Goal: Task Accomplishment & Management: Manage account settings

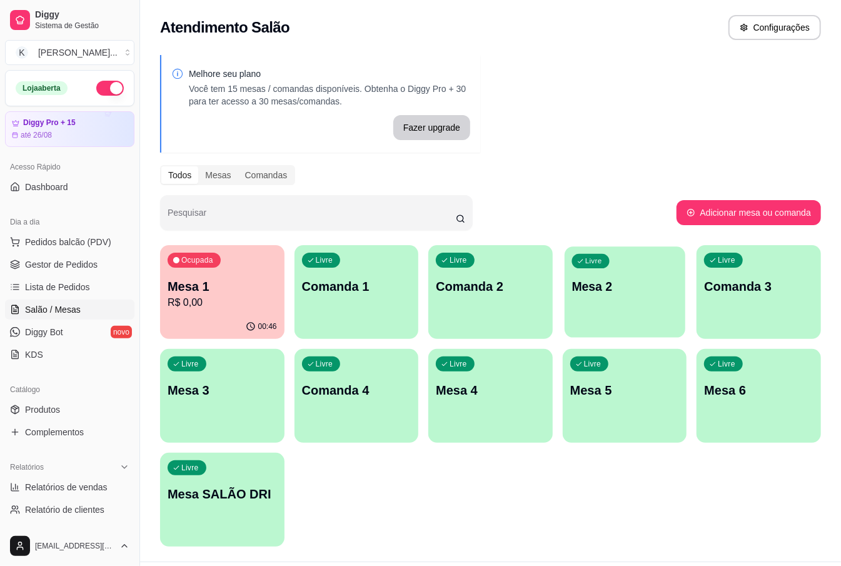
click at [654, 302] on div "Livre Mesa 2" at bounding box center [625, 285] width 121 height 76
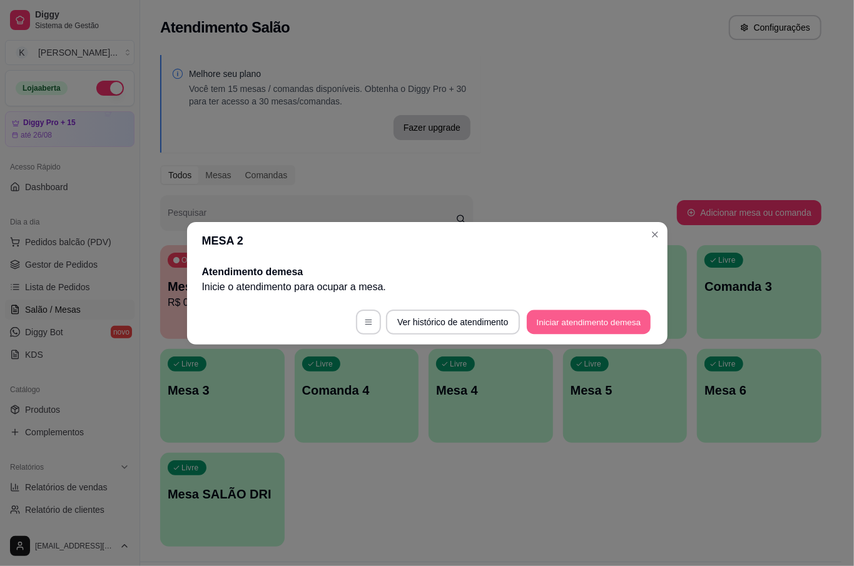
click at [566, 325] on button "Iniciar atendimento de mesa" at bounding box center [589, 322] width 124 height 24
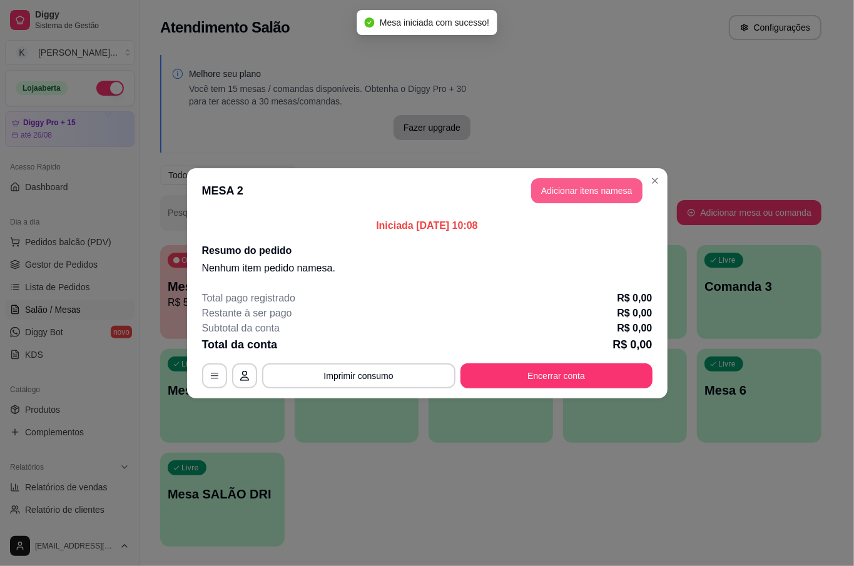
click at [551, 194] on button "Adicionar itens na mesa" at bounding box center [586, 190] width 111 height 25
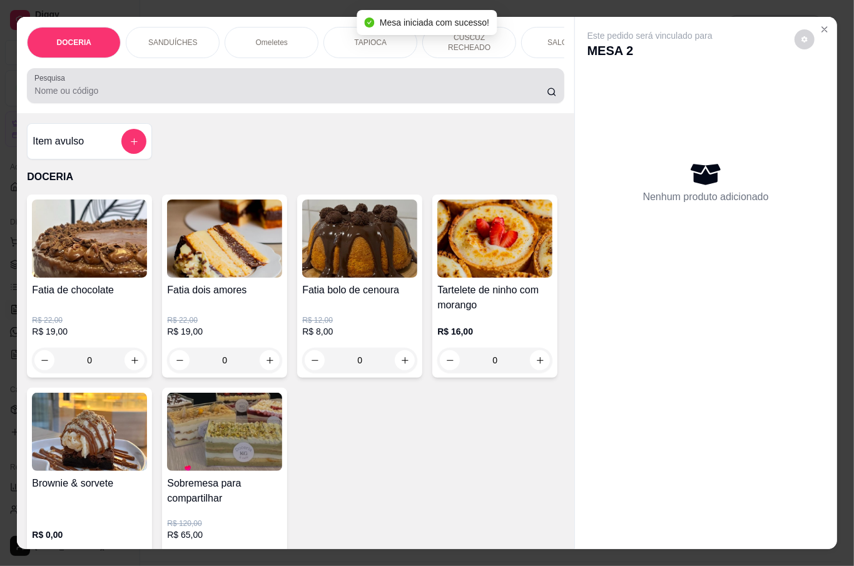
click at [158, 84] on input "Pesquisa" at bounding box center [290, 90] width 512 height 13
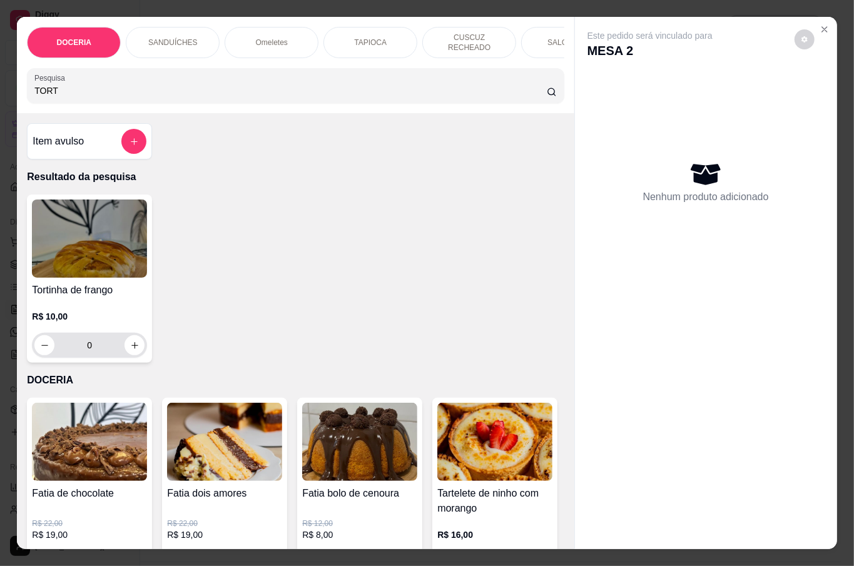
type input "TORT"
click at [131, 341] on icon "increase-product-quantity" at bounding box center [134, 345] width 9 height 9
type input "1"
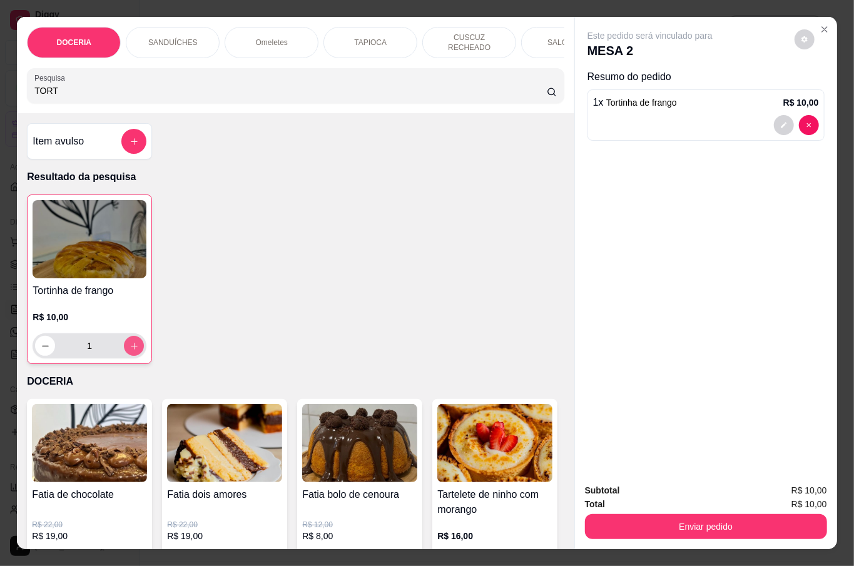
click at [131, 342] on icon "increase-product-quantity" at bounding box center [134, 346] width 9 height 9
type input "2"
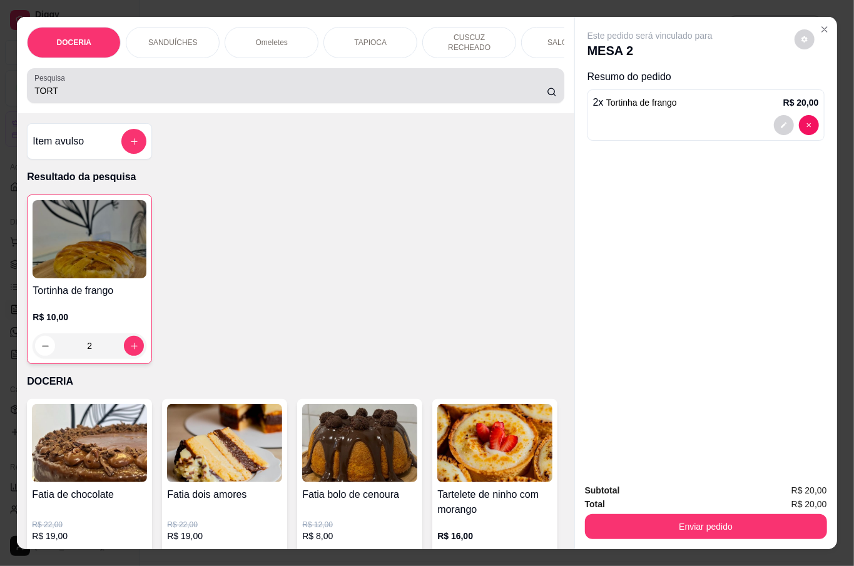
click at [115, 84] on input "TORT" at bounding box center [290, 90] width 512 height 13
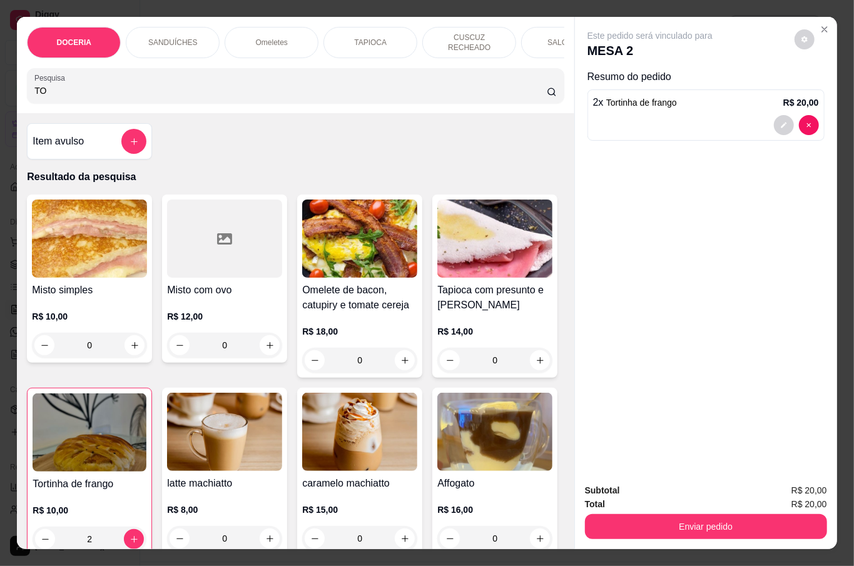
type input "T"
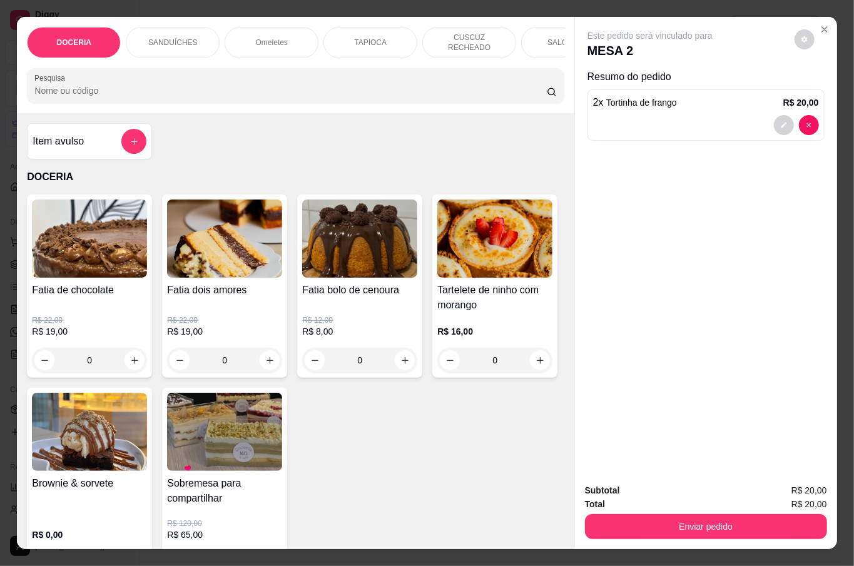
type input "C"
type input "A"
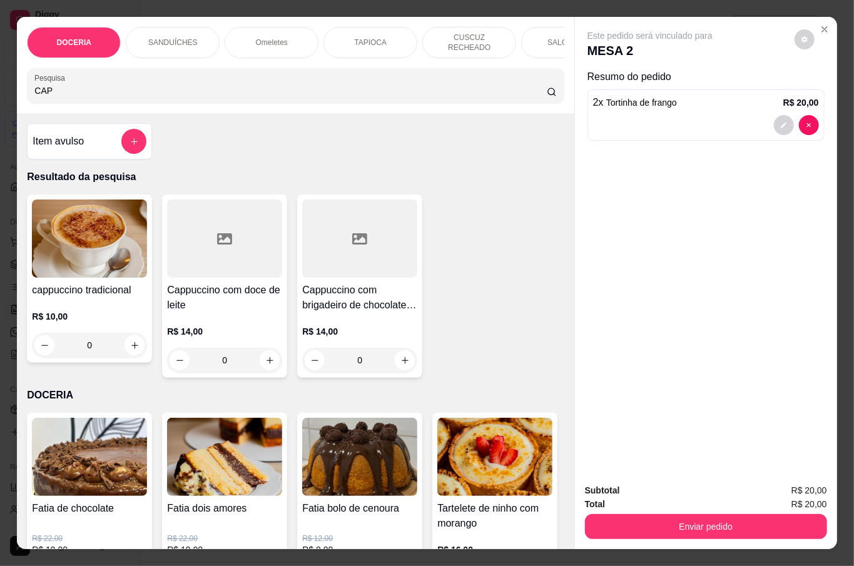
type input "CAP"
click at [131, 338] on div "0" at bounding box center [89, 345] width 115 height 25
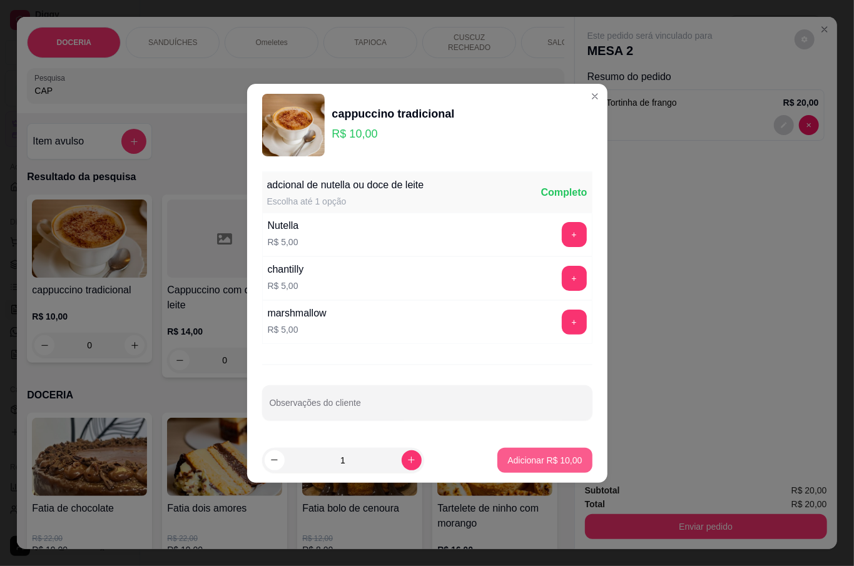
click at [531, 459] on p "Adicionar R$ 10,00" at bounding box center [544, 460] width 74 height 13
type input "1"
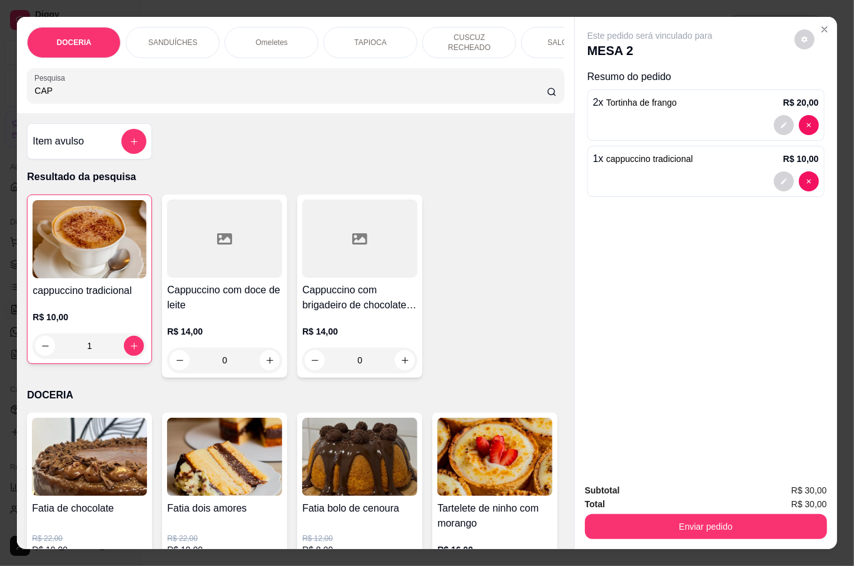
click at [66, 91] on input "CAP" at bounding box center [290, 90] width 512 height 13
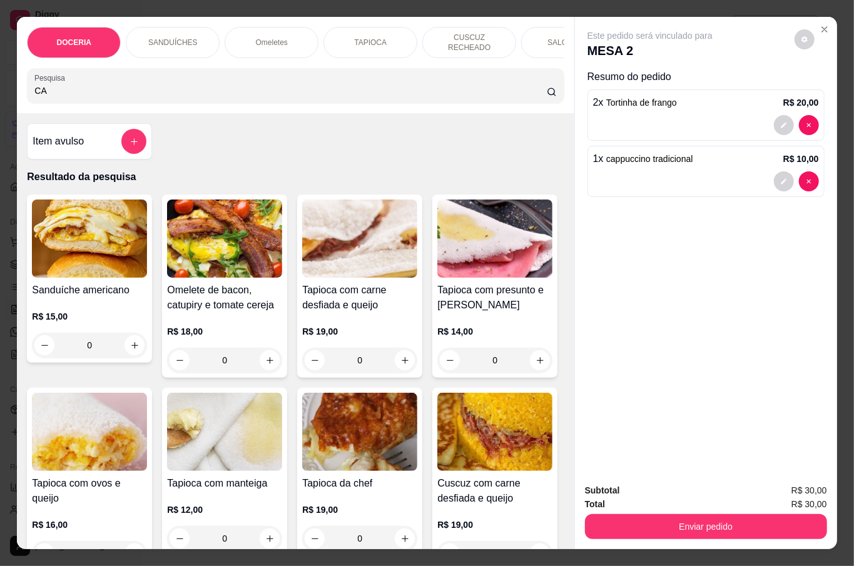
type input "C"
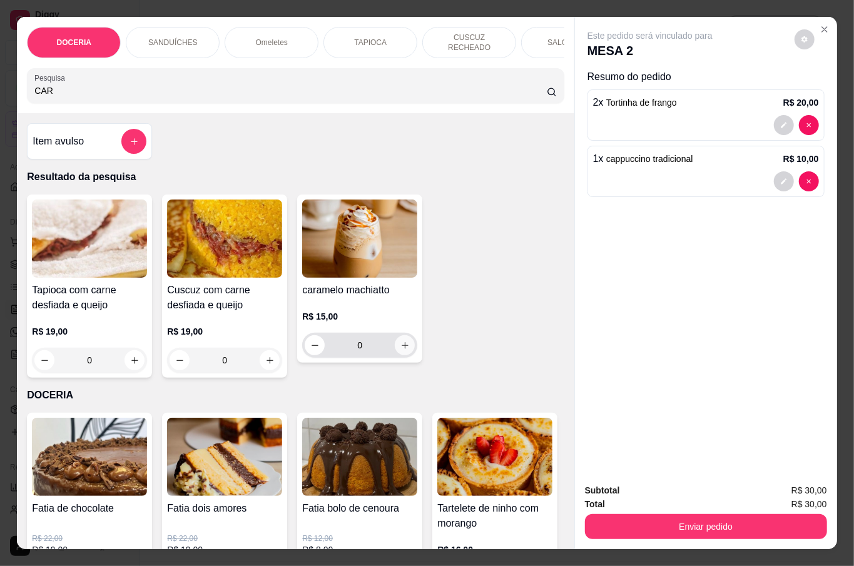
type input "CAR"
click at [400, 341] on icon "increase-product-quantity" at bounding box center [404, 345] width 9 height 9
type input "1"
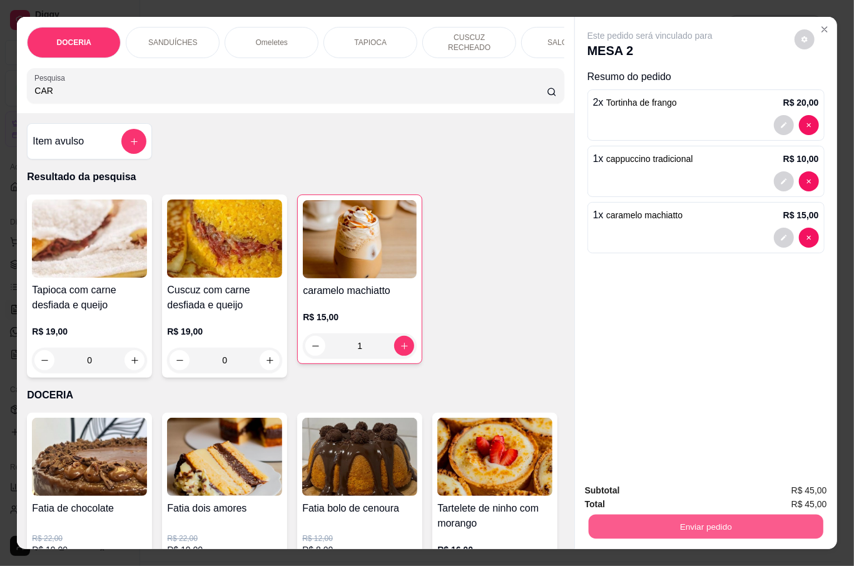
click at [741, 528] on button "Enviar pedido" at bounding box center [705, 526] width 235 height 24
click at [689, 480] on button "Não registrar e enviar pedido" at bounding box center [663, 489] width 126 height 23
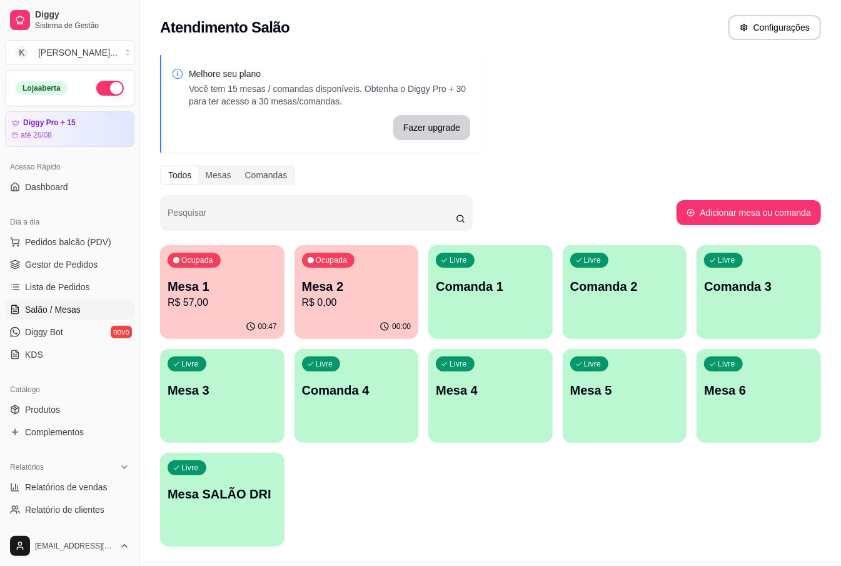
click at [239, 377] on div "Livre Mesa 3" at bounding box center [222, 388] width 125 height 79
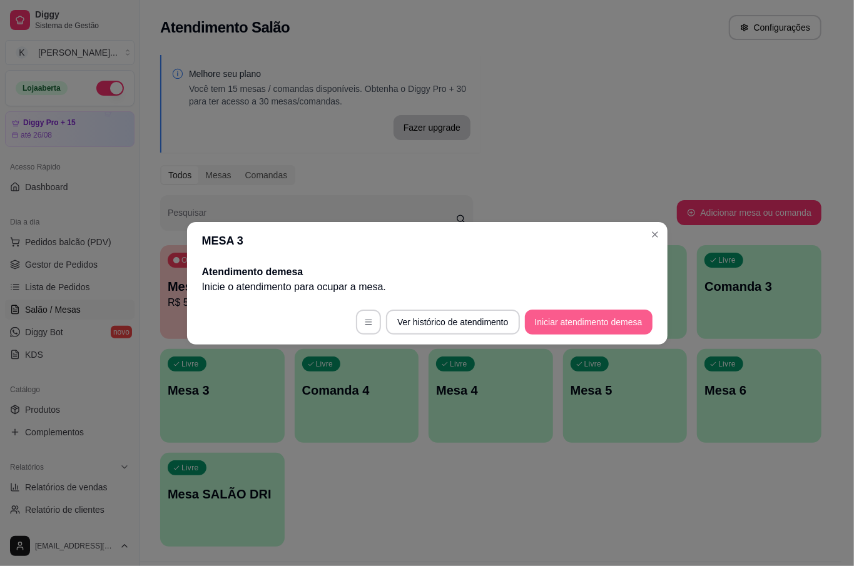
click at [581, 323] on button "Iniciar atendimento de mesa" at bounding box center [589, 322] width 128 height 25
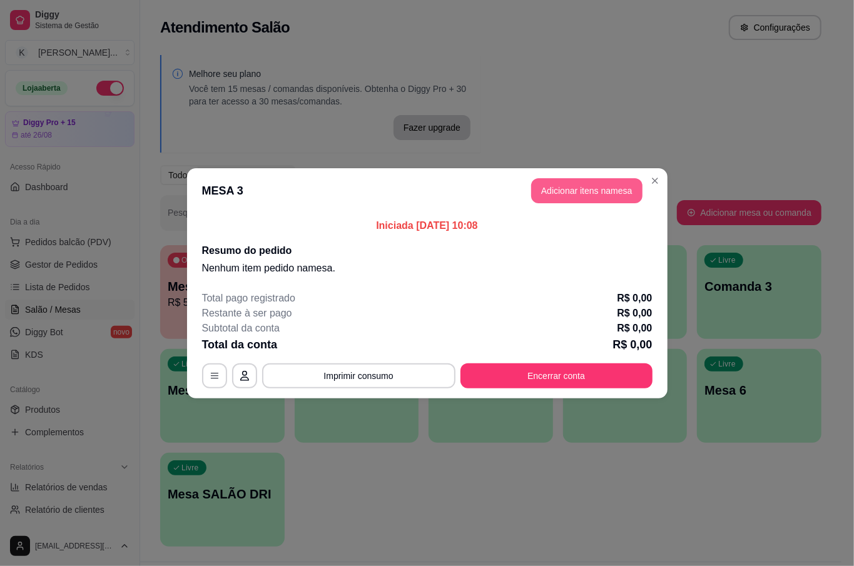
click at [602, 188] on button "Adicionar itens na mesa" at bounding box center [586, 190] width 111 height 25
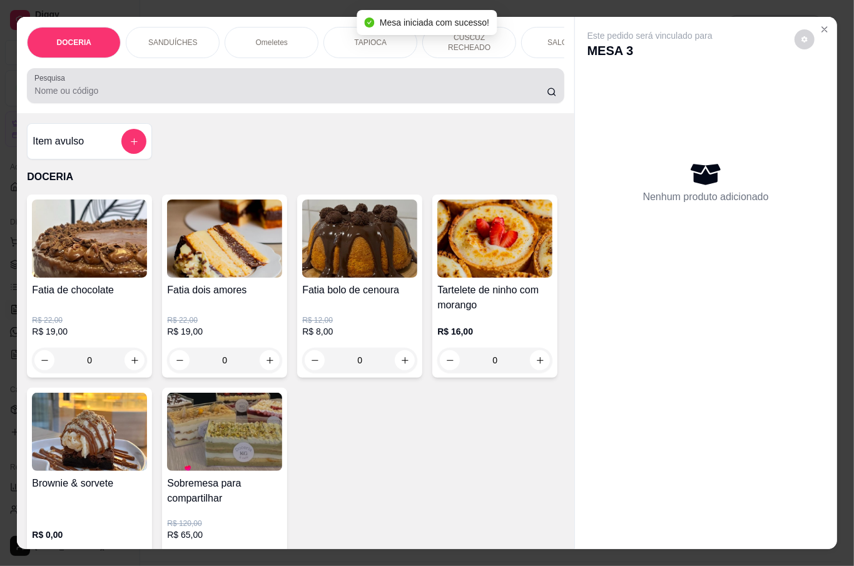
click at [273, 86] on input "Pesquisa" at bounding box center [290, 90] width 512 height 13
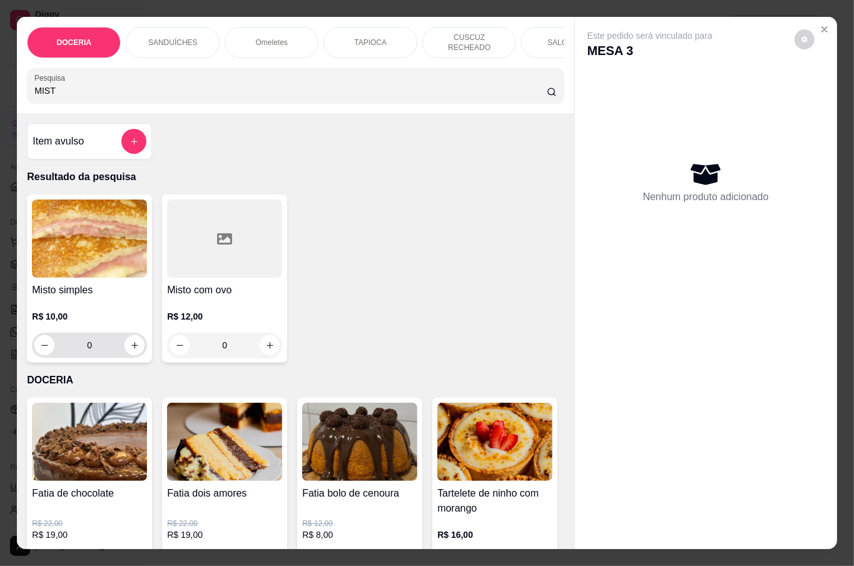
type input "MIST"
click at [125, 338] on button "increase-product-quantity" at bounding box center [135, 345] width 20 height 20
type input "1"
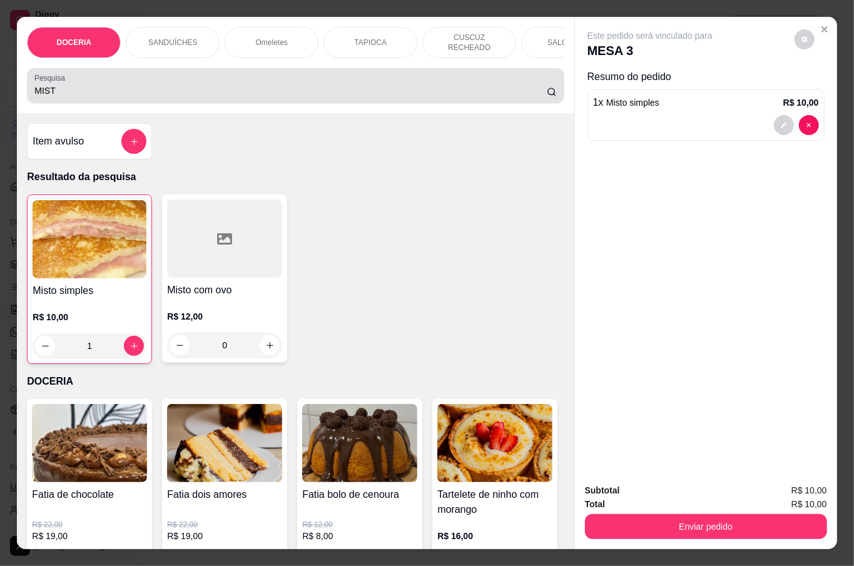
click at [128, 80] on div "MIST" at bounding box center [295, 85] width 522 height 25
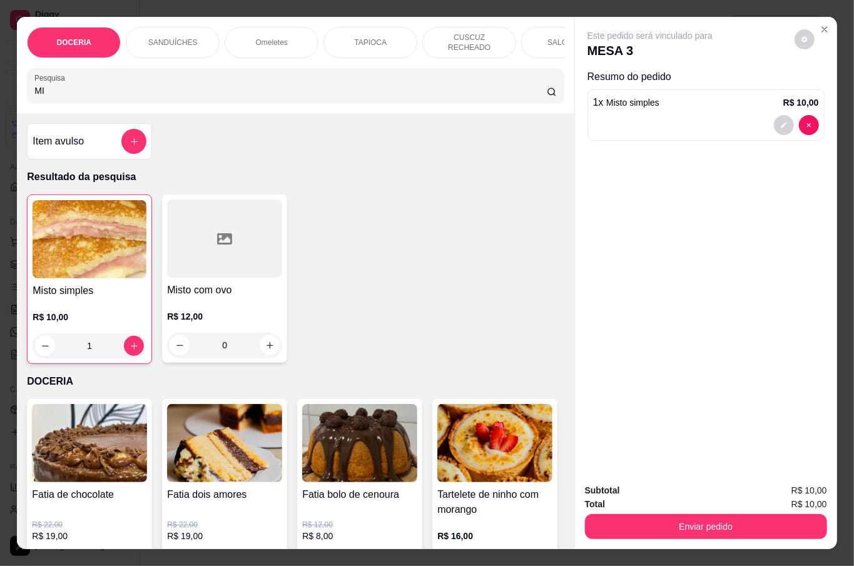
type input "M"
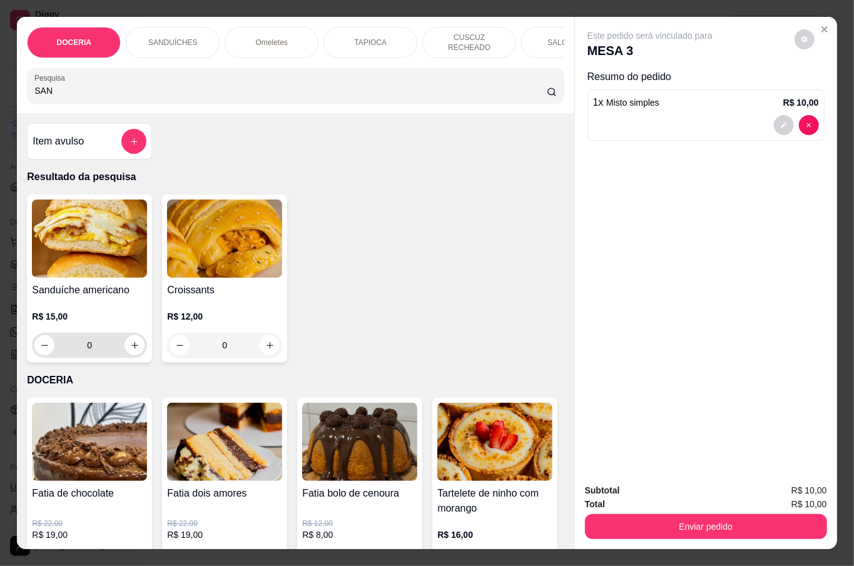
type input "SAN"
click at [131, 343] on icon "increase-product-quantity" at bounding box center [134, 345] width 7 height 7
type input "1"
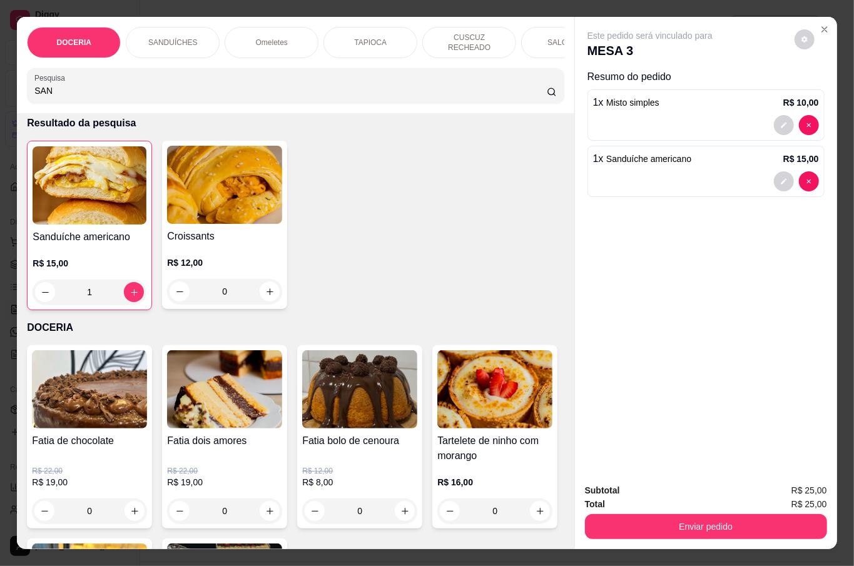
scroll to position [83, 0]
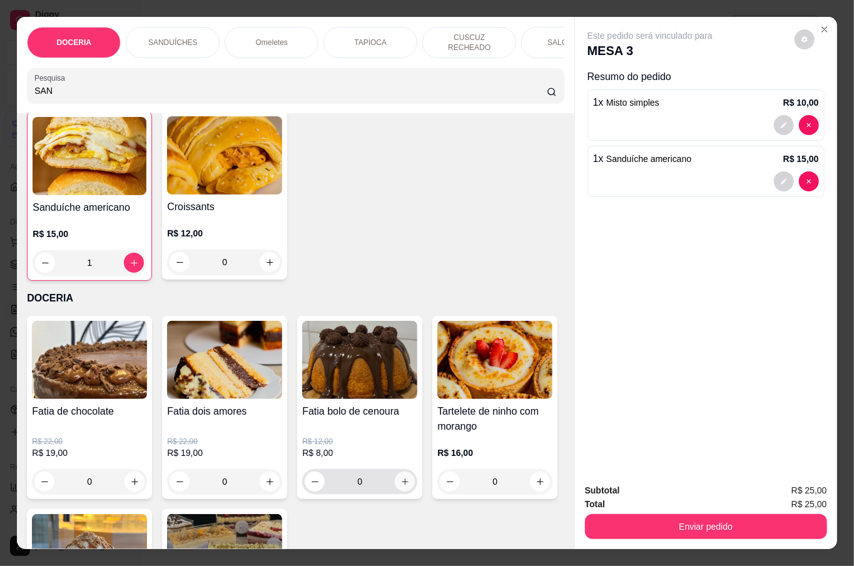
click at [400, 477] on icon "increase-product-quantity" at bounding box center [404, 481] width 9 height 9
type input "1"
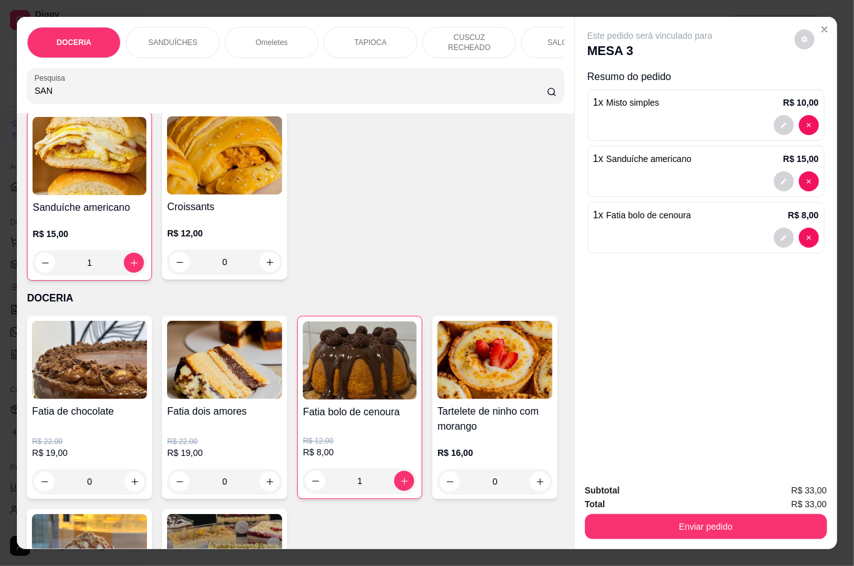
click at [105, 84] on input "SAN" at bounding box center [290, 90] width 512 height 13
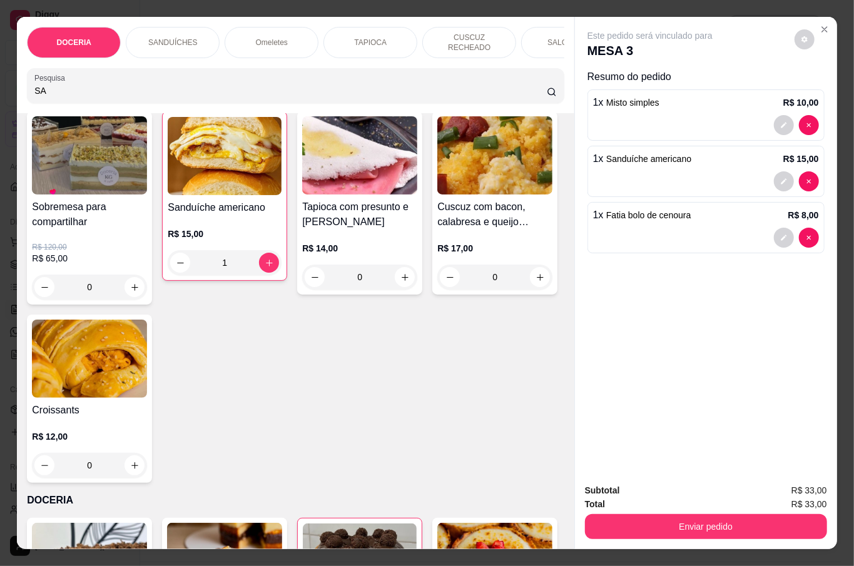
type input "S"
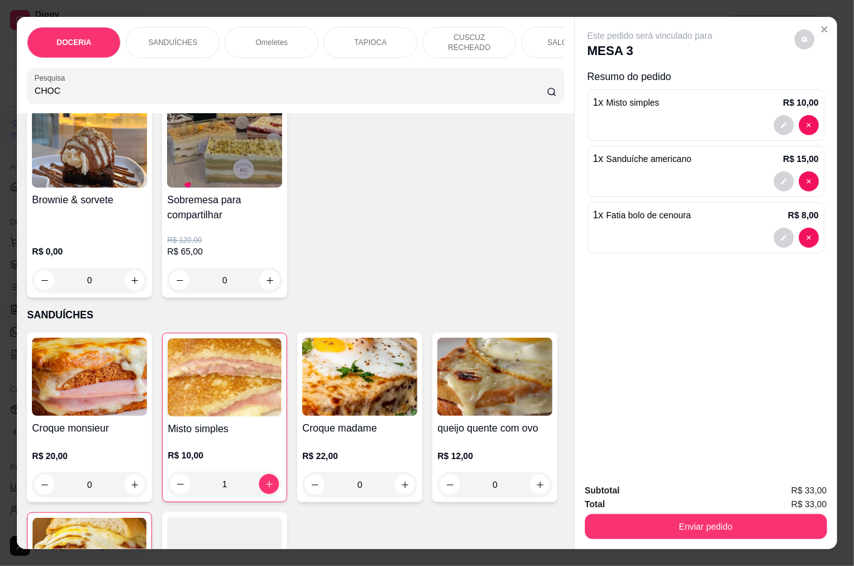
scroll to position [0, 0]
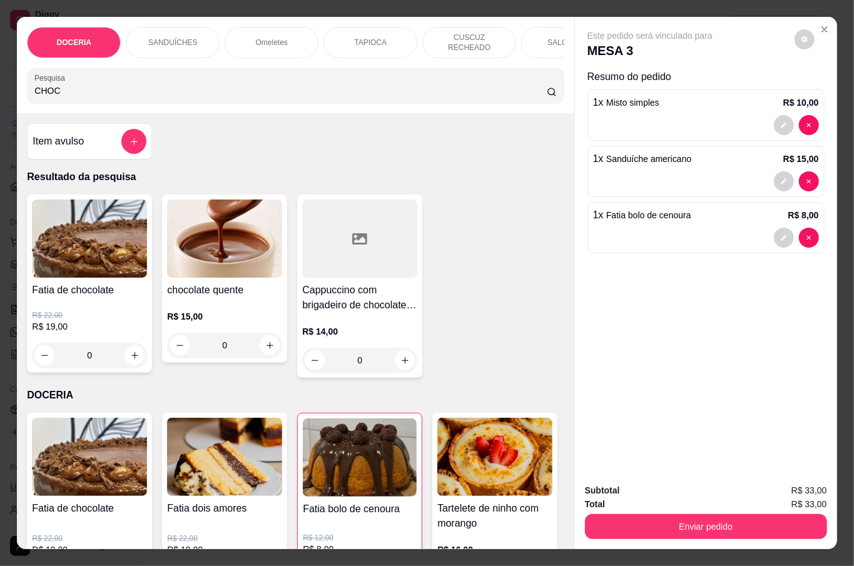
type input "CHOC"
click at [268, 341] on div "0" at bounding box center [224, 345] width 115 height 25
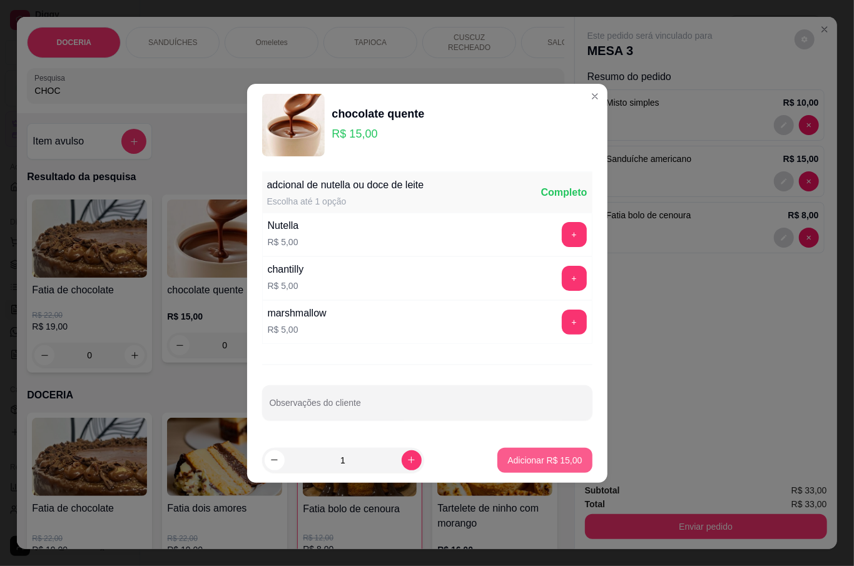
click at [541, 467] on p "Adicionar R$ 15,00" at bounding box center [544, 460] width 74 height 13
type input "1"
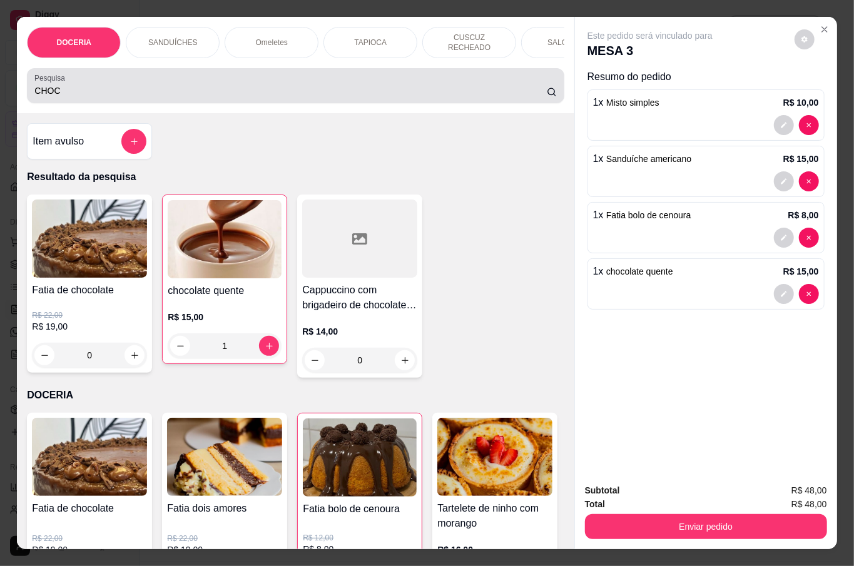
click at [128, 80] on div "CHOC" at bounding box center [295, 85] width 522 height 25
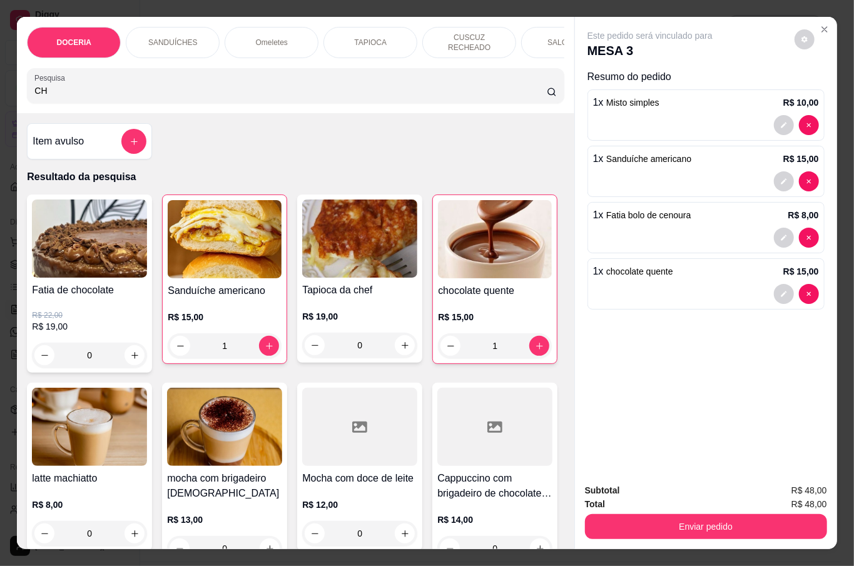
type input "C"
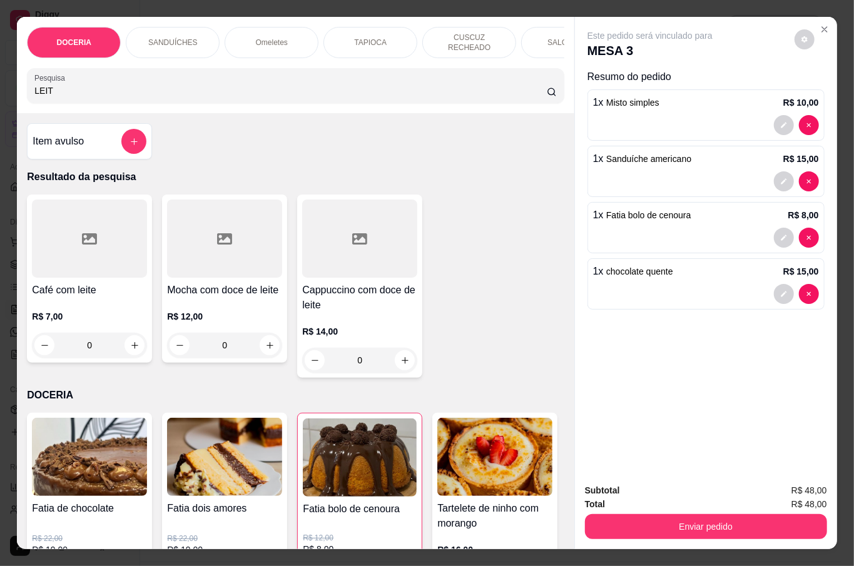
type input "LEIT"
click at [129, 335] on div "0" at bounding box center [89, 345] width 115 height 25
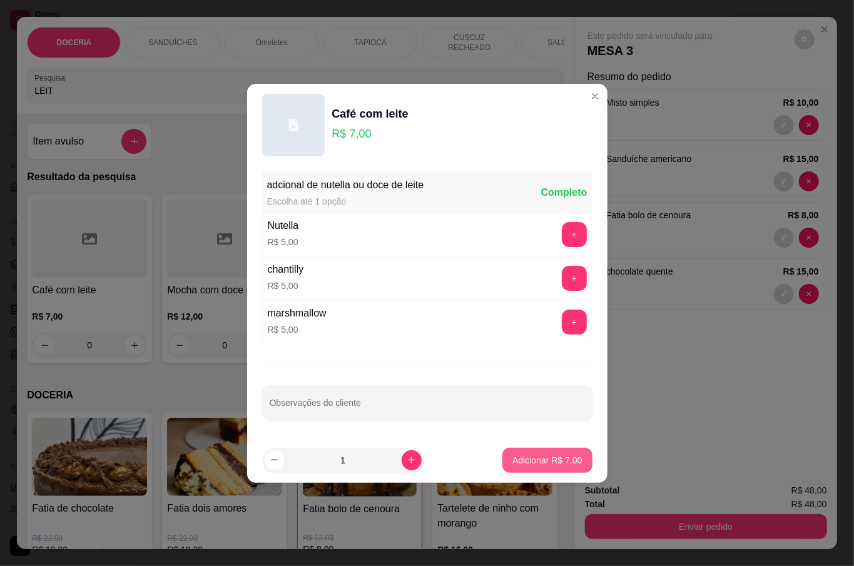
click at [532, 467] on p "Adicionar R$ 7,00" at bounding box center [546, 460] width 69 height 13
type input "1"
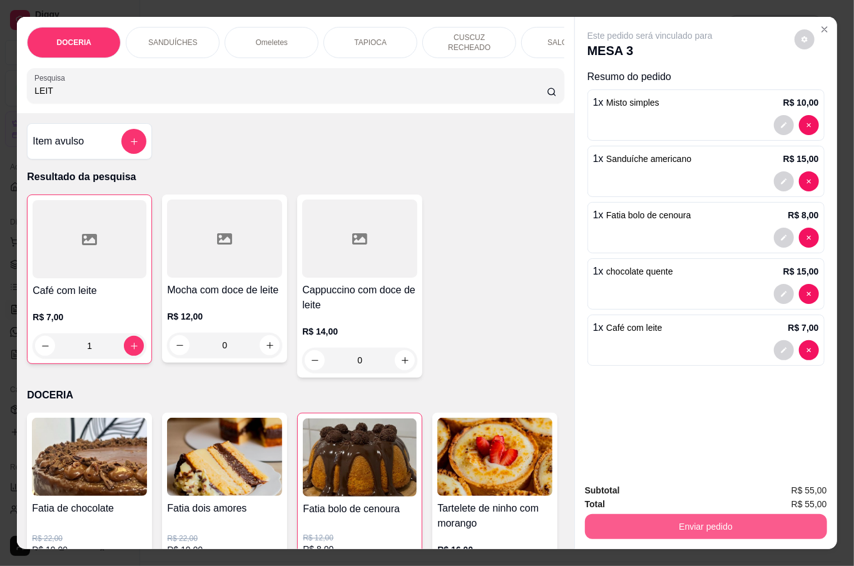
click at [706, 519] on button "Enviar pedido" at bounding box center [706, 526] width 242 height 25
click at [661, 494] on button "Não registrar e enviar pedido" at bounding box center [663, 490] width 130 height 24
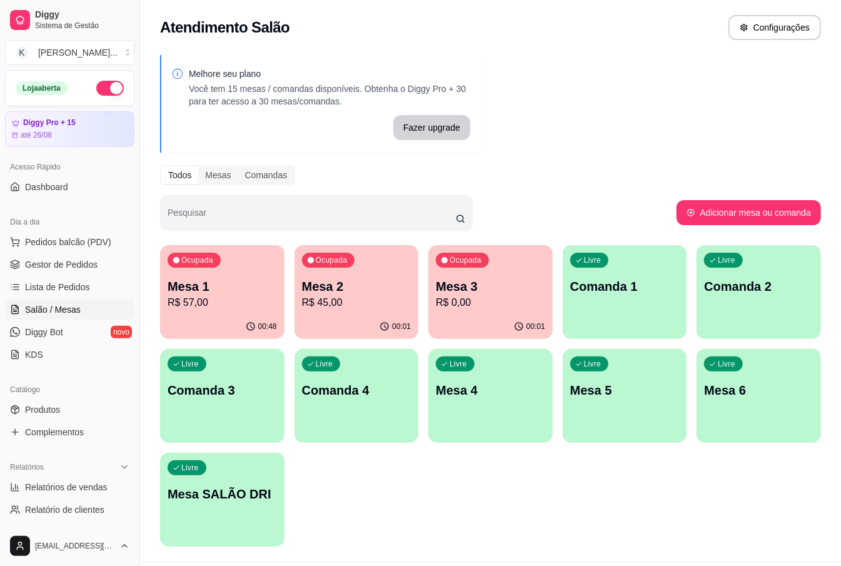
click at [728, 395] on p "Mesa 6" at bounding box center [758, 391] width 109 height 18
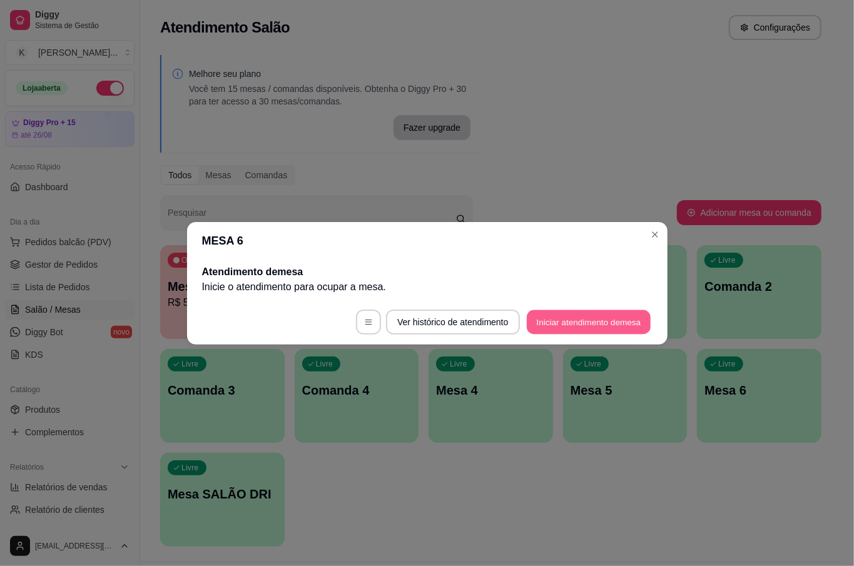
click at [606, 318] on button "Iniciar atendimento de mesa" at bounding box center [589, 322] width 124 height 24
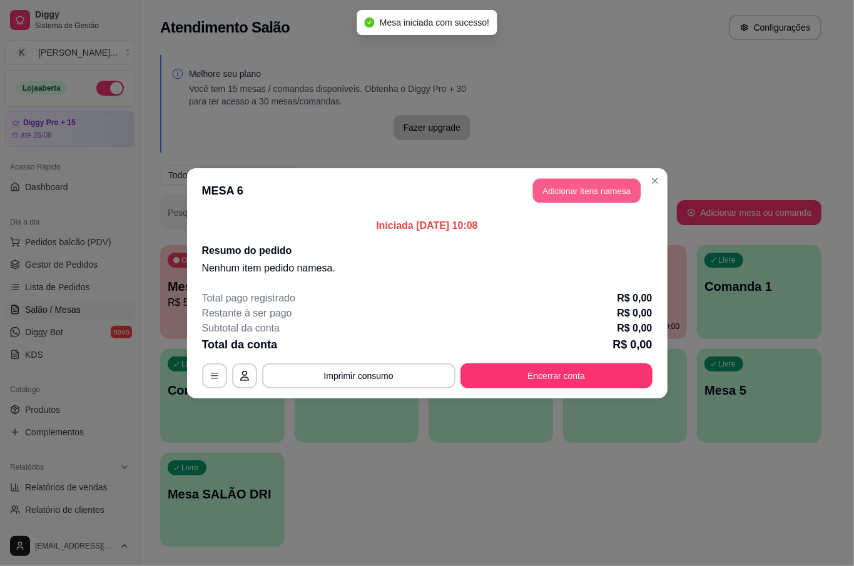
click at [577, 184] on button "Adicionar itens na mesa" at bounding box center [587, 190] width 108 height 24
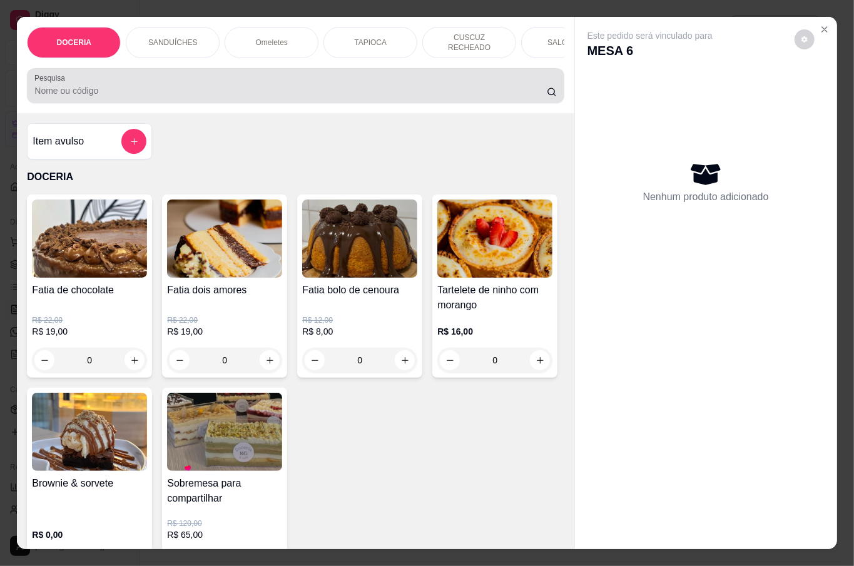
click at [206, 74] on div at bounding box center [295, 85] width 522 height 25
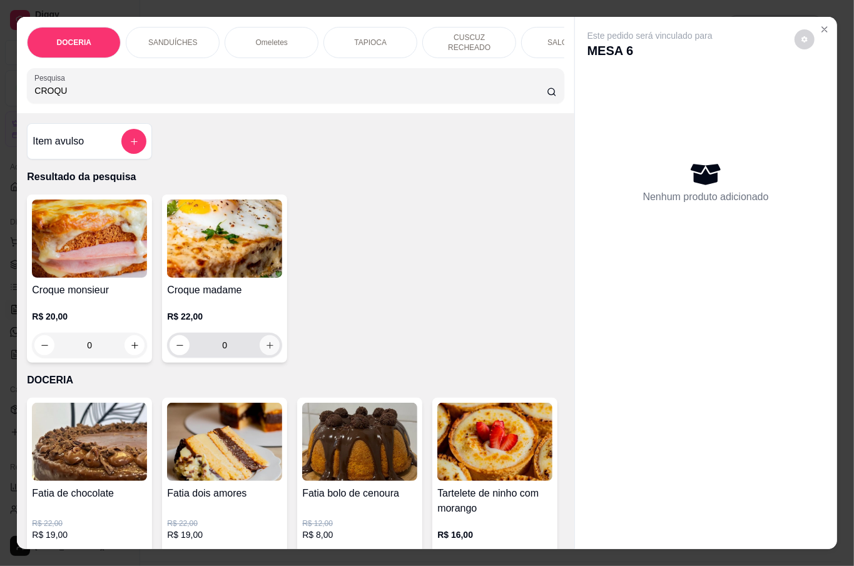
type input "CROQU"
click at [265, 341] on icon "increase-product-quantity" at bounding box center [269, 345] width 9 height 9
type input "1"
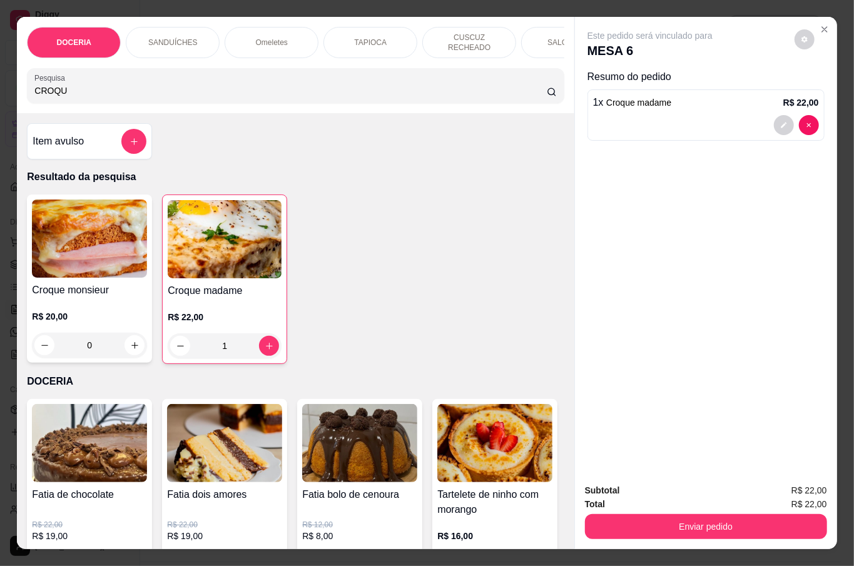
click at [252, 84] on input "CROQU" at bounding box center [290, 90] width 512 height 13
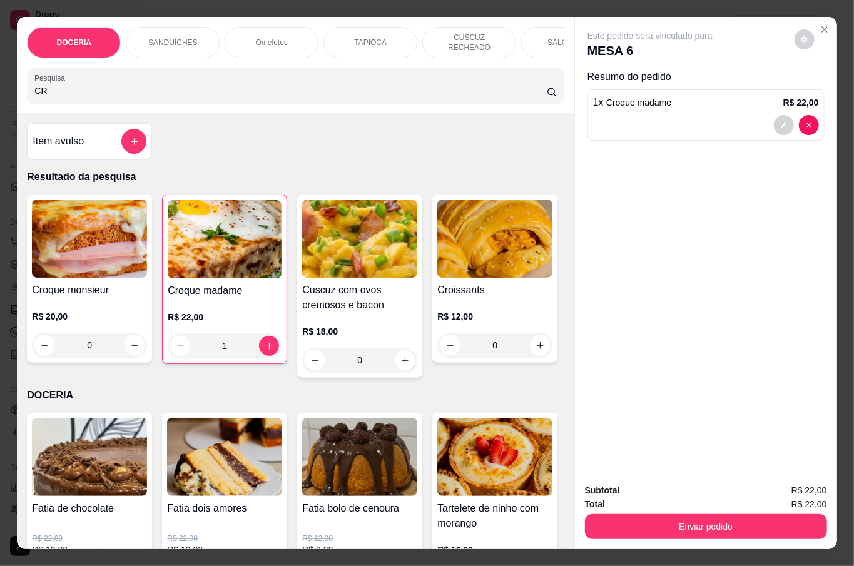
type input "C"
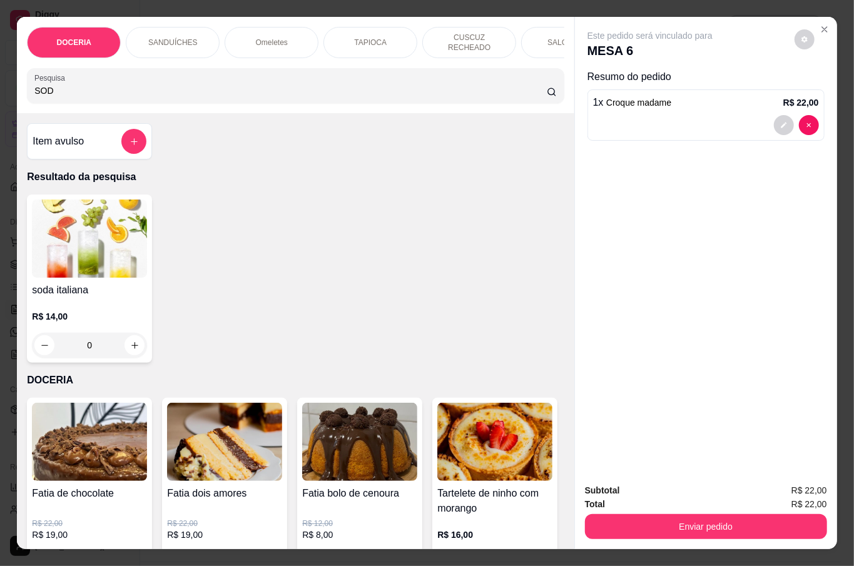
type input "SOD"
click at [138, 321] on div "R$ 14,00 0" at bounding box center [89, 334] width 115 height 48
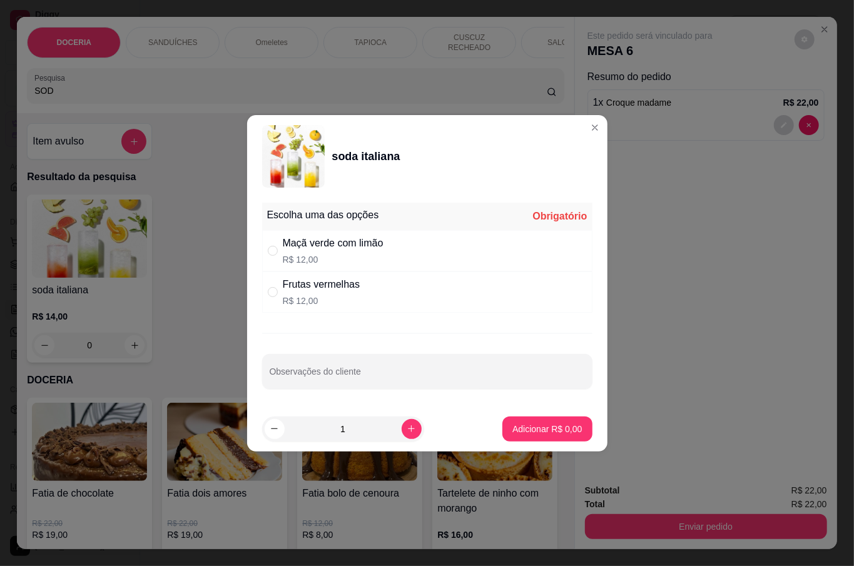
click at [327, 293] on div "Frutas vermelhas R$ 12,00" at bounding box center [322, 292] width 78 height 30
radio input "true"
click at [526, 425] on p "Adicionar R$ 12,00" at bounding box center [544, 429] width 74 height 13
type input "1"
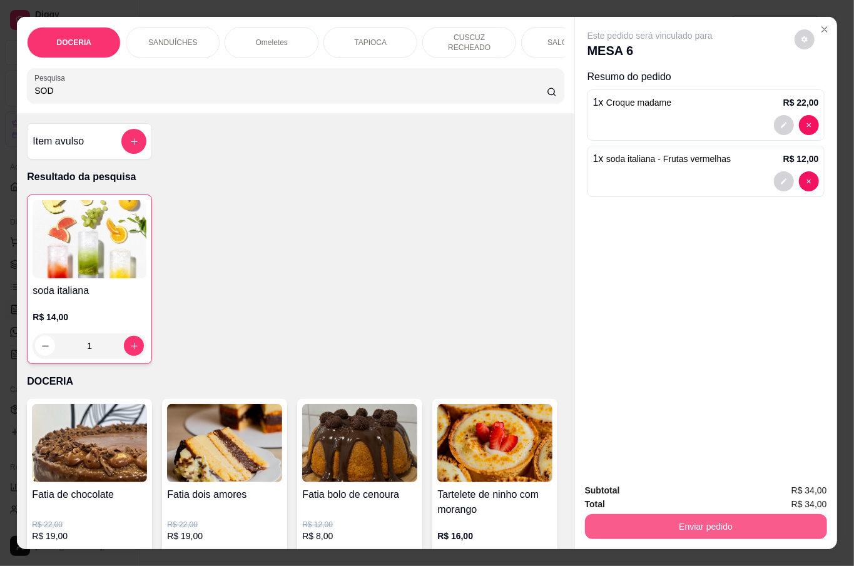
click at [717, 514] on button "Enviar pedido" at bounding box center [706, 526] width 242 height 25
click at [683, 494] on button "Não registrar e enviar pedido" at bounding box center [663, 489] width 126 height 23
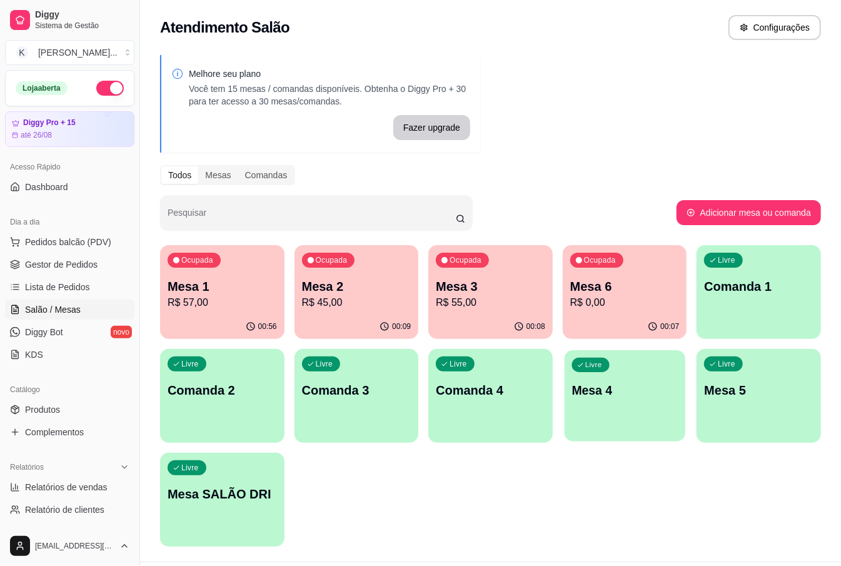
click at [613, 403] on div "Livre Mesa 4" at bounding box center [625, 388] width 121 height 76
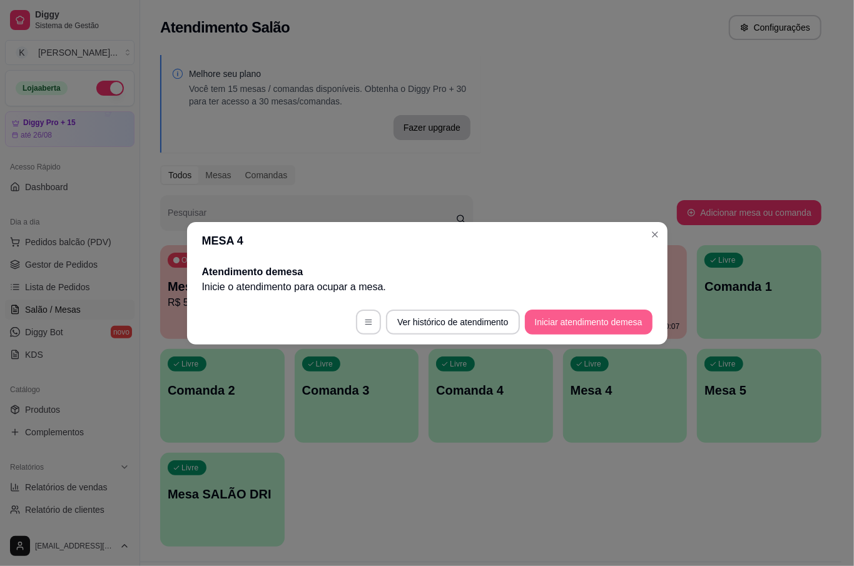
click at [584, 317] on button "Iniciar atendimento de mesa" at bounding box center [589, 322] width 128 height 25
click at [571, 219] on div "MESA 4 Atendimento de mesa Inicie o atendimento para ocupar a mesa . Ver histór…" at bounding box center [427, 283] width 854 height 566
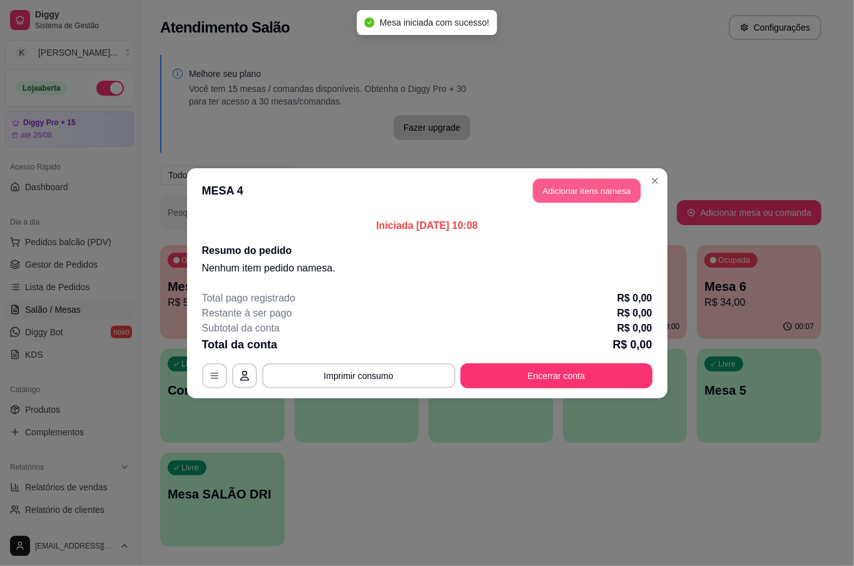
click at [614, 190] on button "Adicionar itens na mesa" at bounding box center [587, 190] width 108 height 24
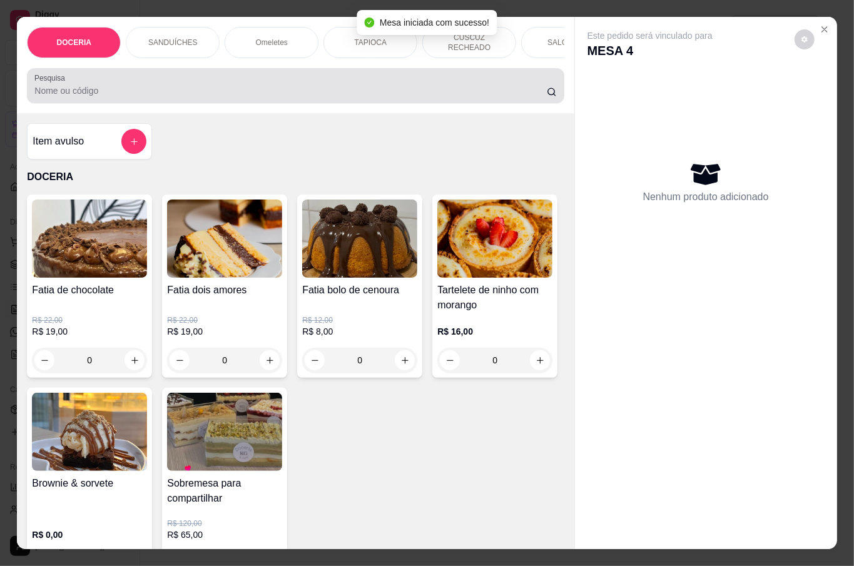
click at [305, 78] on div at bounding box center [295, 85] width 522 height 25
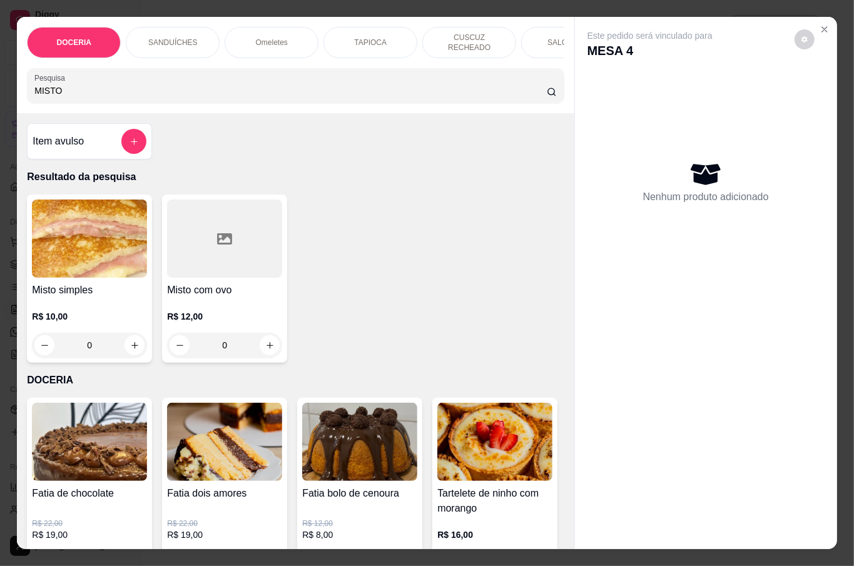
type input "MISTO"
click at [131, 341] on icon "increase-product-quantity" at bounding box center [134, 345] width 9 height 9
type input "1"
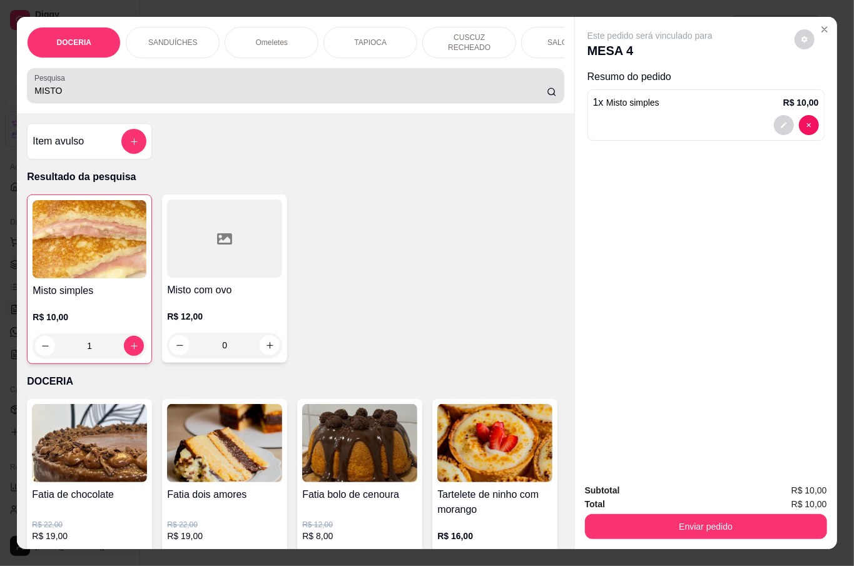
click at [324, 74] on div "MISTO" at bounding box center [295, 85] width 522 height 25
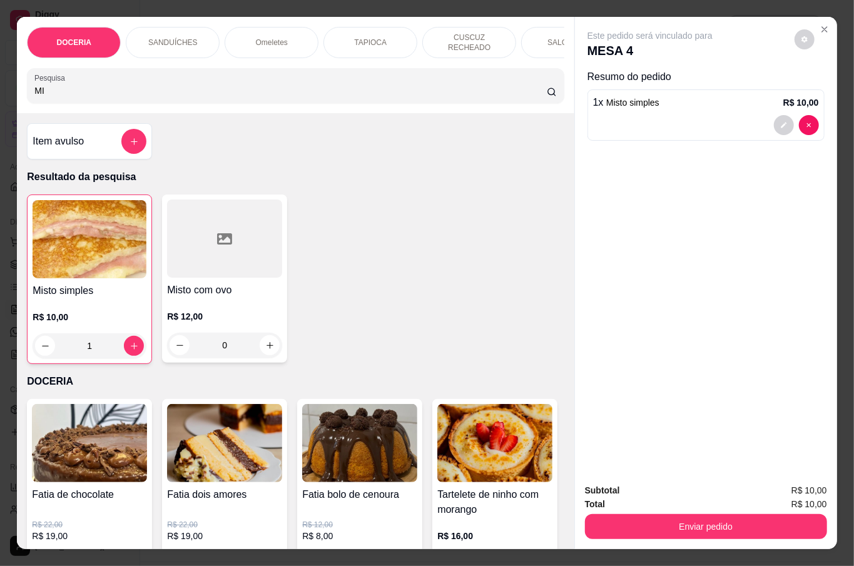
type input "M"
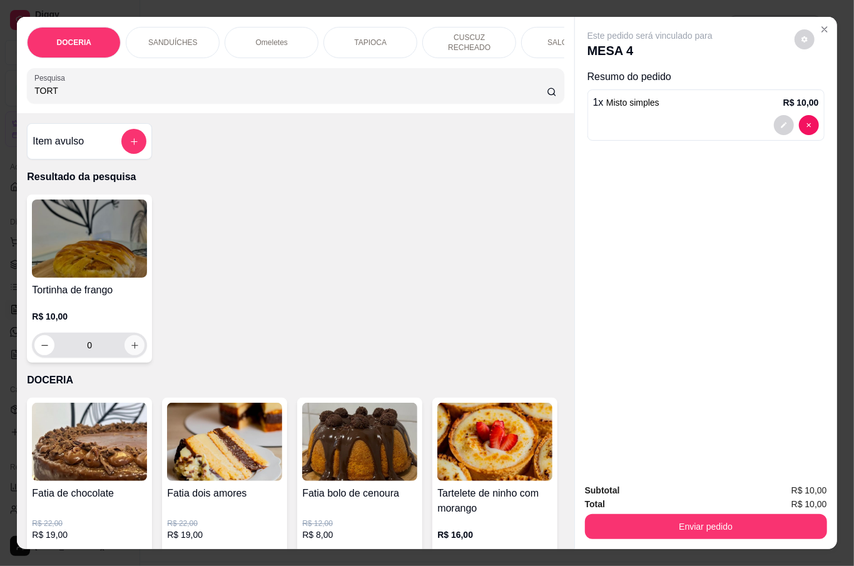
type input "TORT"
click at [130, 342] on icon "increase-product-quantity" at bounding box center [134, 345] width 9 height 9
type input "1"
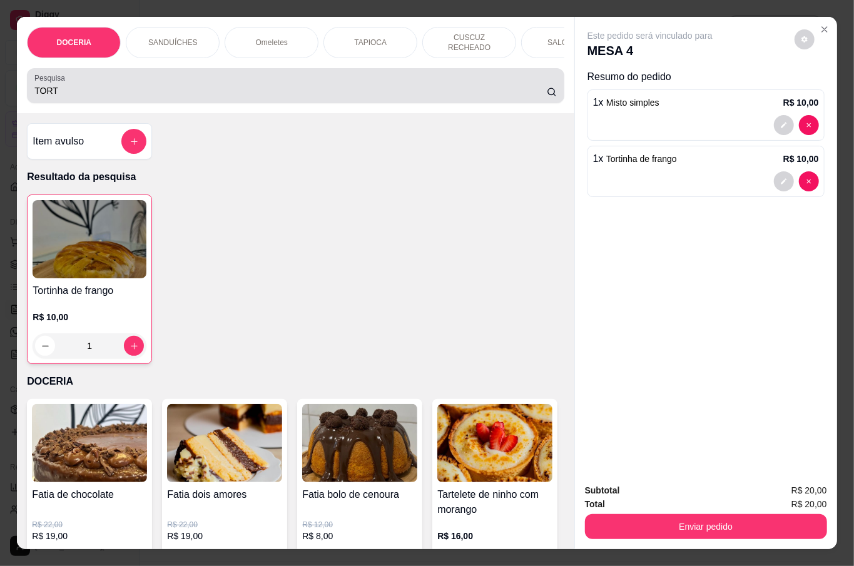
click at [216, 86] on input "TORT" at bounding box center [290, 90] width 512 height 13
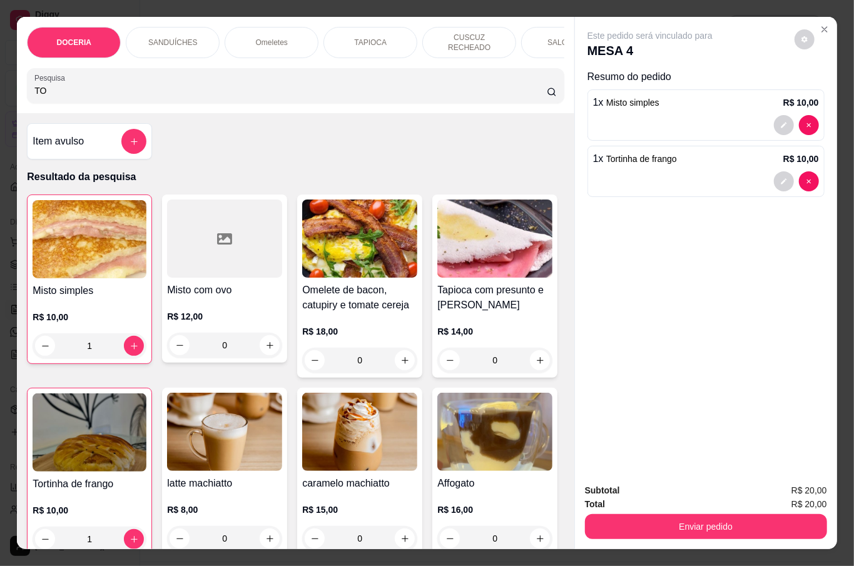
type input "T"
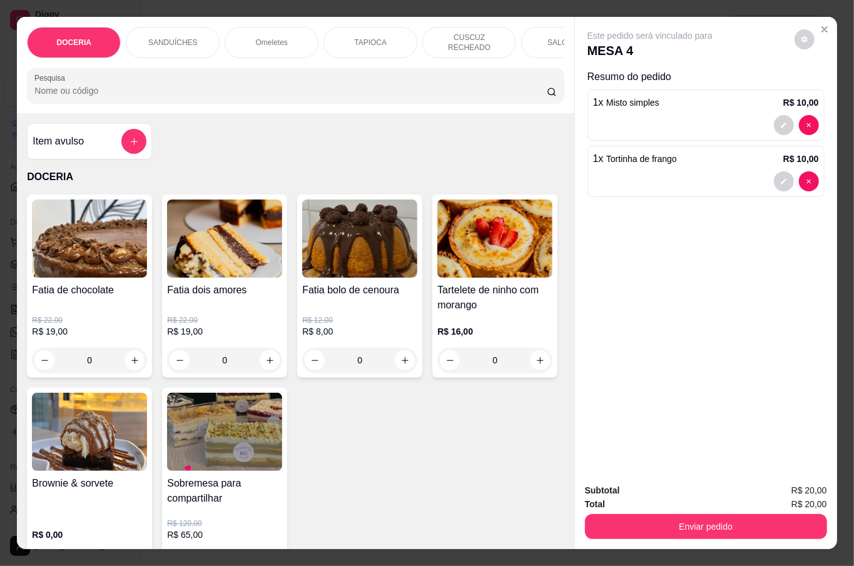
click at [106, 86] on input "Pesquisa" at bounding box center [290, 90] width 512 height 13
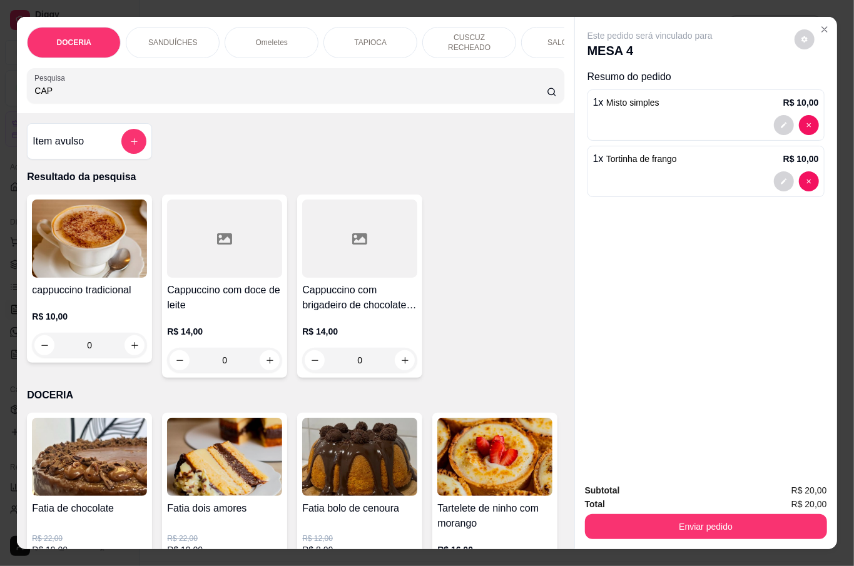
type input "CAP"
click at [130, 335] on div "0" at bounding box center [89, 345] width 115 height 25
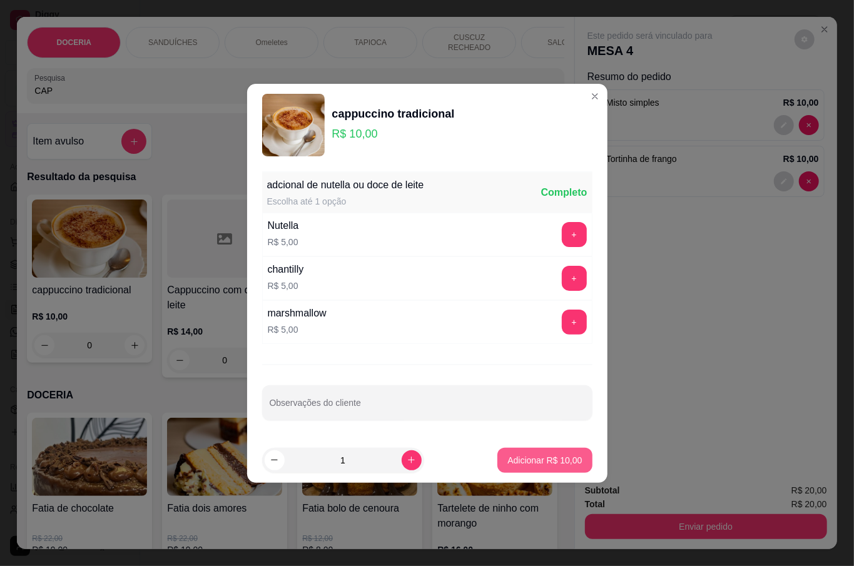
click at [528, 466] on p "Adicionar R$ 10,00" at bounding box center [544, 460] width 74 height 13
type input "1"
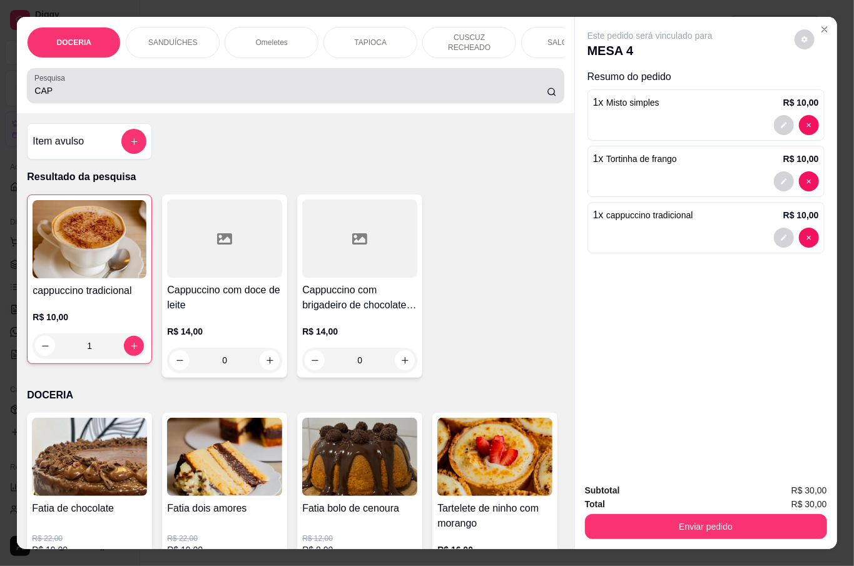
click at [221, 96] on div "Pesquisa CAP" at bounding box center [295, 85] width 537 height 35
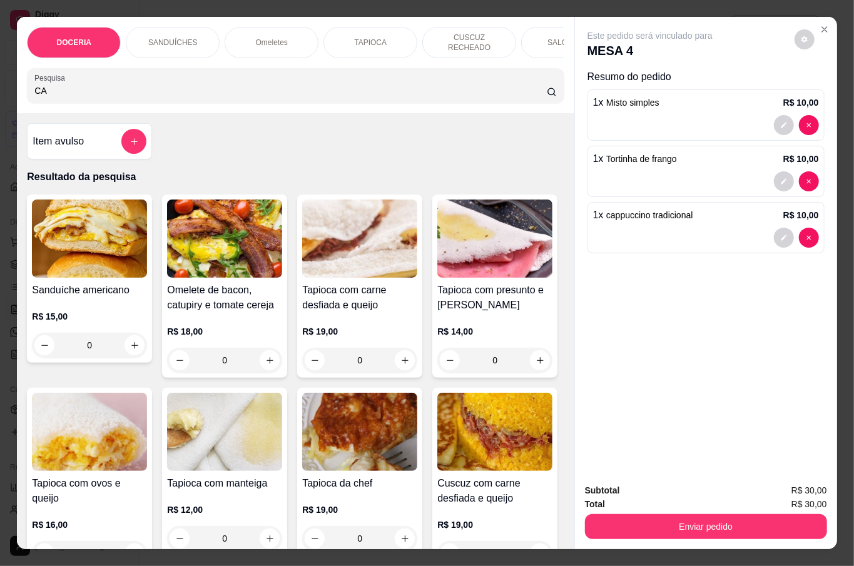
type input "C"
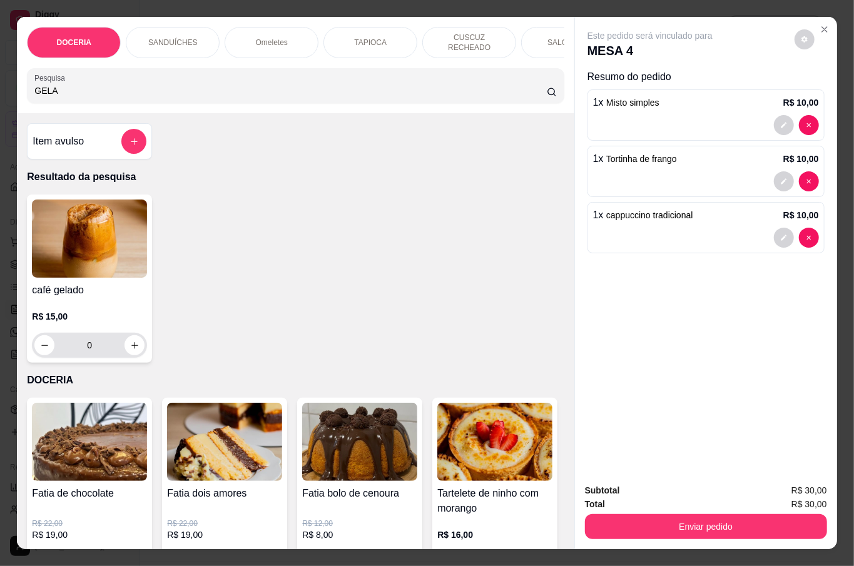
type input "GELA"
click at [130, 341] on icon "increase-product-quantity" at bounding box center [134, 345] width 9 height 9
type input "1"
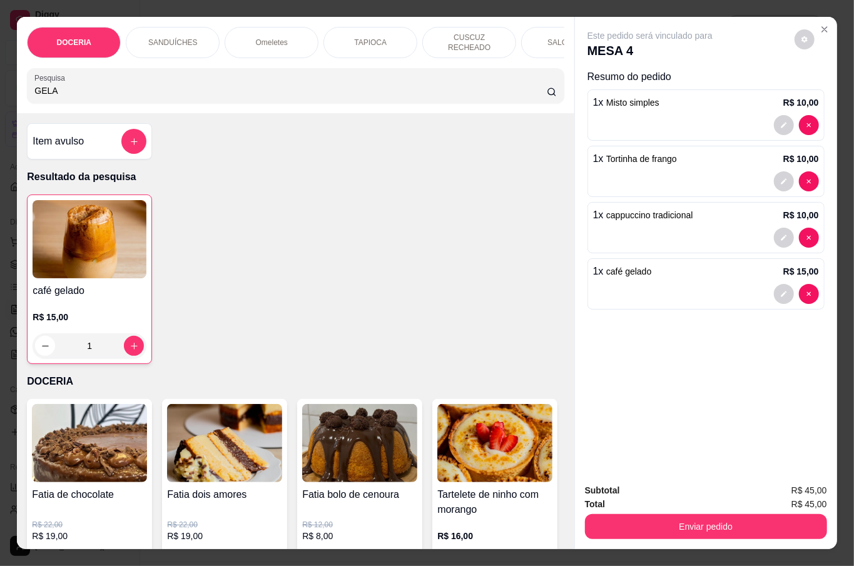
click at [646, 526] on button "Enviar pedido" at bounding box center [706, 526] width 242 height 25
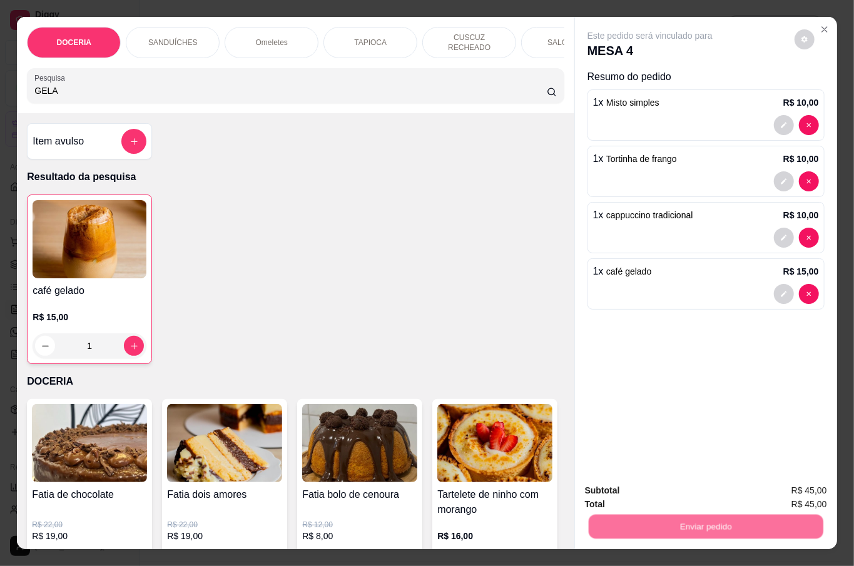
click at [649, 494] on button "Não registrar e enviar pedido" at bounding box center [663, 490] width 130 height 24
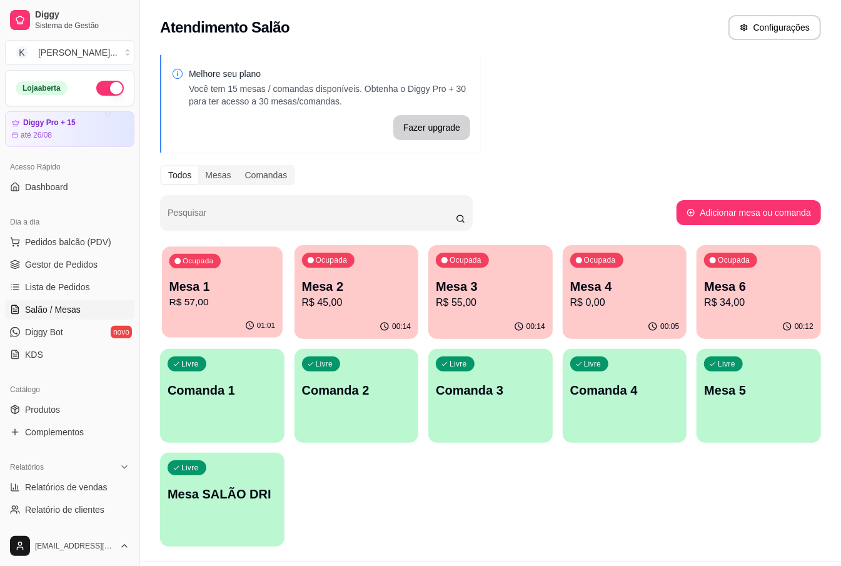
click at [277, 298] on div "Ocupada Mesa 1 R$ 57,00" at bounding box center [222, 281] width 121 height 68
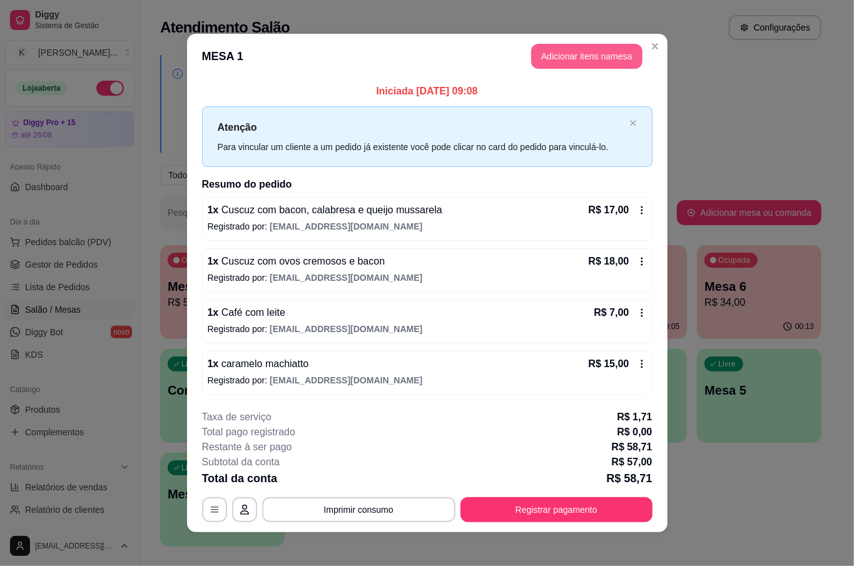
click at [553, 53] on button "Adicionar itens na mesa" at bounding box center [586, 56] width 111 height 25
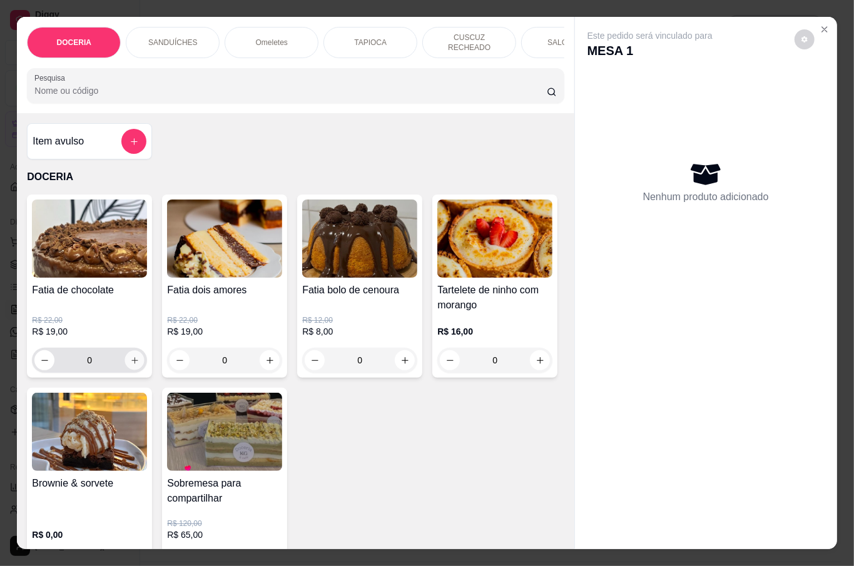
click at [130, 356] on icon "increase-product-quantity" at bounding box center [134, 360] width 9 height 9
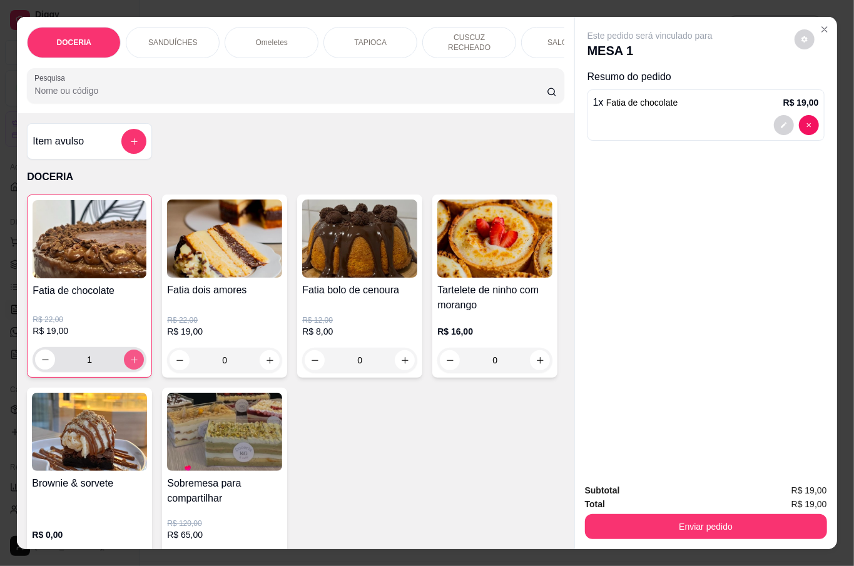
click at [129, 350] on button "increase-product-quantity" at bounding box center [134, 360] width 20 height 20
type input "2"
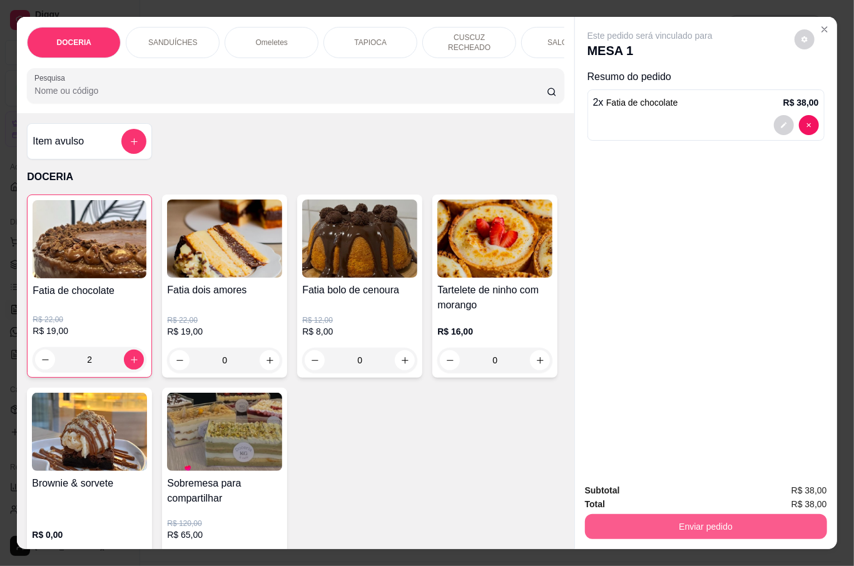
click at [719, 514] on button "Enviar pedido" at bounding box center [706, 526] width 242 height 25
click at [691, 494] on button "Não registrar e enviar pedido" at bounding box center [663, 489] width 126 height 23
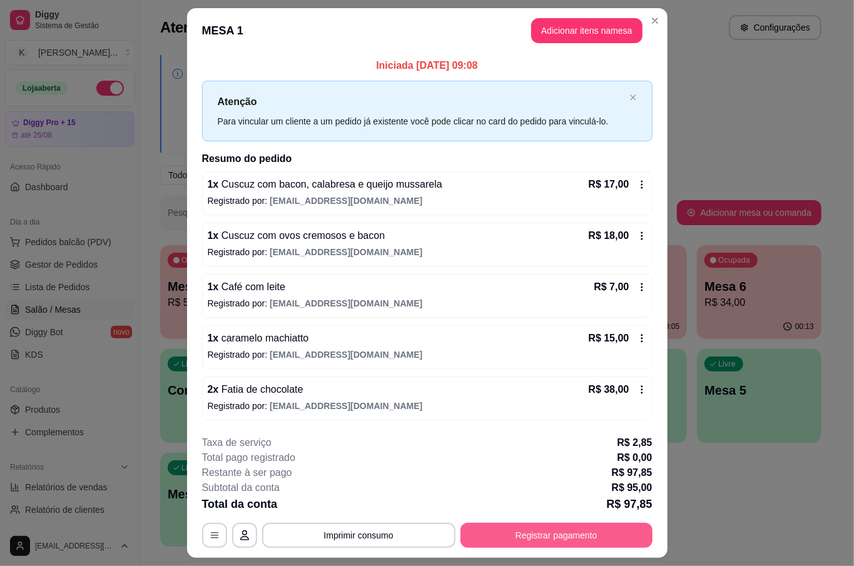
click at [584, 531] on button "Registrar pagamento" at bounding box center [556, 535] width 192 height 25
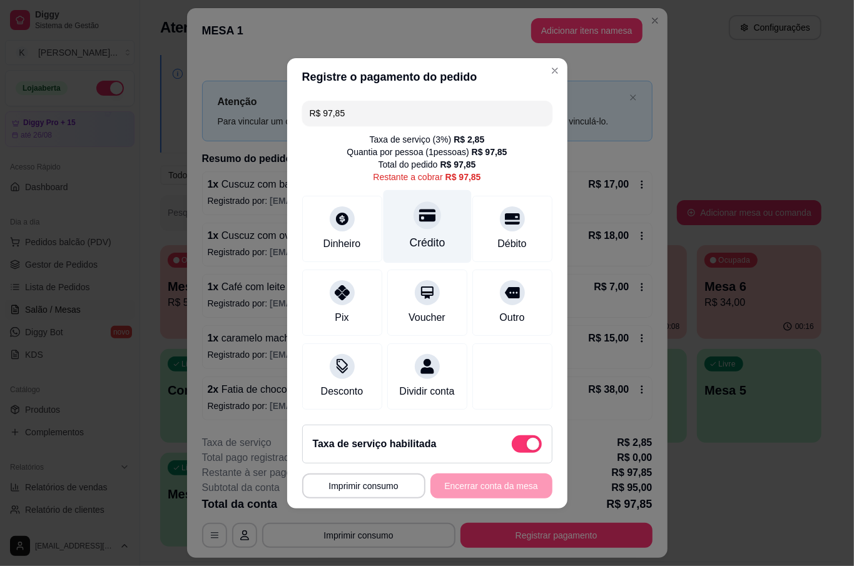
click at [432, 235] on div "Crédito" at bounding box center [427, 243] width 36 height 16
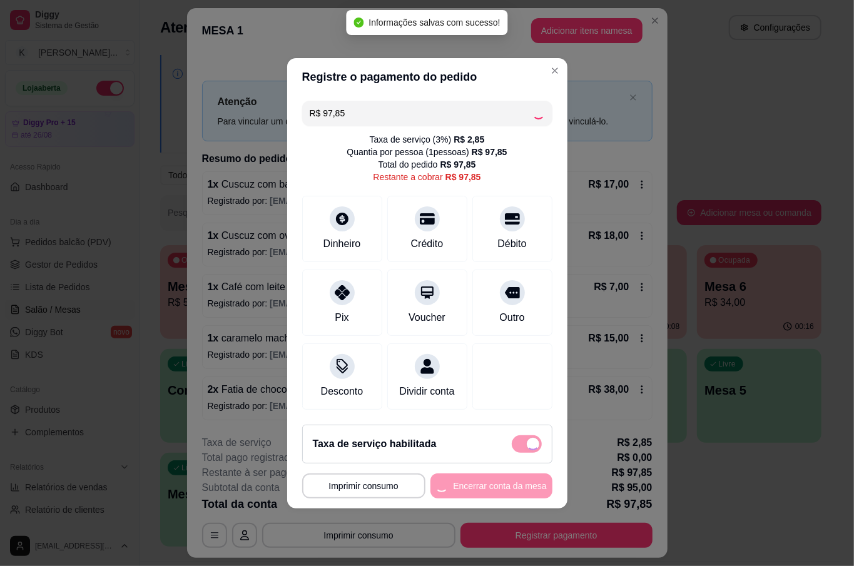
type input "R$ 0,00"
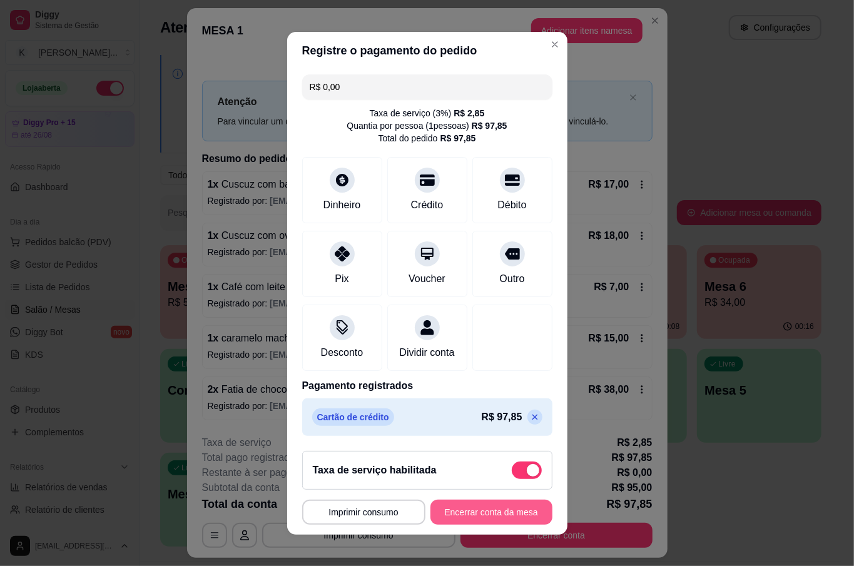
click at [513, 506] on button "Encerrar conta da mesa" at bounding box center [491, 512] width 122 height 25
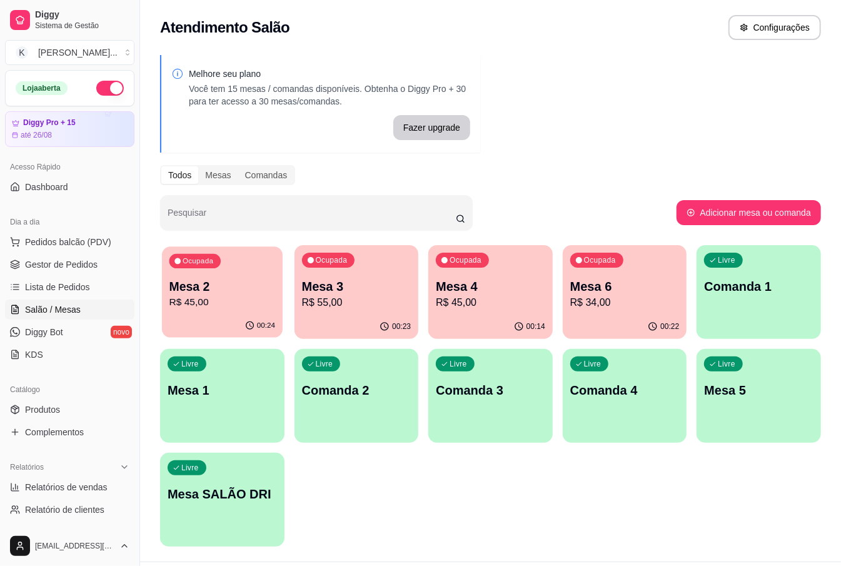
click at [241, 283] on p "Mesa 2" at bounding box center [223, 286] width 106 height 17
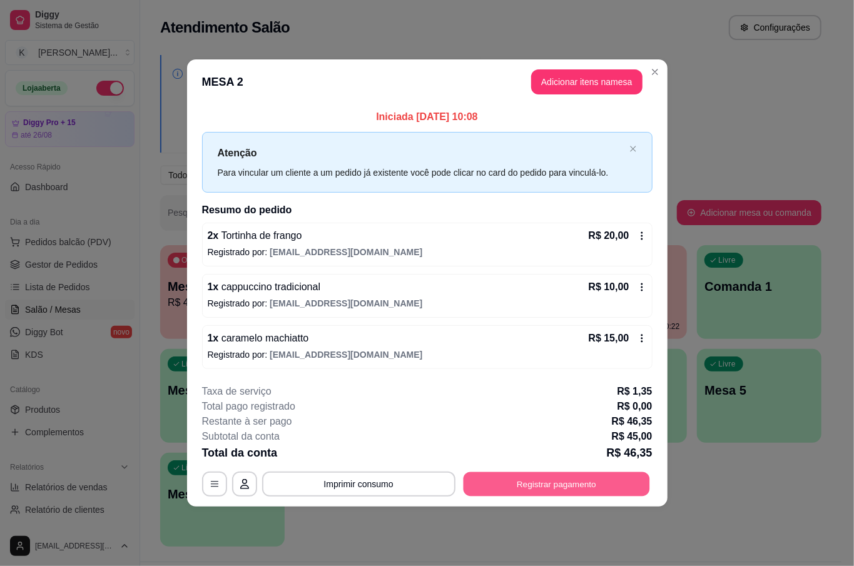
click at [576, 489] on button "Registrar pagamento" at bounding box center [556, 484] width 186 height 24
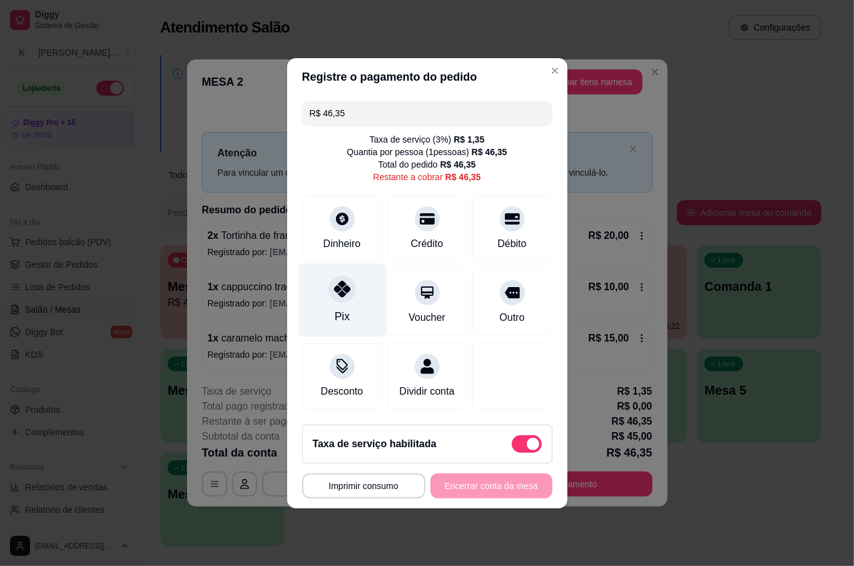
click at [333, 281] on icon at bounding box center [341, 289] width 16 height 16
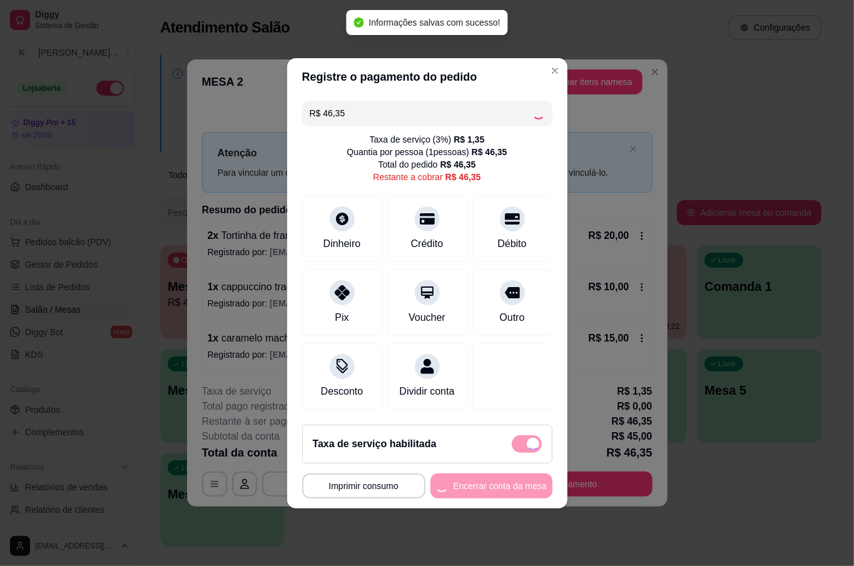
type input "R$ 0,00"
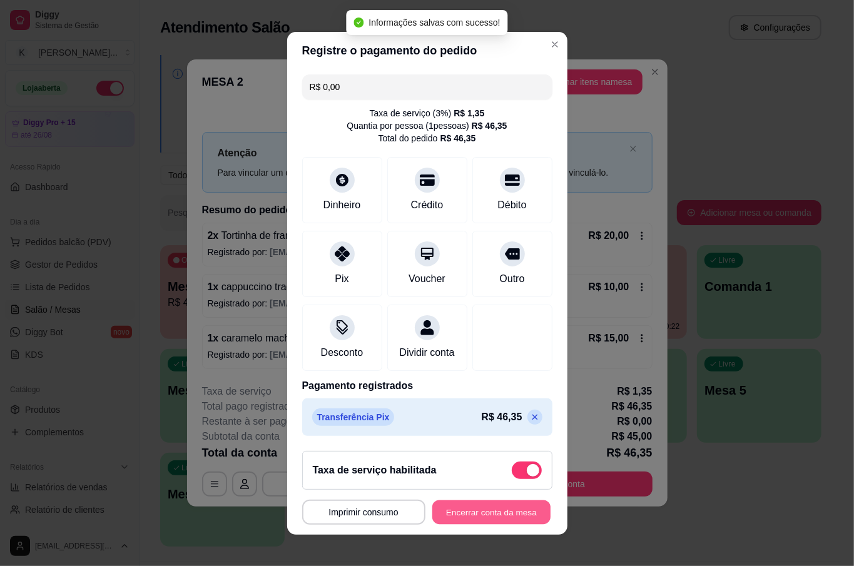
click at [474, 523] on button "Encerrar conta da mesa" at bounding box center [491, 512] width 118 height 24
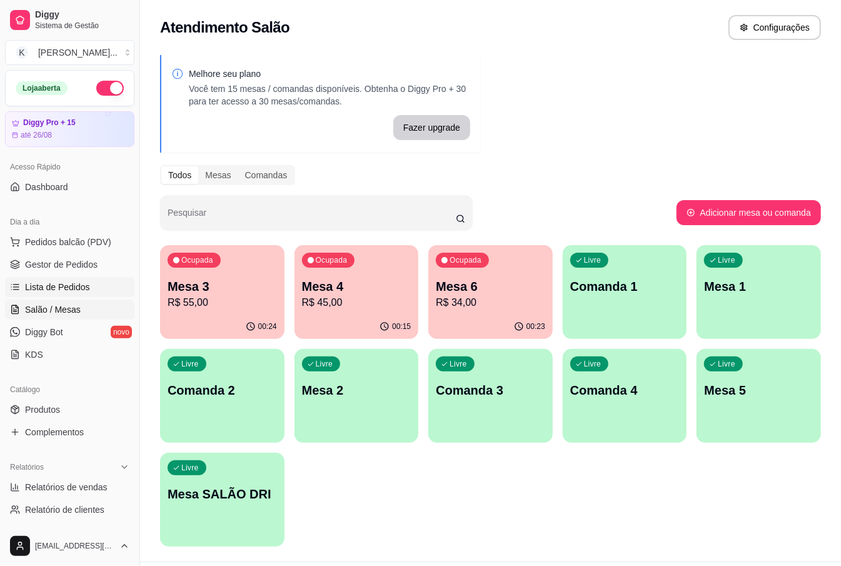
click at [75, 286] on span "Lista de Pedidos" at bounding box center [57, 287] width 65 height 13
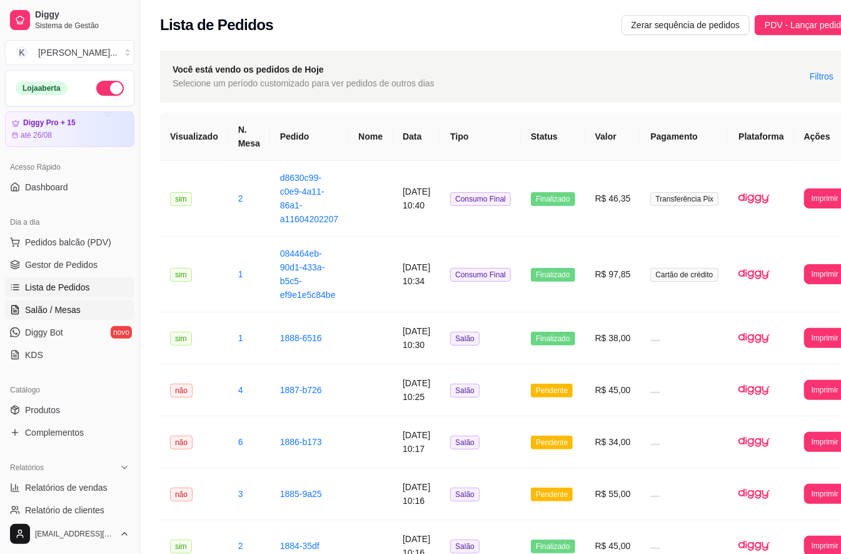
click at [66, 307] on span "Salão / Mesas" at bounding box center [53, 309] width 56 height 13
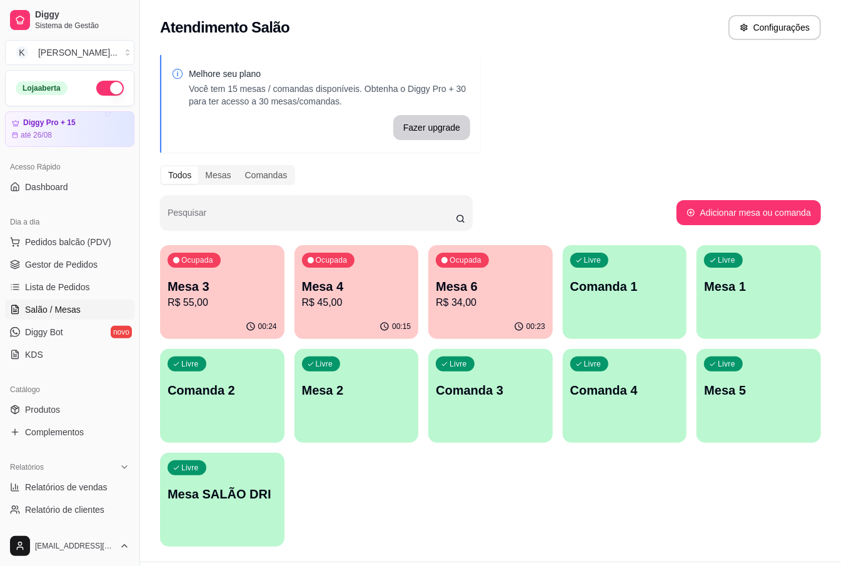
drag, startPoint x: 404, startPoint y: 472, endPoint x: 414, endPoint y: 478, distance: 11.8
click at [409, 472] on div "Ocupada Mesa 3 R$ 55,00 00:24 Ocupada Mesa 4 R$ 45,00 00:15 Ocupada Mesa 6 R$ 3…" at bounding box center [490, 396] width 661 height 302
click at [58, 409] on span "Produtos" at bounding box center [42, 410] width 35 height 13
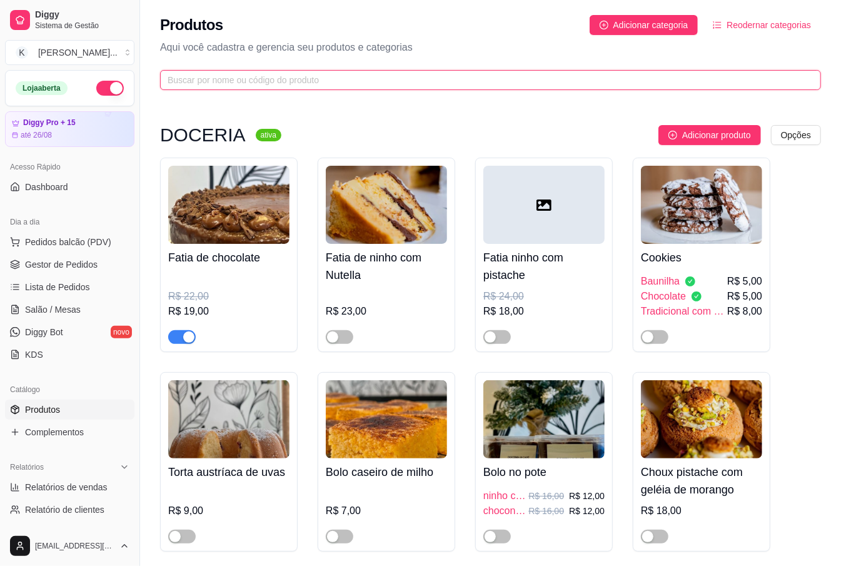
click at [263, 81] on input "text" at bounding box center [486, 80] width 636 height 14
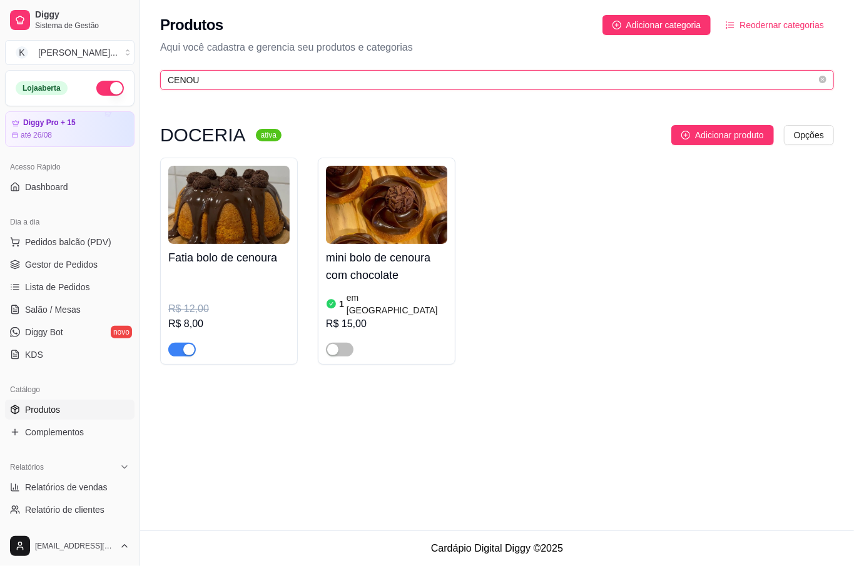
type input "CENOU"
click at [186, 344] on div "button" at bounding box center [188, 349] width 11 height 11
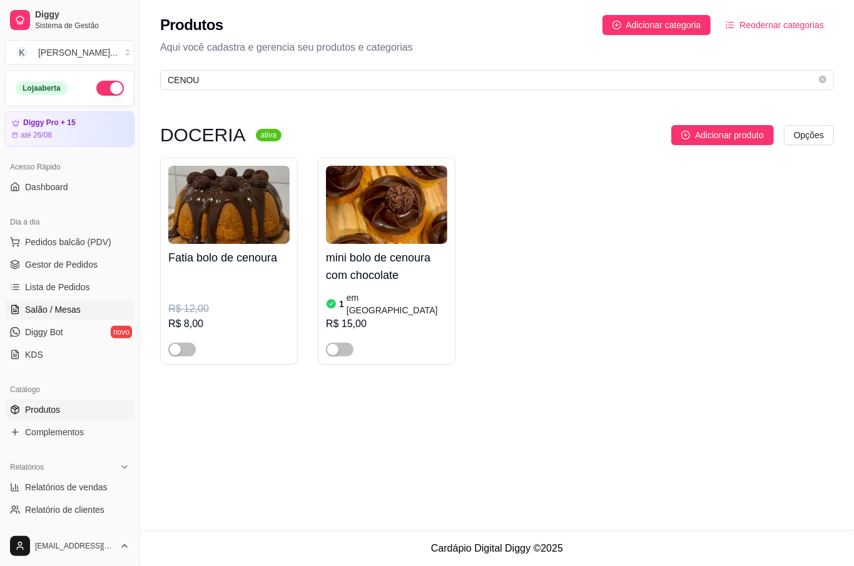
click at [76, 316] on link "Salão / Mesas" at bounding box center [70, 310] width 130 height 20
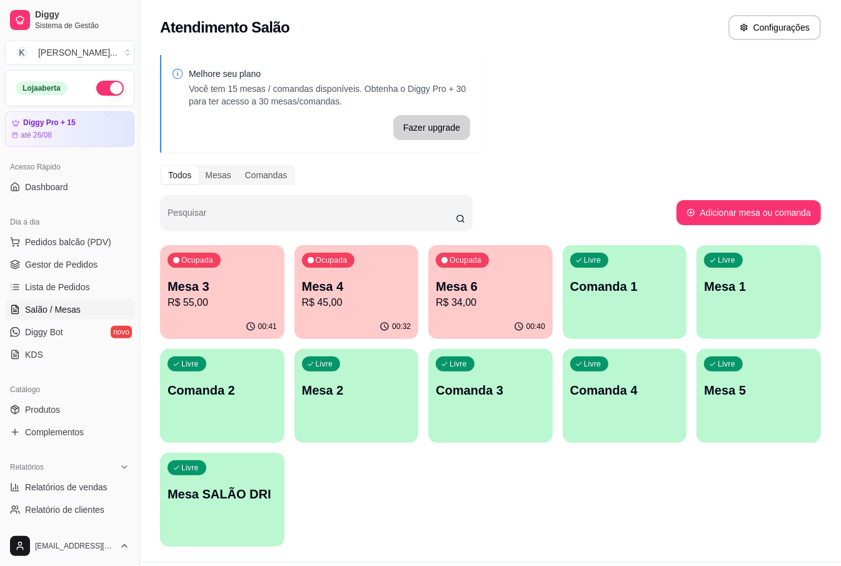
click at [464, 287] on p "Mesa 6" at bounding box center [490, 287] width 109 height 18
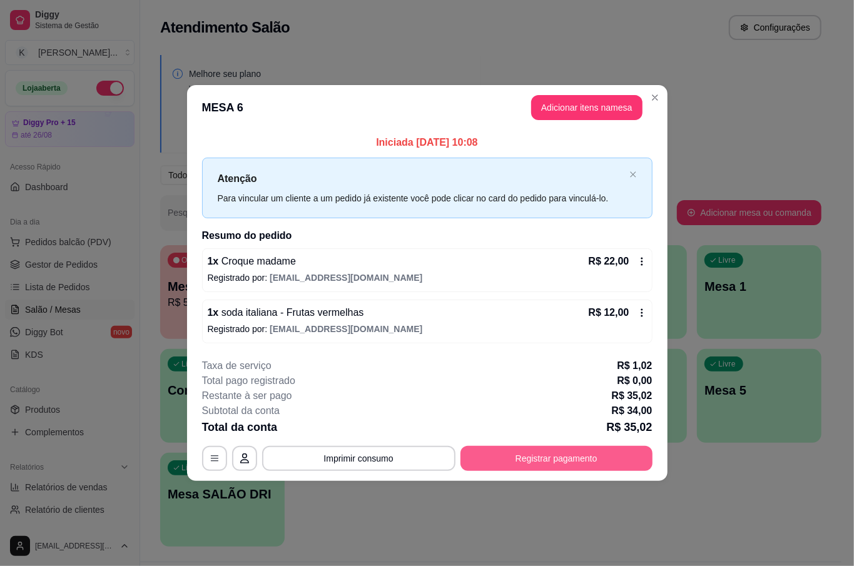
click at [574, 454] on button "Registrar pagamento" at bounding box center [556, 458] width 192 height 25
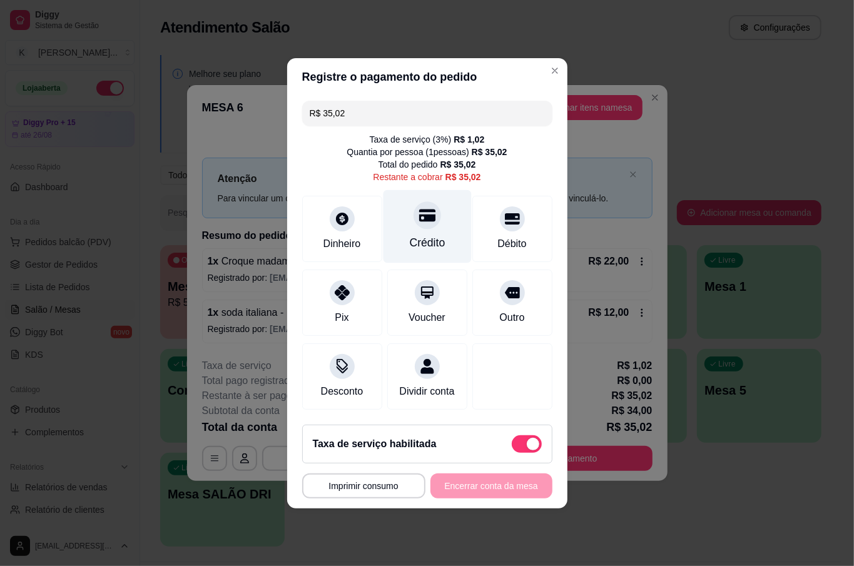
click at [432, 223] on div "Crédito" at bounding box center [427, 226] width 88 height 73
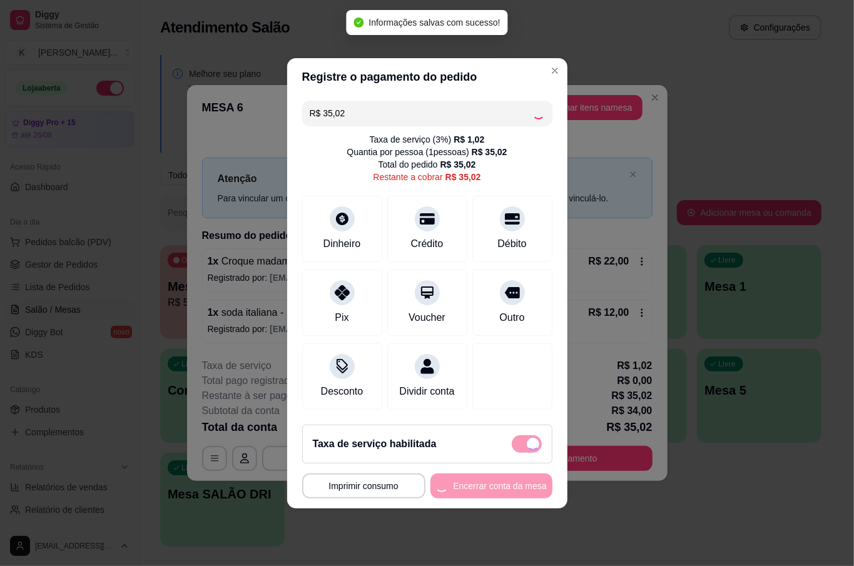
type input "R$ 0,00"
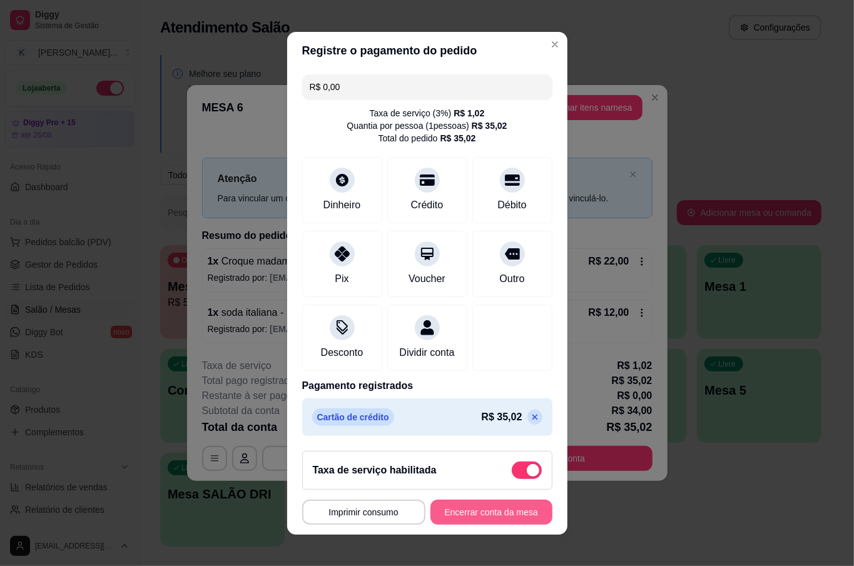
click at [499, 509] on button "Encerrar conta da mesa" at bounding box center [491, 512] width 122 height 25
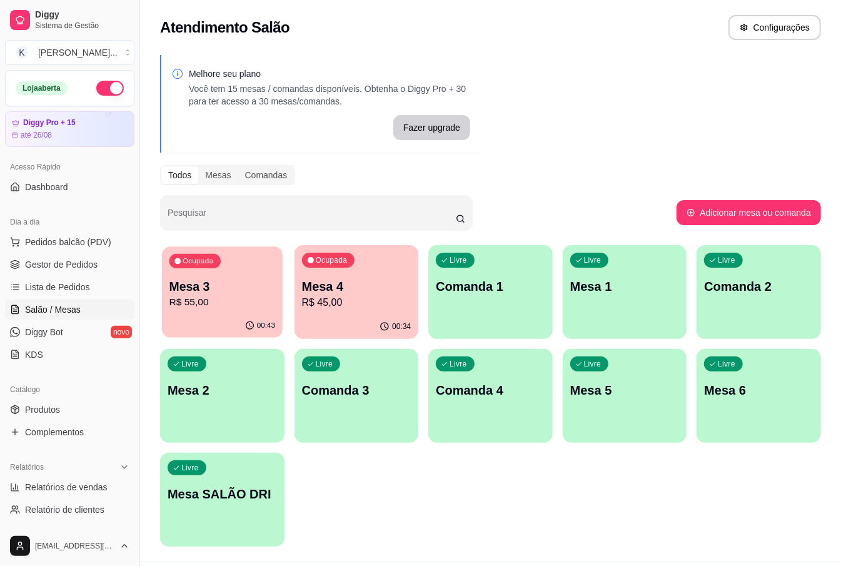
click at [254, 307] on p "R$ 55,00" at bounding box center [223, 302] width 106 height 14
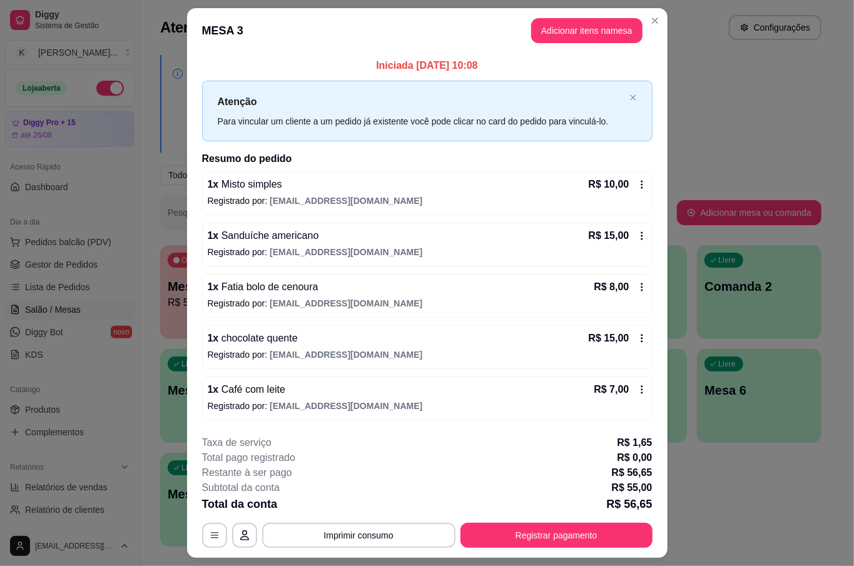
scroll to position [33, 0]
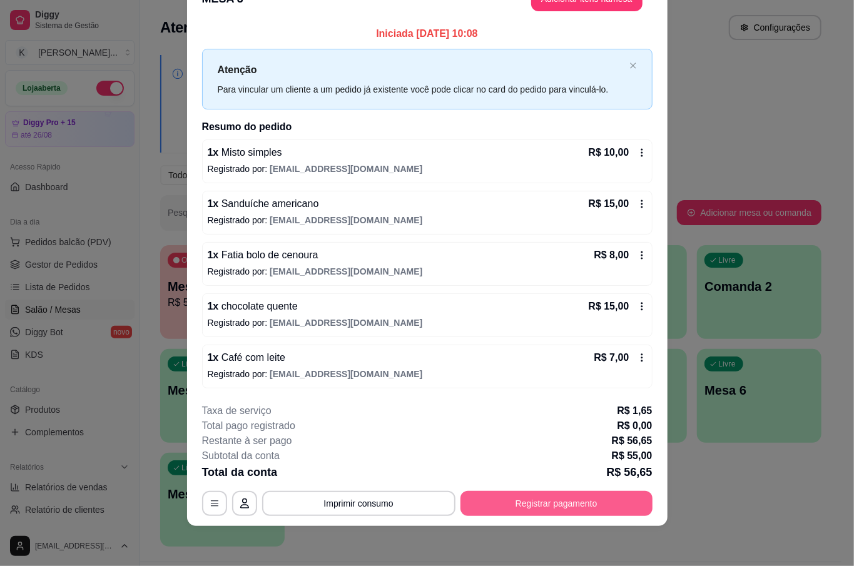
click at [614, 504] on button "Registrar pagamento" at bounding box center [556, 503] width 192 height 25
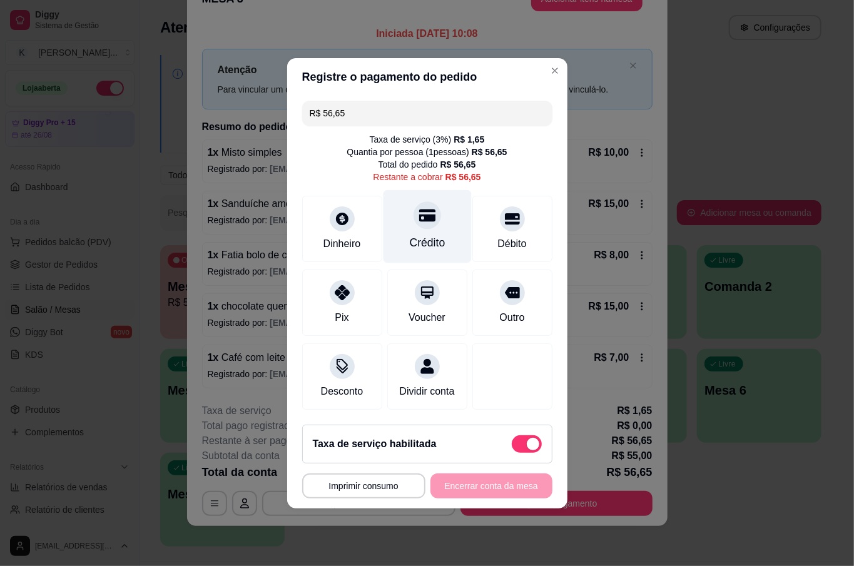
click at [434, 236] on div "Crédito" at bounding box center [427, 243] width 36 height 16
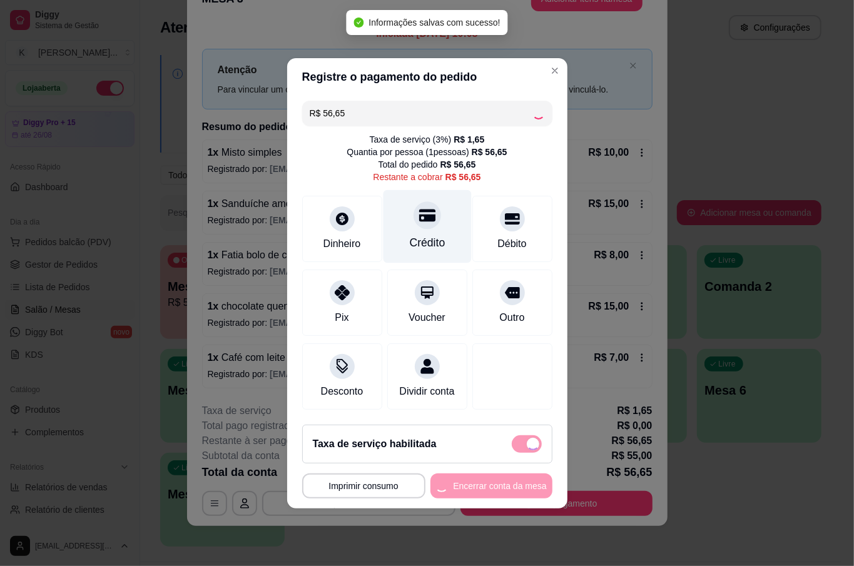
type input "R$ 0,00"
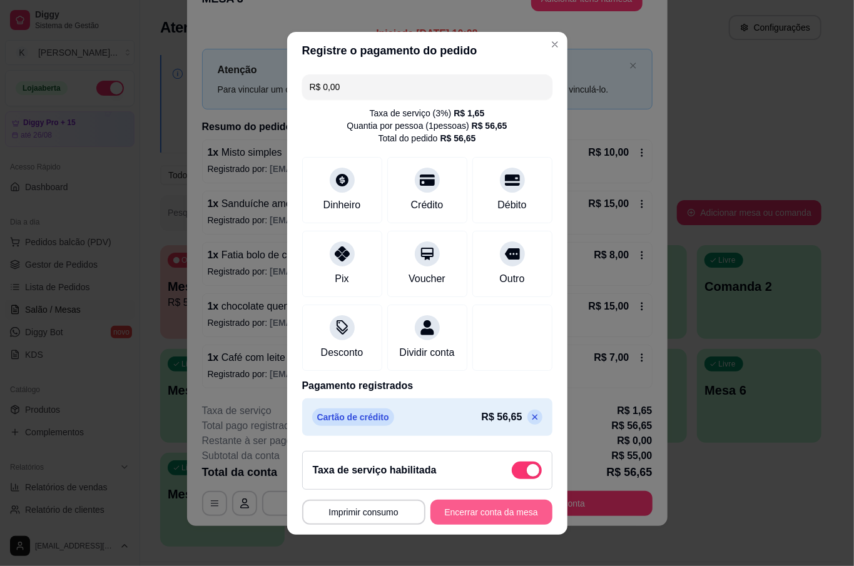
click at [494, 519] on button "Encerrar conta da mesa" at bounding box center [491, 512] width 122 height 25
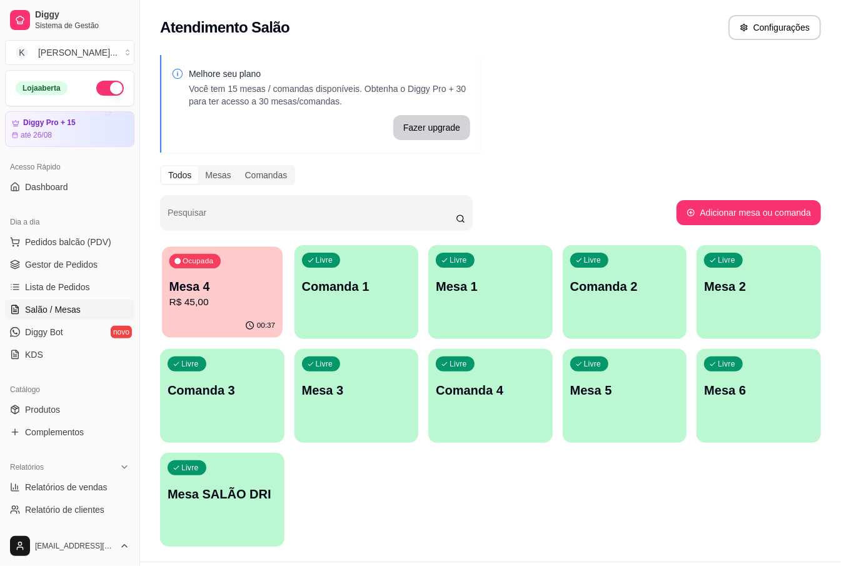
click at [206, 307] on p "R$ 45,00" at bounding box center [223, 302] width 106 height 14
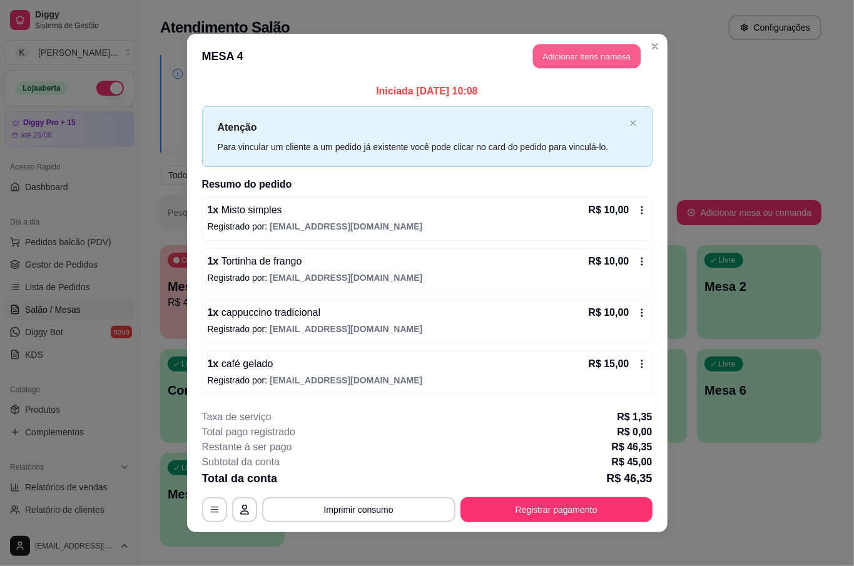
click at [552, 56] on button "Adicionar itens na mesa" at bounding box center [587, 56] width 108 height 24
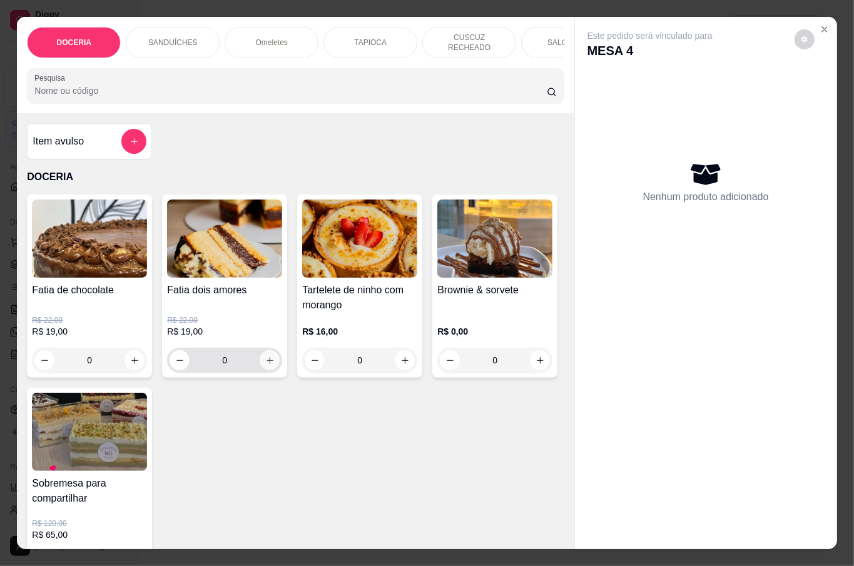
click at [265, 356] on icon "increase-product-quantity" at bounding box center [269, 360] width 9 height 9
type input "1"
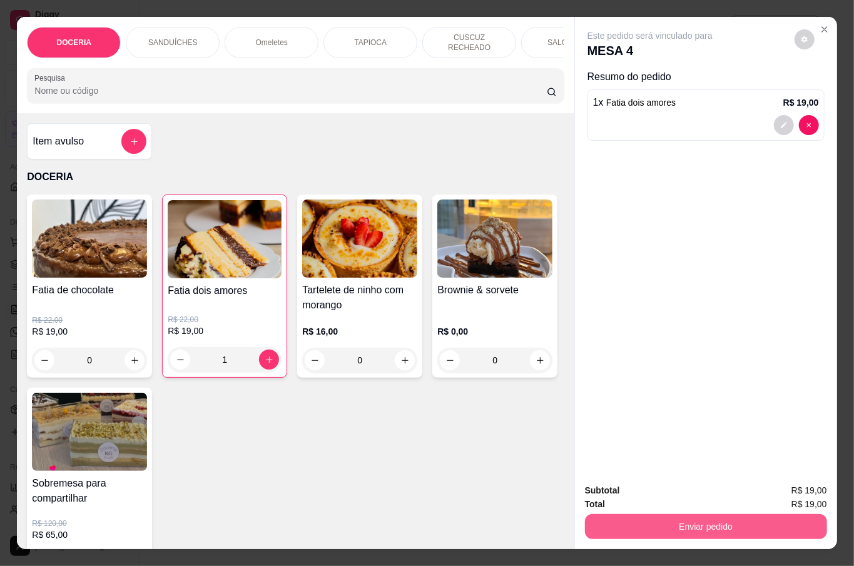
click at [746, 516] on button "Enviar pedido" at bounding box center [706, 526] width 242 height 25
click at [687, 489] on button "Não registrar e enviar pedido" at bounding box center [663, 490] width 130 height 24
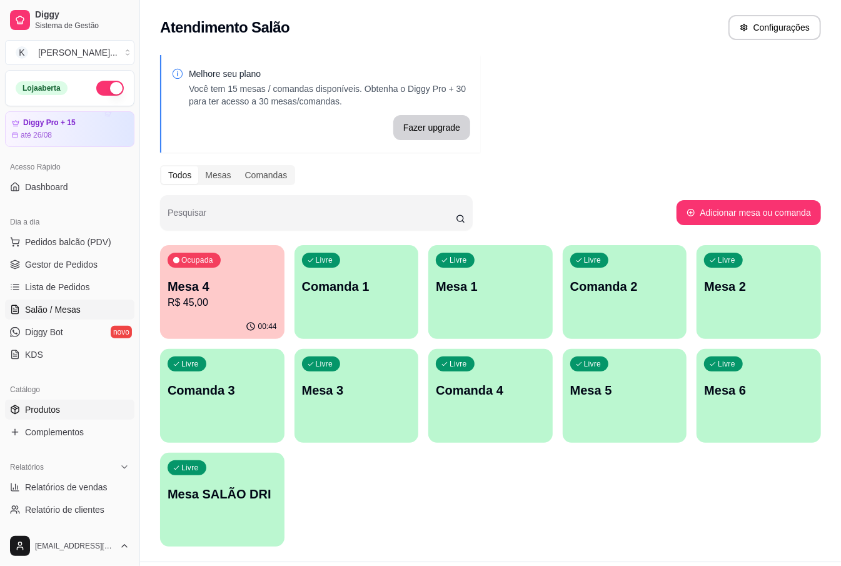
click at [69, 403] on link "Produtos" at bounding box center [70, 410] width 130 height 20
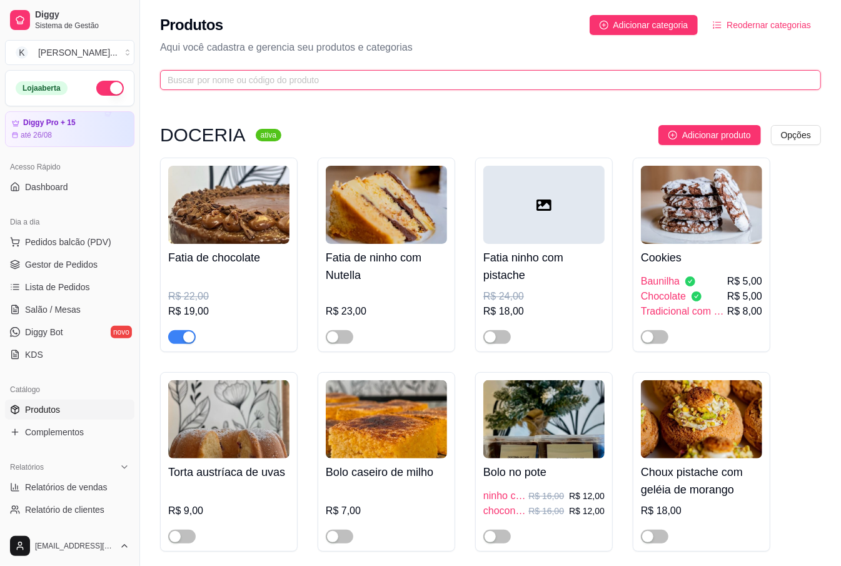
click at [264, 81] on input "text" at bounding box center [486, 80] width 636 height 14
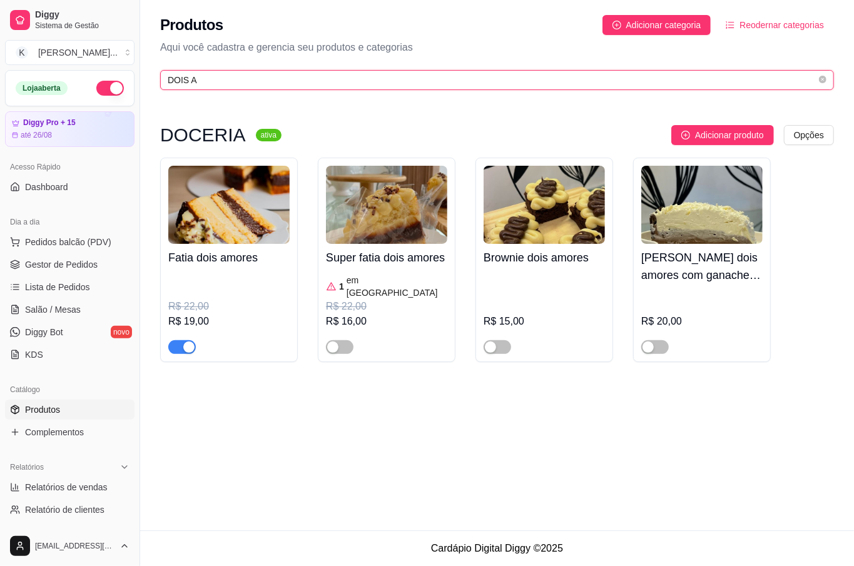
type input "DOIS A"
click at [188, 342] on div "button" at bounding box center [188, 347] width 11 height 11
drag, startPoint x: 578, startPoint y: 425, endPoint x: 541, endPoint y: 369, distance: 67.9
click at [579, 424] on div "Produtos Adicionar categoria Reodernar categorias Aqui você cadastra e gerencia…" at bounding box center [497, 265] width 714 height 531
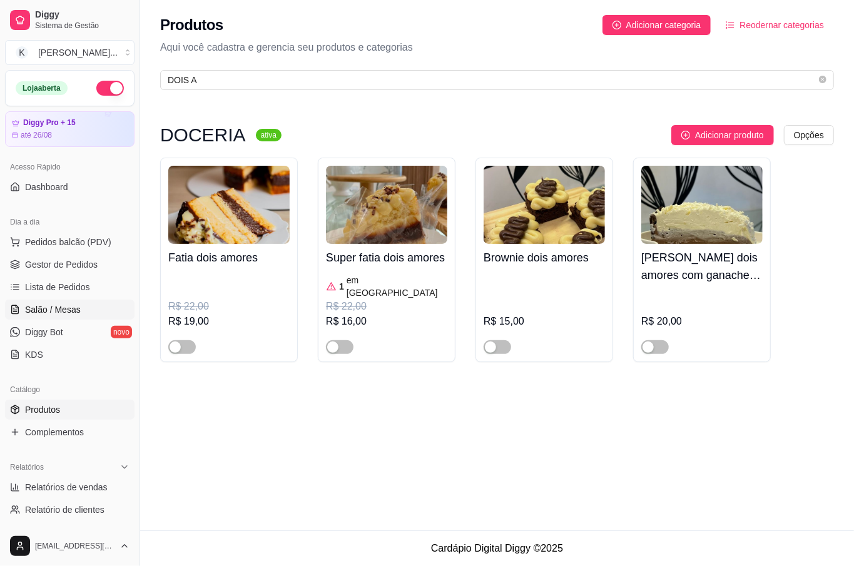
click at [48, 312] on span "Salão / Mesas" at bounding box center [53, 309] width 56 height 13
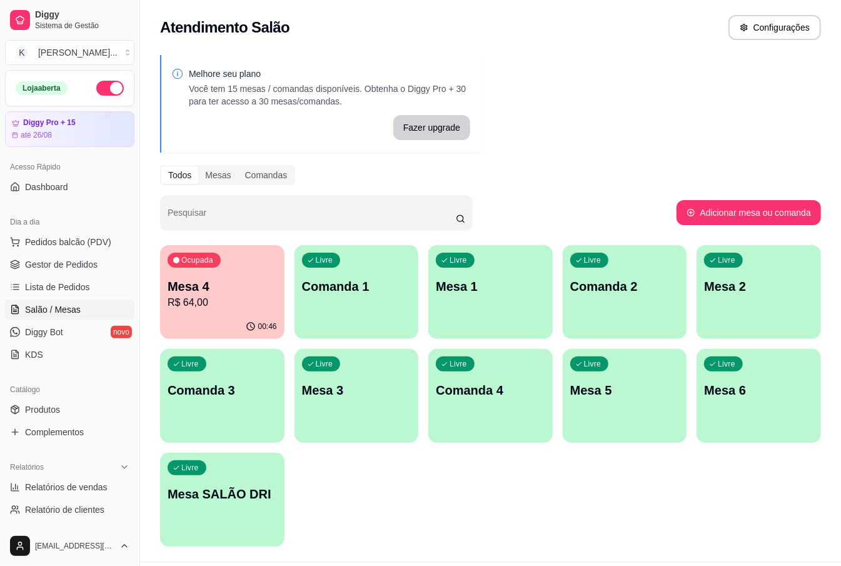
click at [179, 293] on p "Mesa 4" at bounding box center [222, 287] width 109 height 18
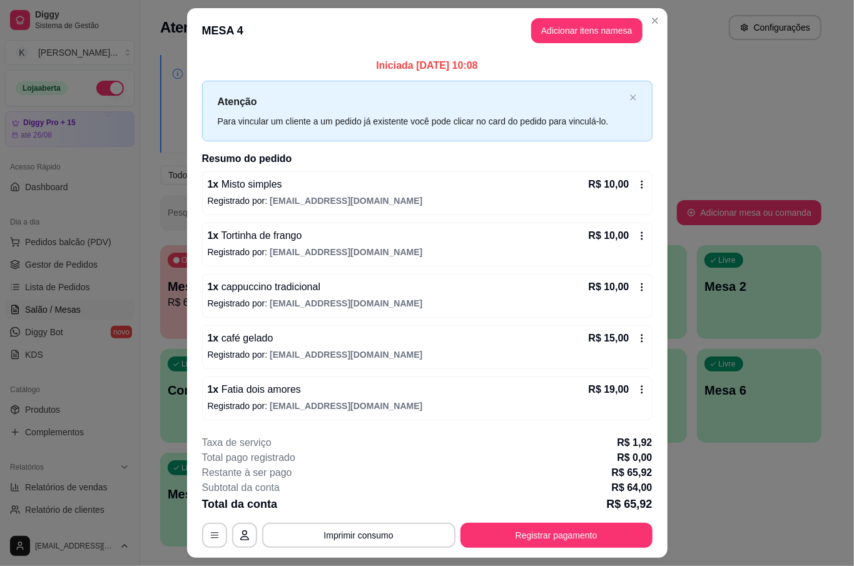
scroll to position [33, 0]
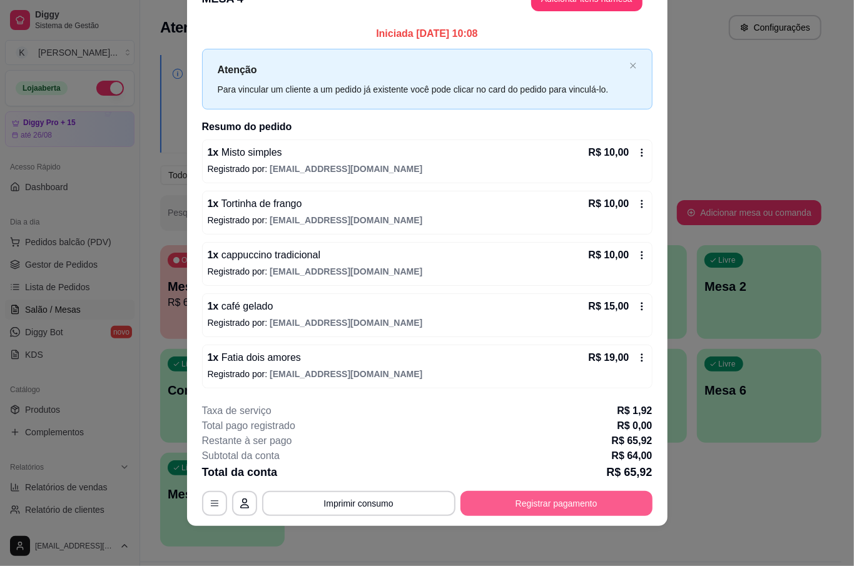
click at [579, 503] on button "Registrar pagamento" at bounding box center [556, 503] width 192 height 25
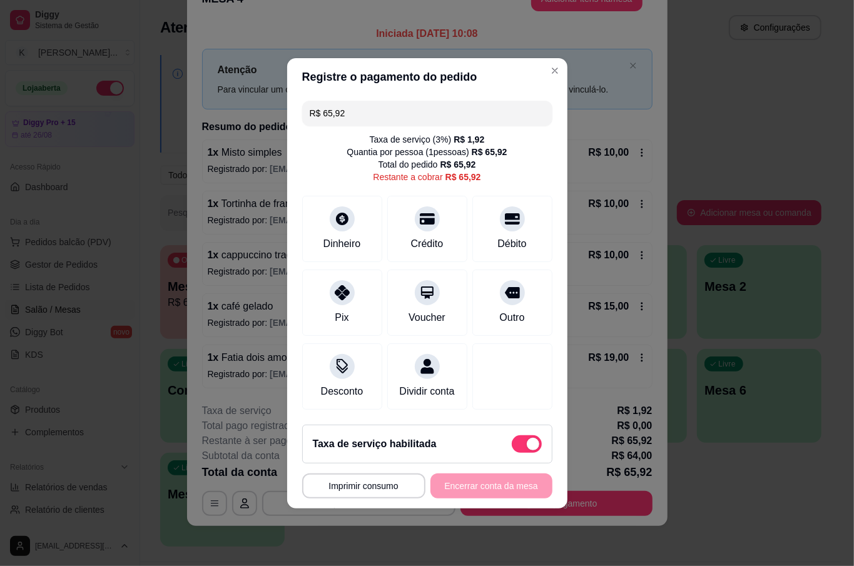
click at [343, 257] on div "R$ 65,92 Taxa de serviço ( 3 %) R$ 1,92 Quantia por pessoa ( 1 pessoas) R$ 65,9…" at bounding box center [427, 255] width 280 height 319
click at [353, 273] on div "Pix" at bounding box center [342, 299] width 88 height 73
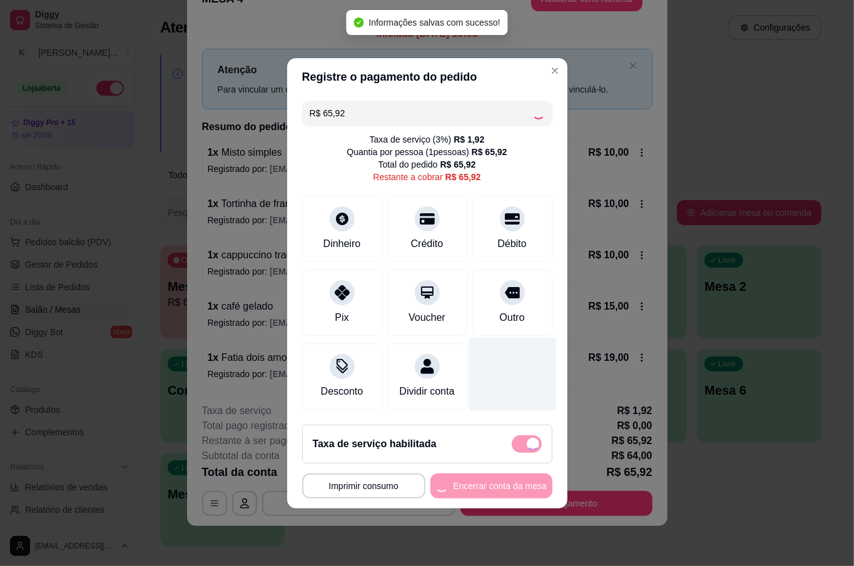
type input "R$ 0,00"
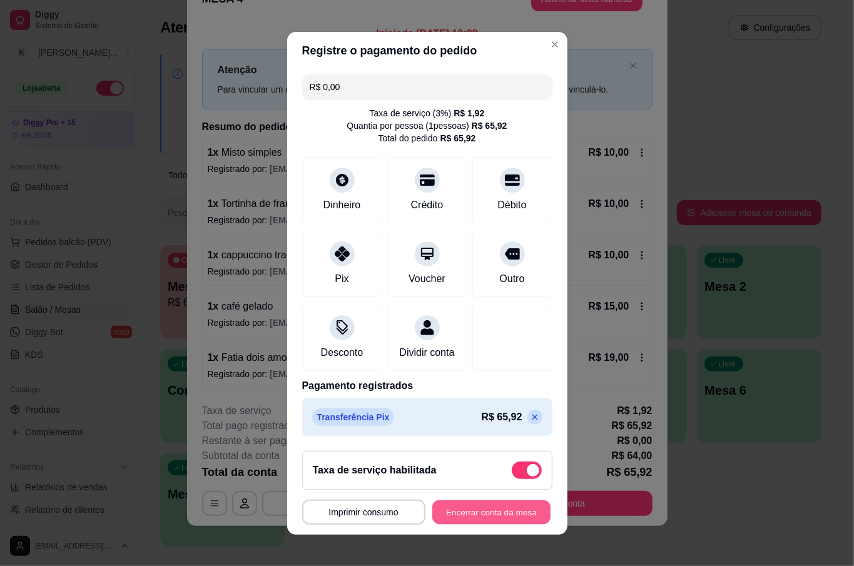
click at [511, 509] on button "Encerrar conta da mesa" at bounding box center [491, 512] width 118 height 24
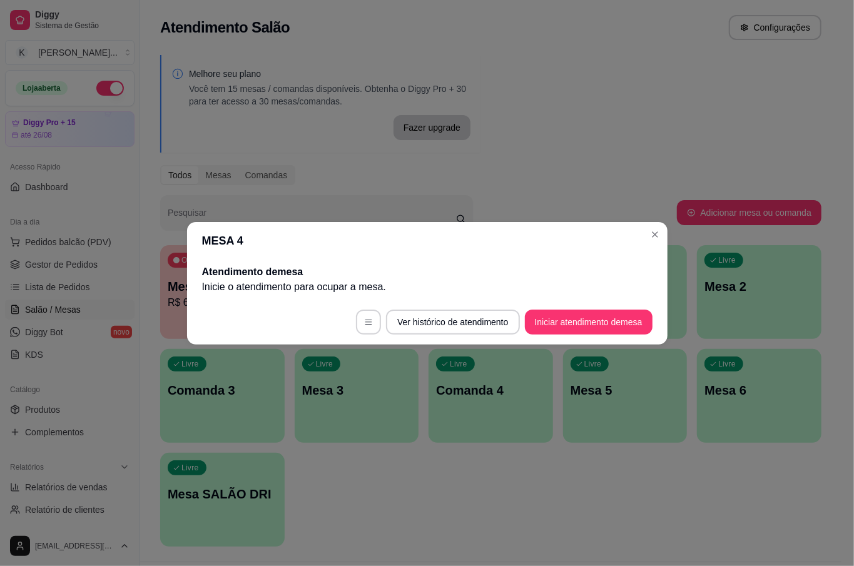
scroll to position [0, 0]
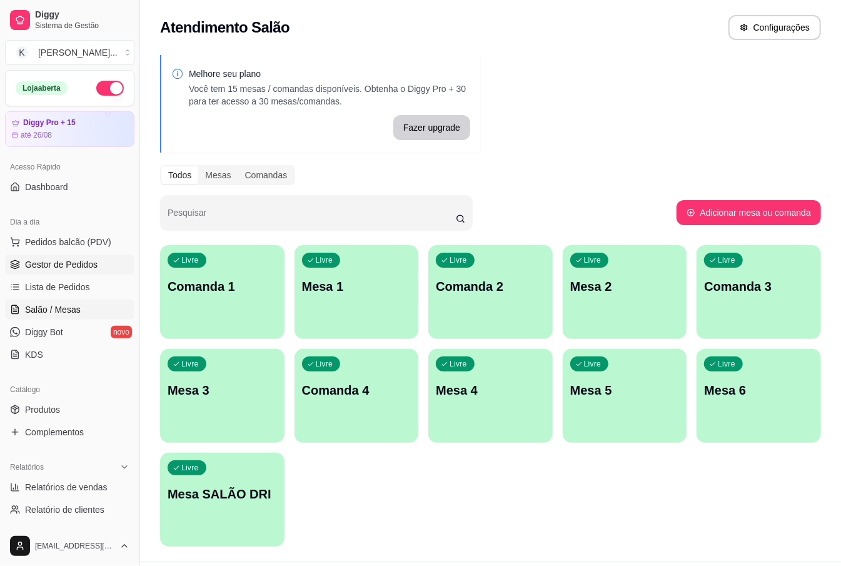
click at [88, 266] on span "Gestor de Pedidos" at bounding box center [61, 264] width 73 height 13
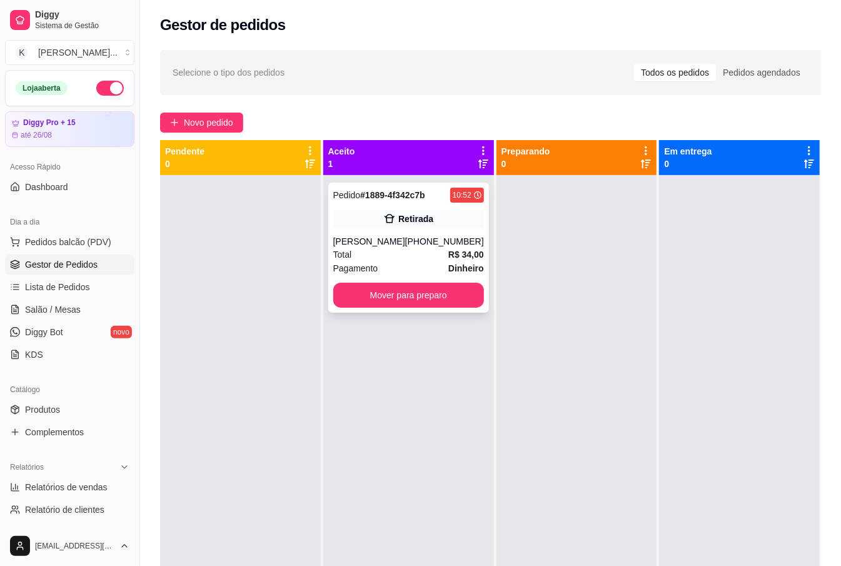
click at [424, 254] on div "Total R$ 34,00" at bounding box center [408, 255] width 151 height 14
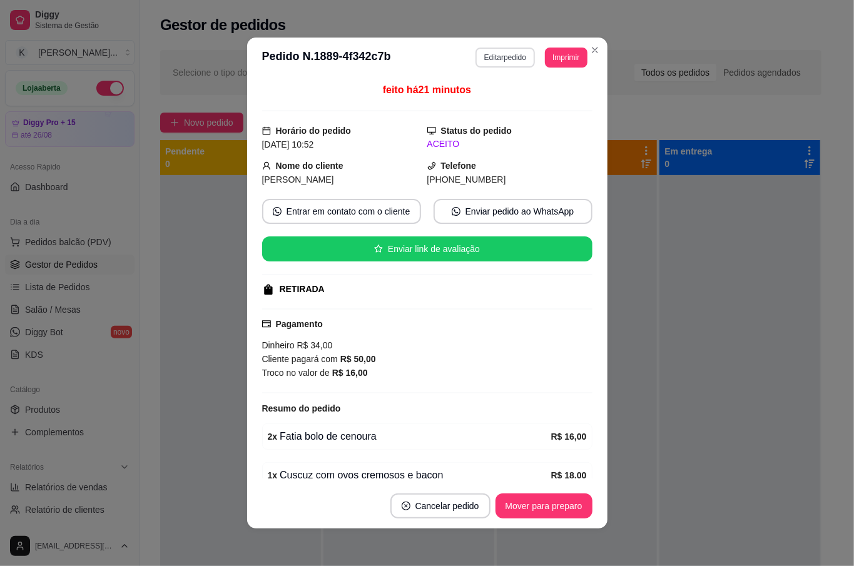
click at [507, 59] on button "Editar pedido" at bounding box center [504, 58] width 59 height 20
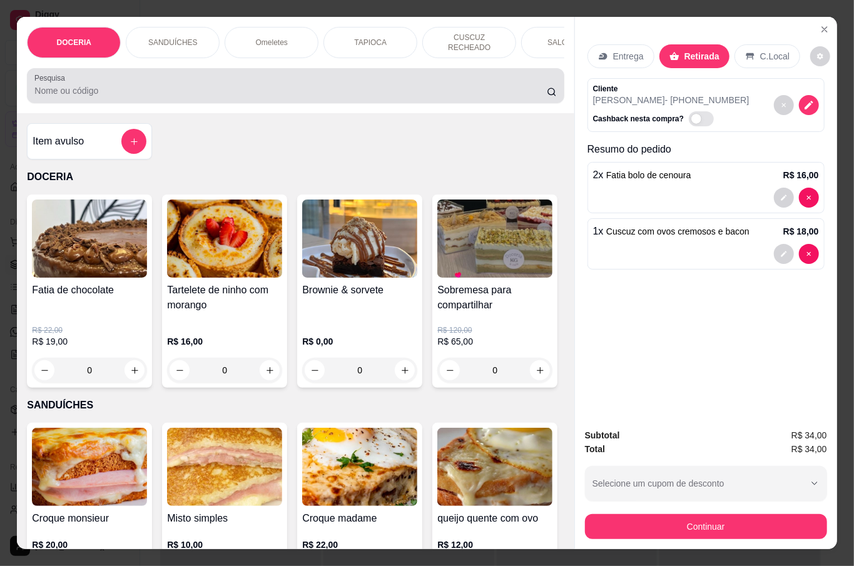
click at [105, 84] on input "Pesquisa" at bounding box center [290, 90] width 512 height 13
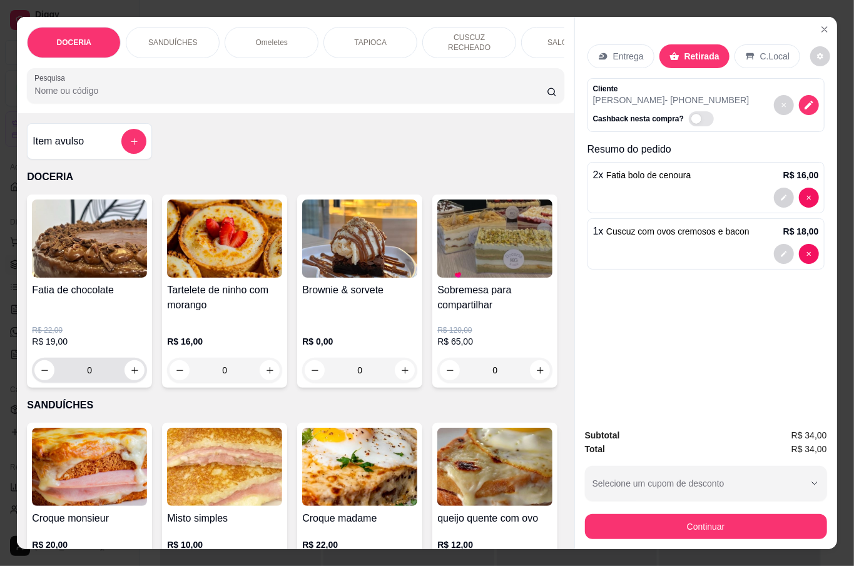
click at [130, 366] on icon "increase-product-quantity" at bounding box center [134, 370] width 9 height 9
type input "1"
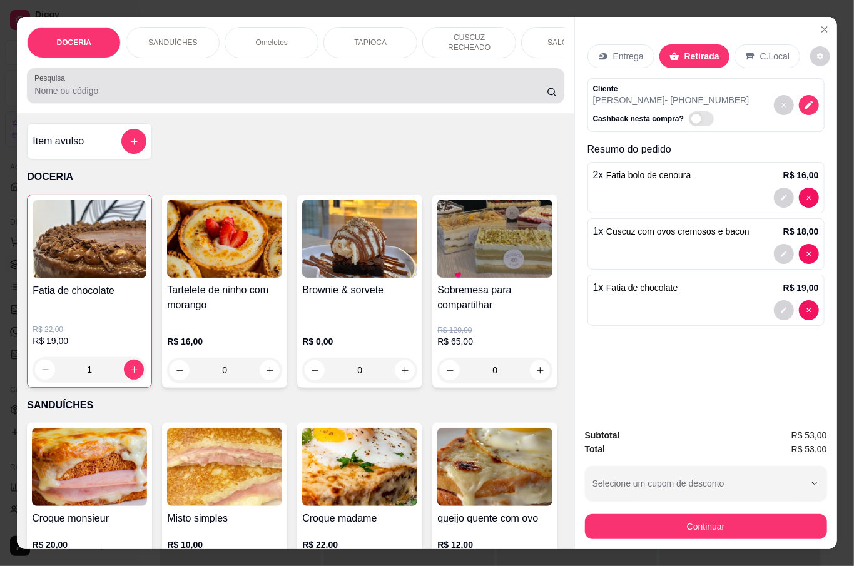
click at [183, 84] on input "Pesquisa" at bounding box center [290, 90] width 512 height 13
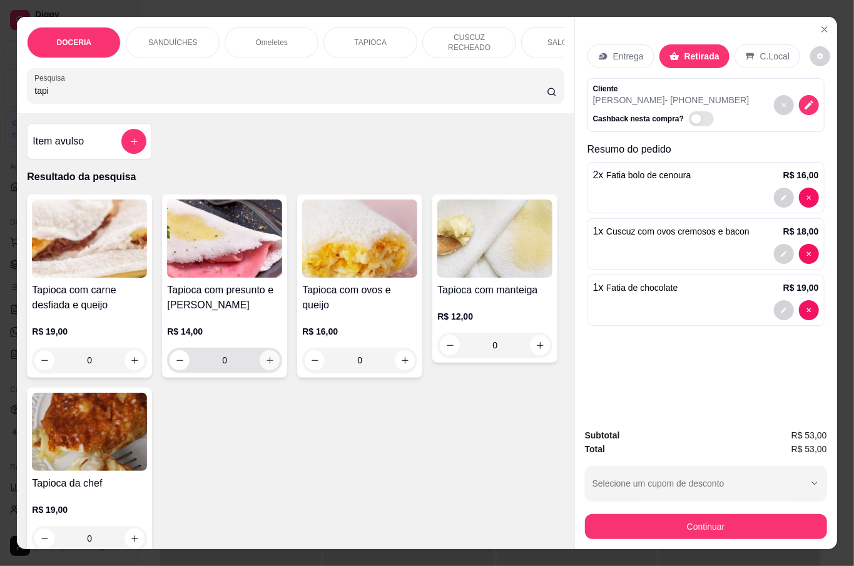
type input "tapi"
click at [269, 359] on button "increase-product-quantity" at bounding box center [270, 360] width 20 height 20
type input "1"
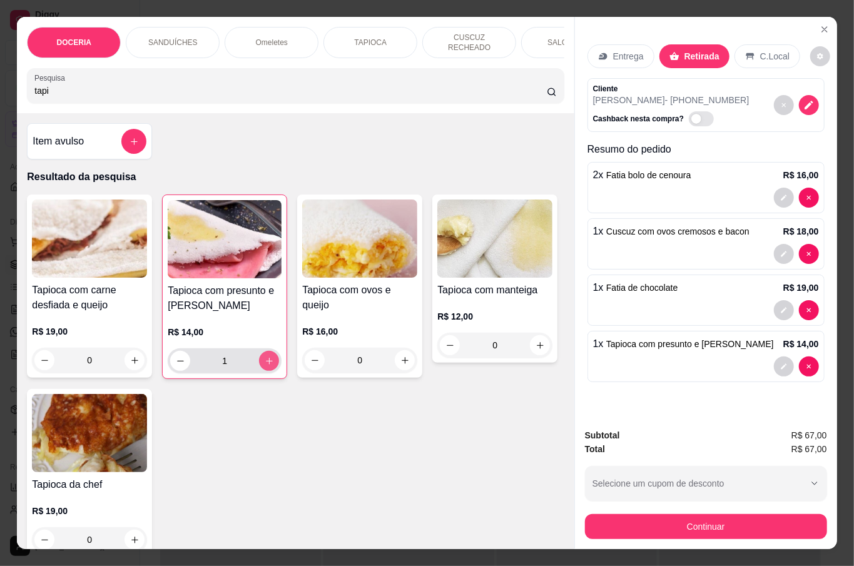
click at [265, 357] on icon "increase-product-quantity" at bounding box center [269, 361] width 9 height 9
type input "2"
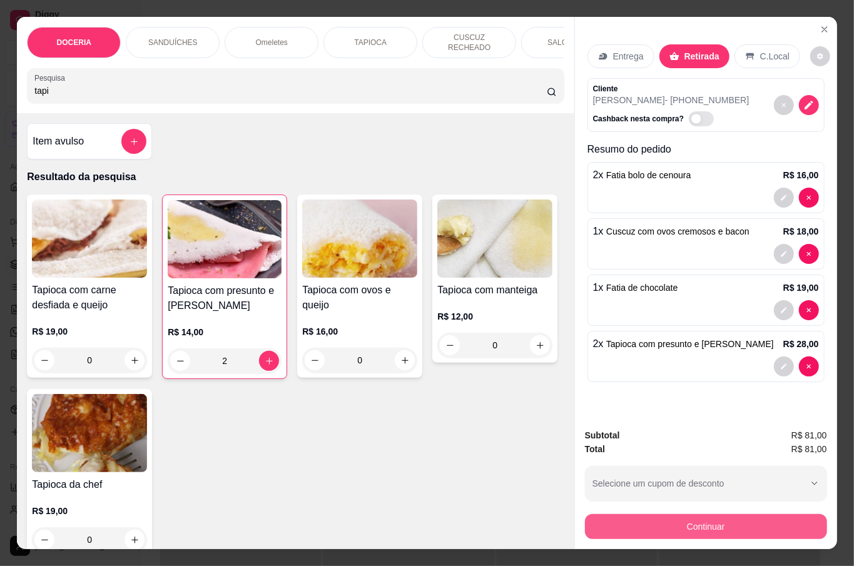
click at [753, 523] on button "Continuar" at bounding box center [706, 526] width 242 height 25
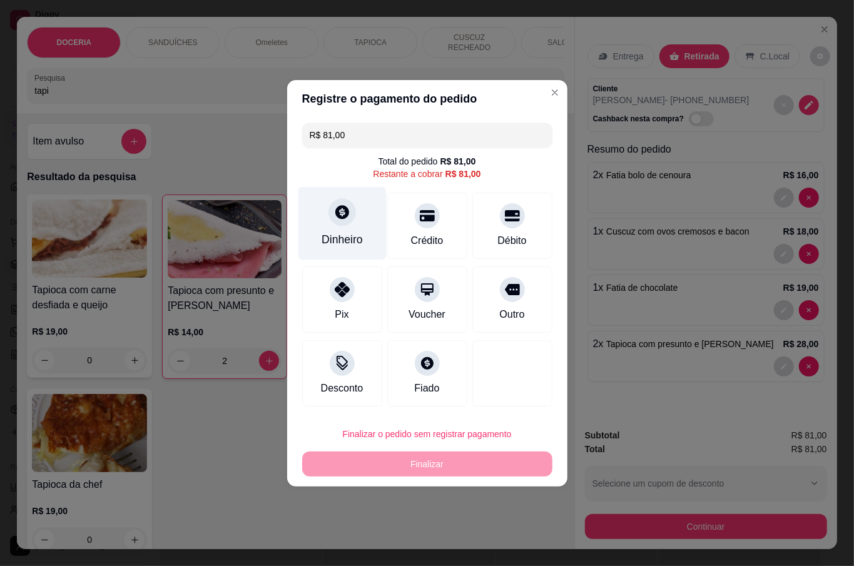
click at [346, 219] on icon at bounding box center [341, 212] width 16 height 16
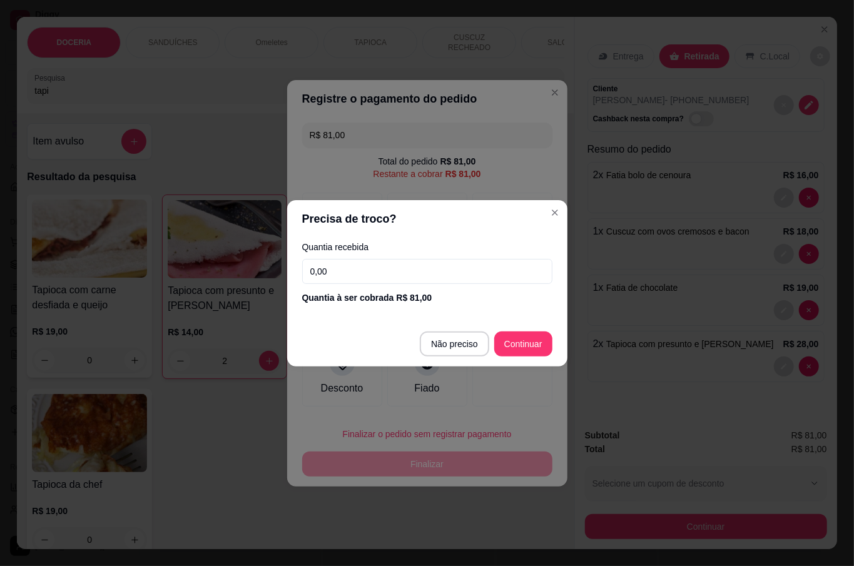
click at [363, 263] on input "0,00" at bounding box center [427, 271] width 250 height 25
type input "100,00"
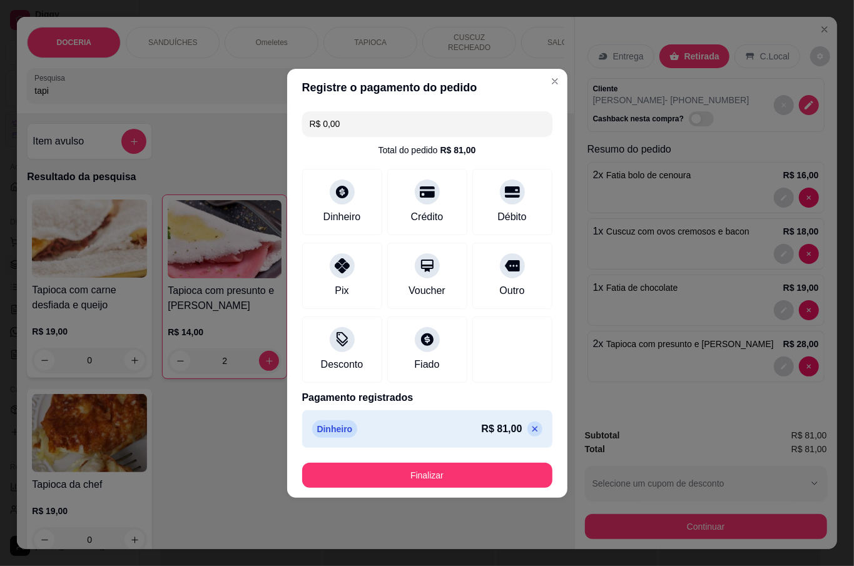
type input "R$ 0,00"
click at [539, 353] on div at bounding box center [512, 346] width 88 height 73
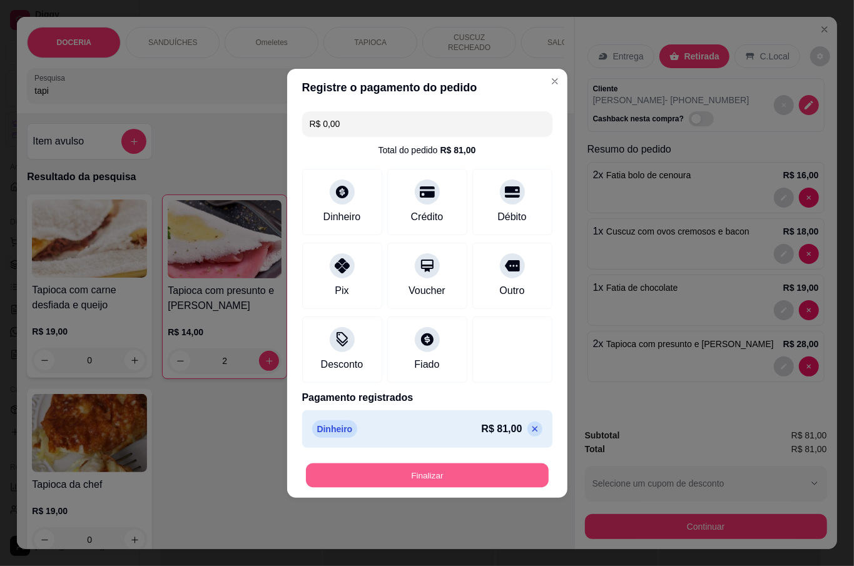
click at [477, 486] on button "Finalizar" at bounding box center [427, 475] width 243 height 24
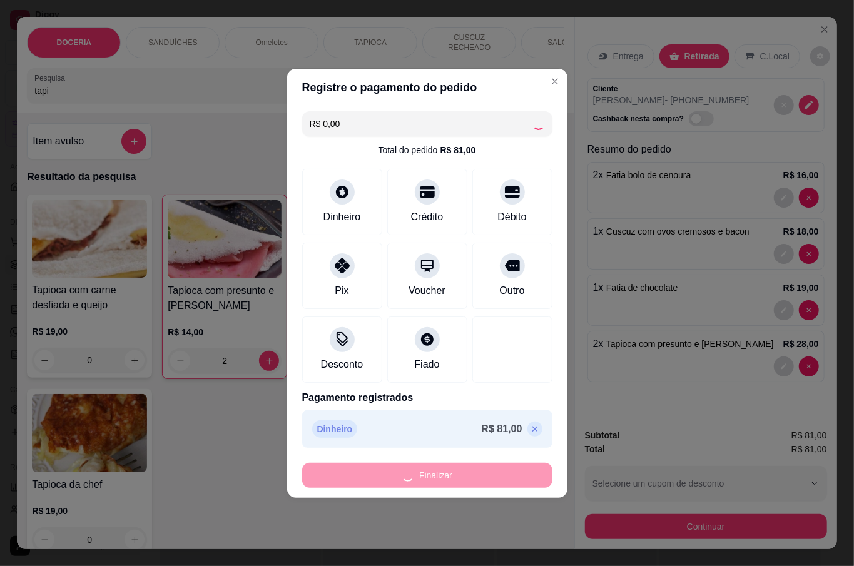
type input "0"
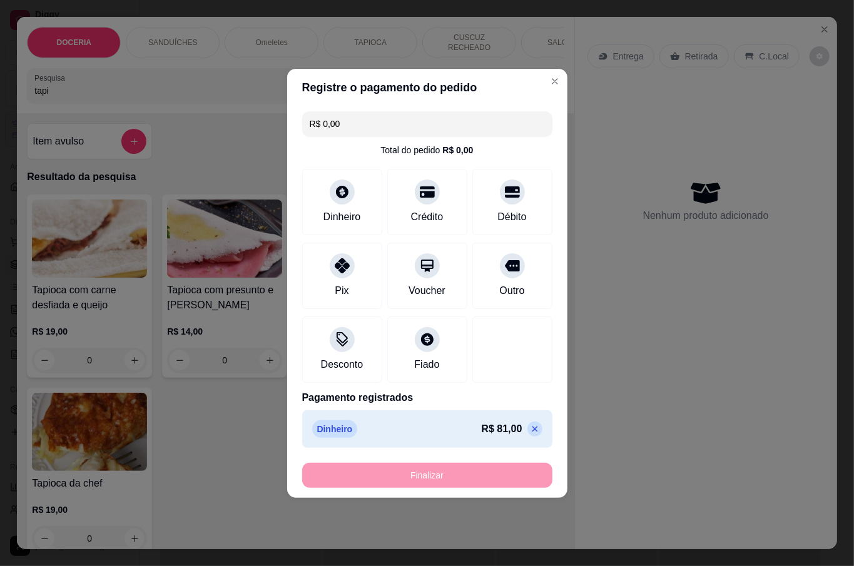
type input "-R$ 81,00"
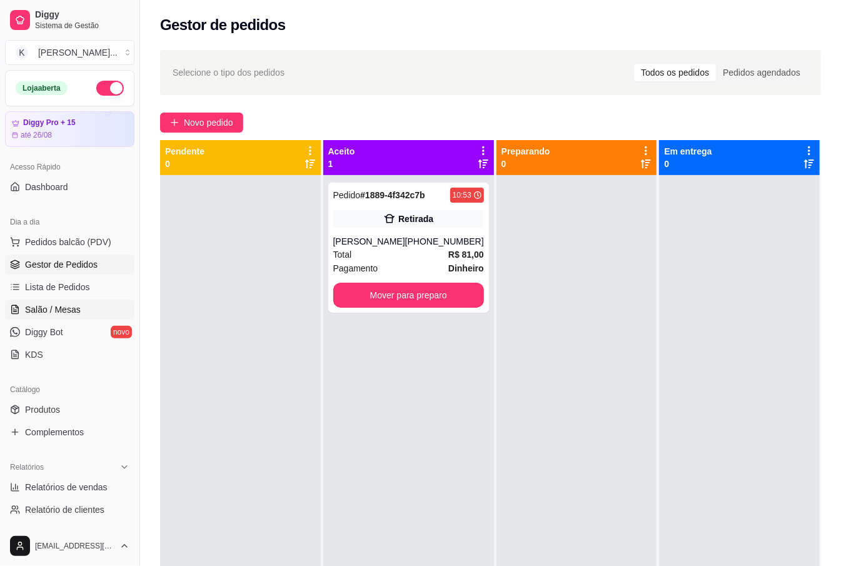
click at [61, 308] on span "Salão / Mesas" at bounding box center [53, 309] width 56 height 13
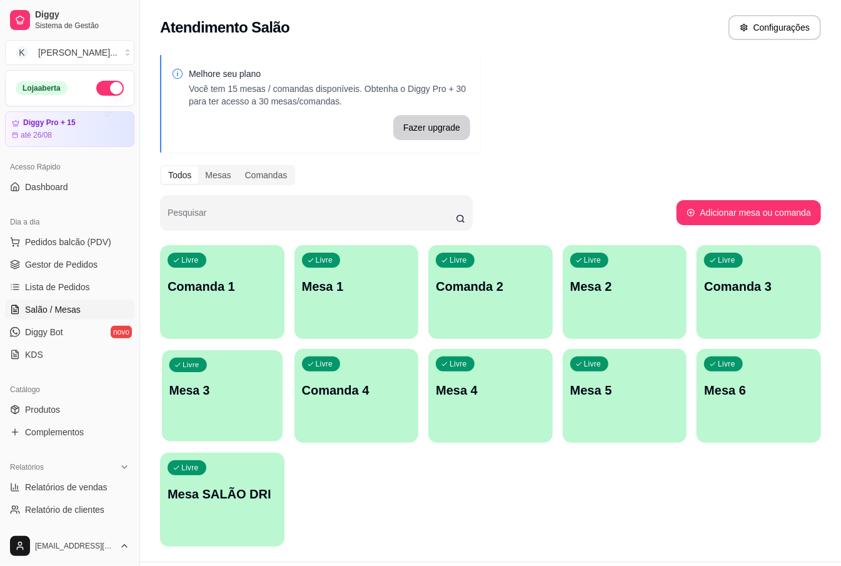
click at [265, 397] on p "Mesa 3" at bounding box center [223, 390] width 106 height 17
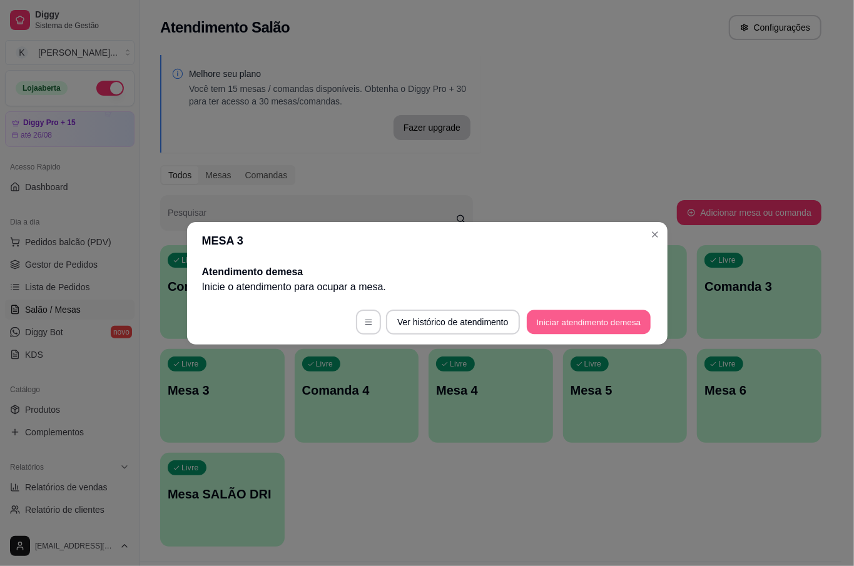
click at [567, 318] on button "Iniciar atendimento de mesa" at bounding box center [589, 322] width 124 height 24
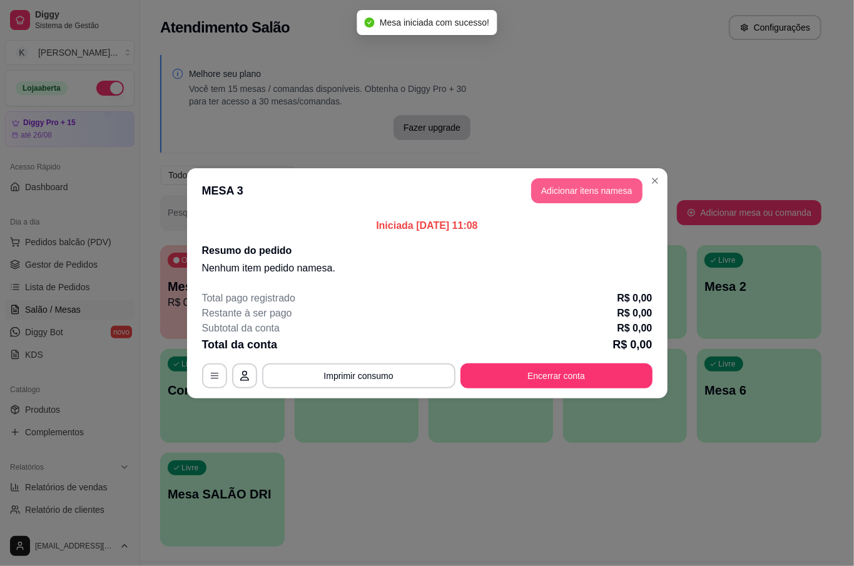
click at [567, 189] on button "Adicionar itens na mesa" at bounding box center [586, 190] width 111 height 25
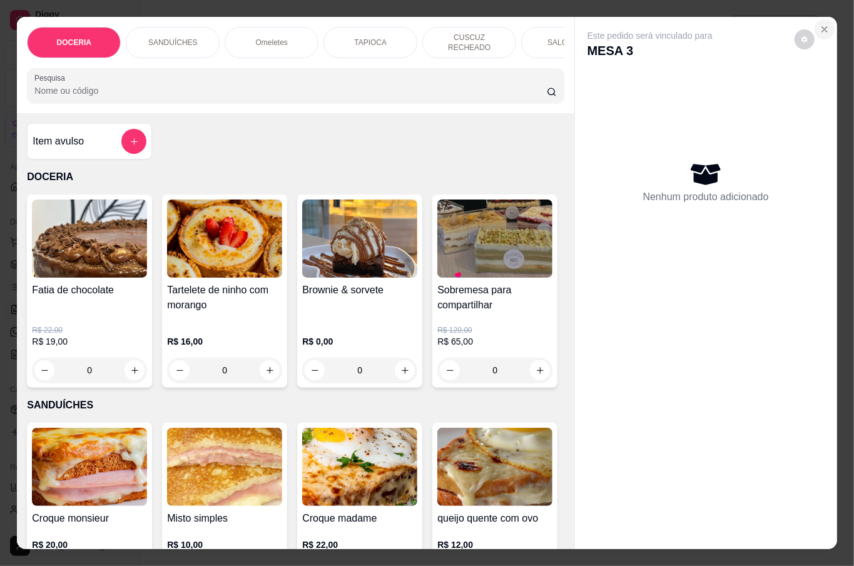
click at [825, 19] on button "Close" at bounding box center [825, 29] width 20 height 20
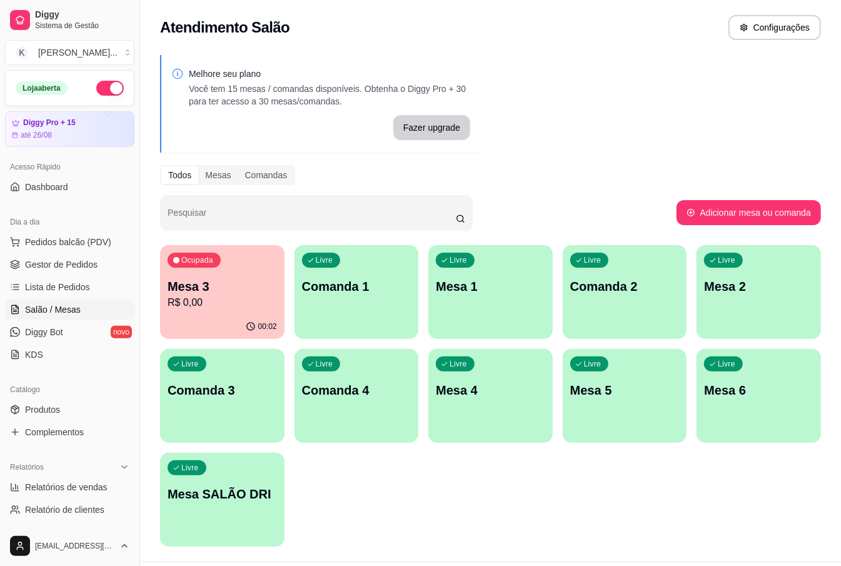
click at [479, 276] on div "Livre Mesa 1" at bounding box center [491, 284] width 125 height 79
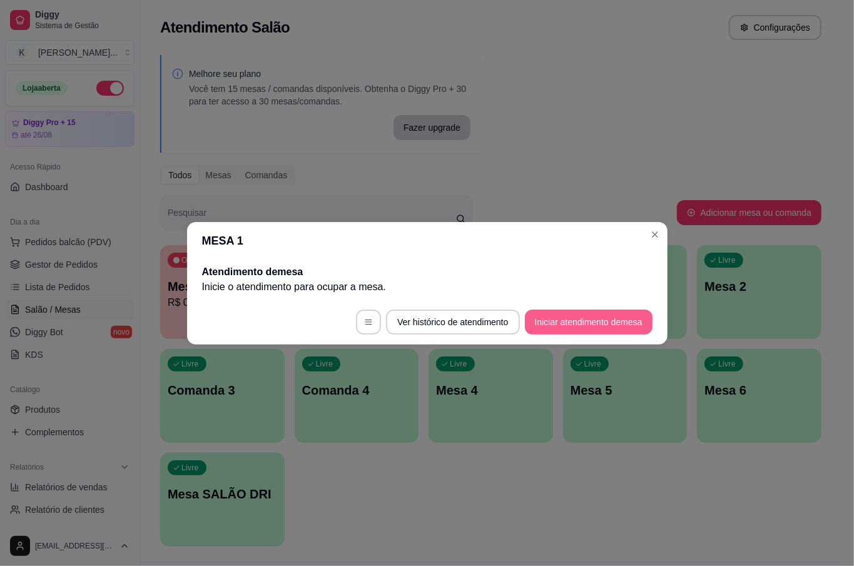
click at [568, 314] on button "Iniciar atendimento de mesa" at bounding box center [589, 322] width 128 height 25
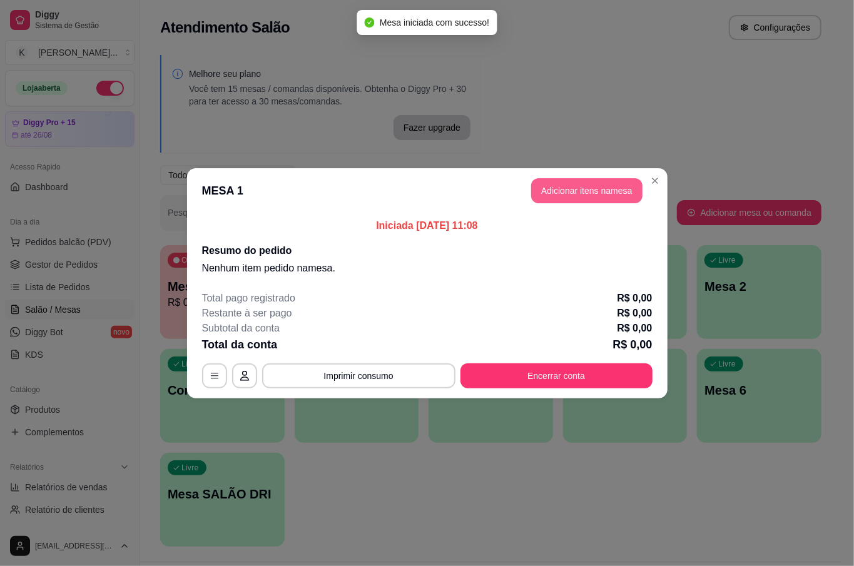
click at [559, 183] on button "Adicionar itens na mesa" at bounding box center [586, 190] width 111 height 25
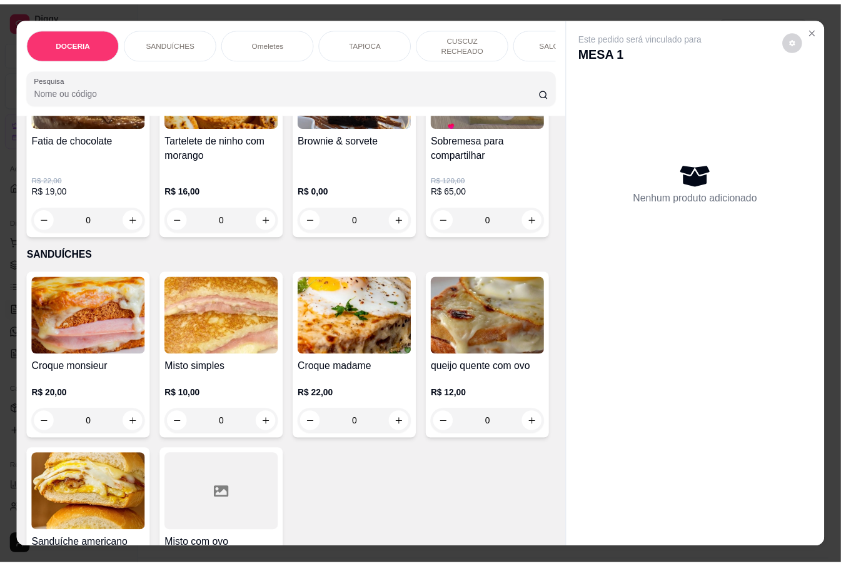
scroll to position [166, 0]
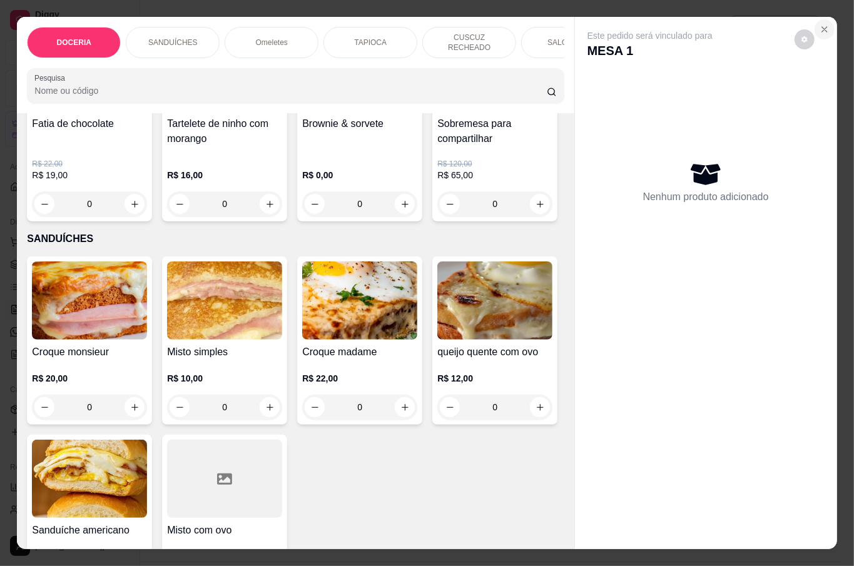
click at [820, 24] on icon "Close" at bounding box center [825, 29] width 10 height 10
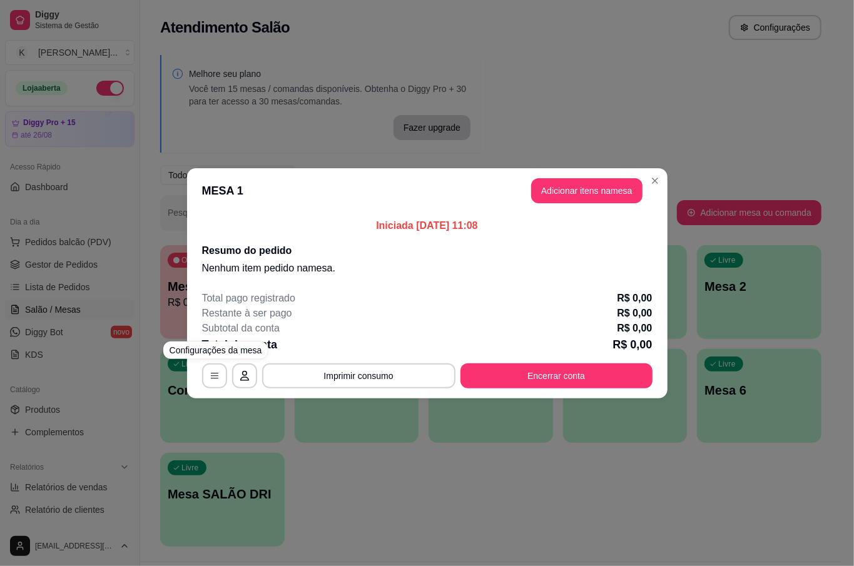
click at [321, 421] on div "MESA 1 Adicionar itens na mesa Iniciada [DATE] 11:08 Resumo do pedido Nenhum it…" at bounding box center [427, 283] width 854 height 566
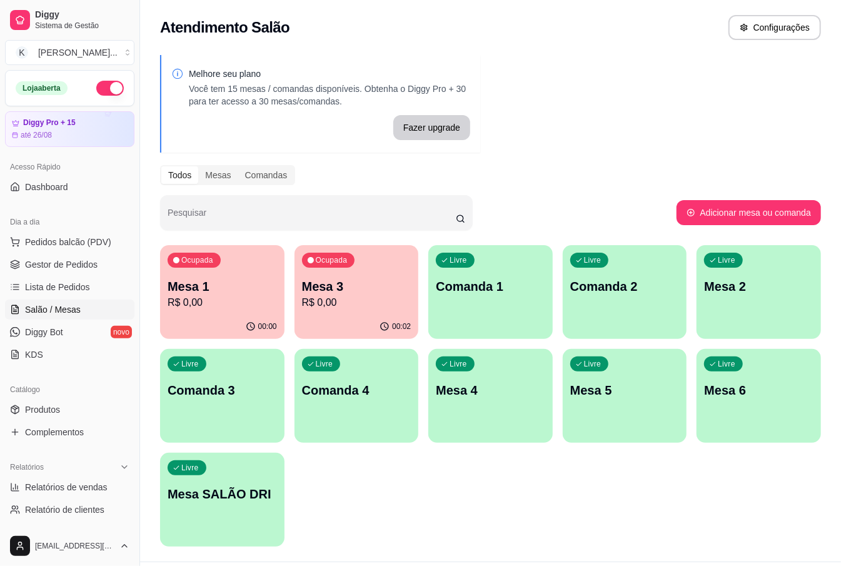
click at [64, 409] on link "Produtos" at bounding box center [70, 410] width 130 height 20
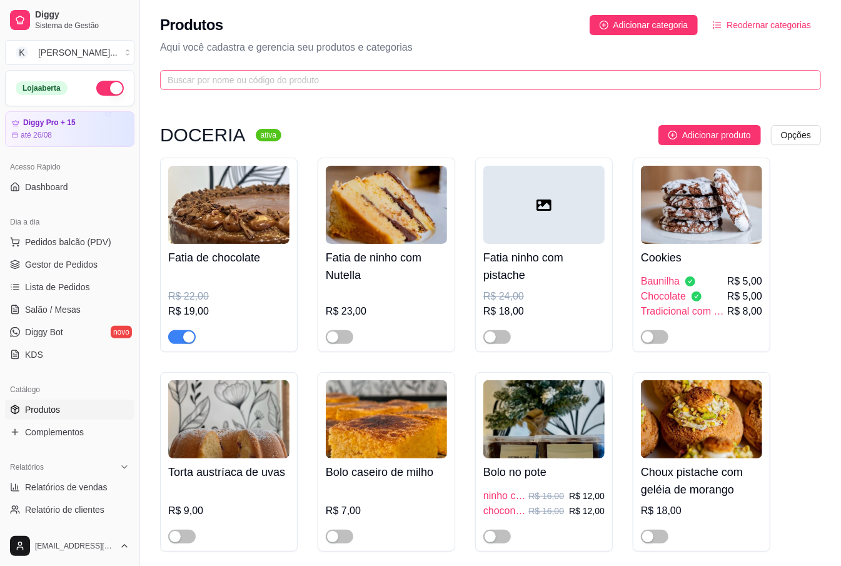
click at [306, 69] on div "Produtos Adicionar categoria Reodernar categorias Aqui você cadastra e gerencia…" at bounding box center [490, 49] width 701 height 98
click at [311, 76] on input "text" at bounding box center [486, 80] width 636 height 14
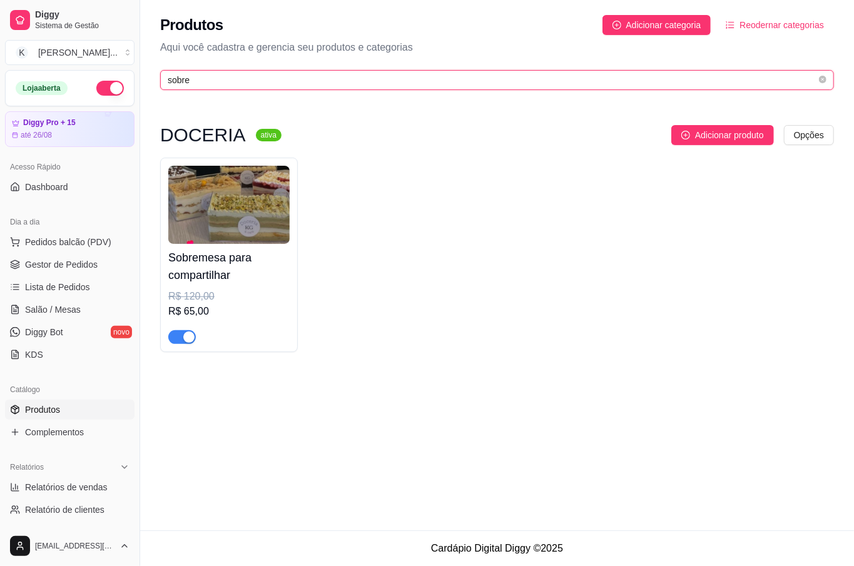
type input "sobre"
click at [191, 338] on div "button" at bounding box center [188, 337] width 11 height 11
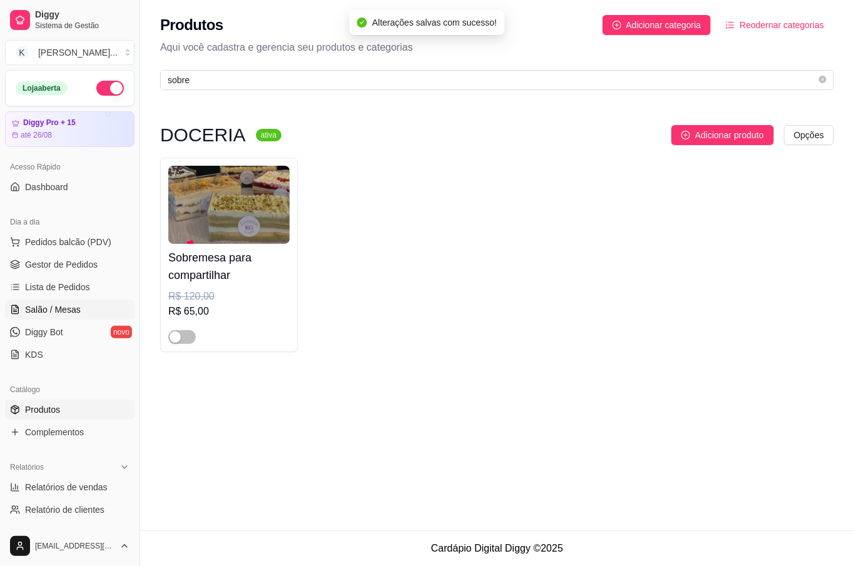
click at [90, 308] on link "Salão / Mesas" at bounding box center [70, 310] width 130 height 20
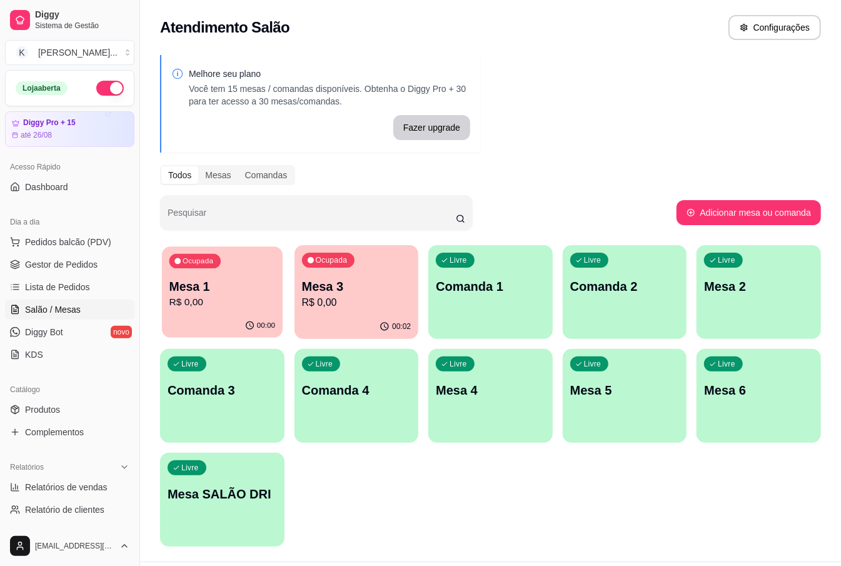
click at [236, 297] on p "R$ 0,00" at bounding box center [223, 302] width 106 height 14
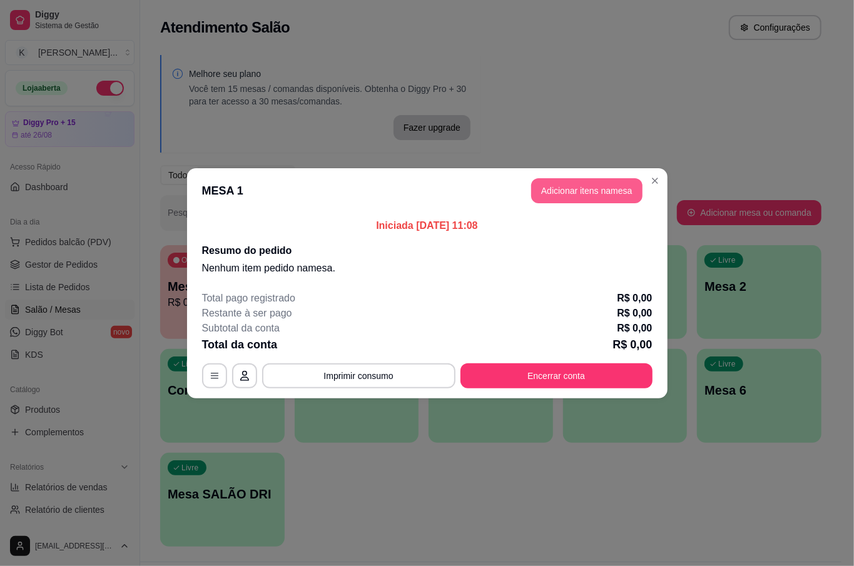
click at [594, 201] on button "Adicionar itens na mesa" at bounding box center [586, 190] width 111 height 25
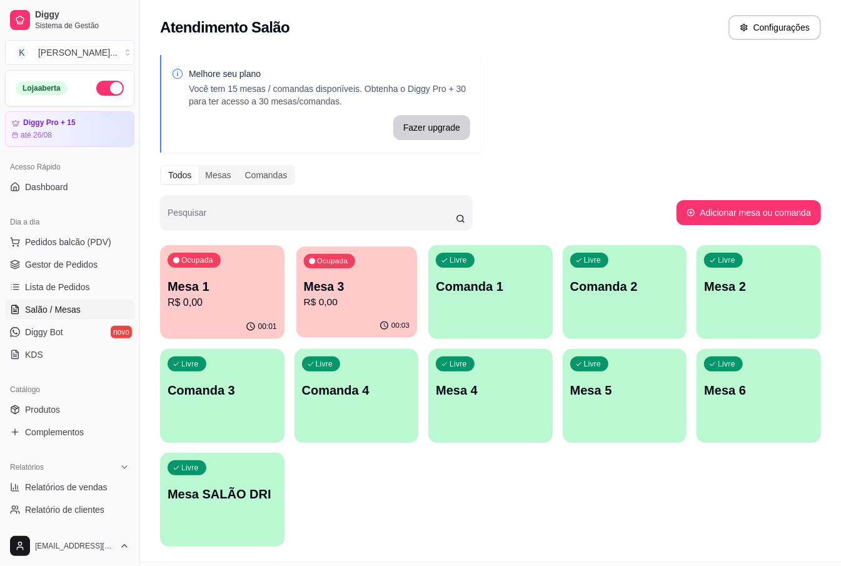
click at [360, 291] on p "Mesa 3" at bounding box center [356, 286] width 106 height 17
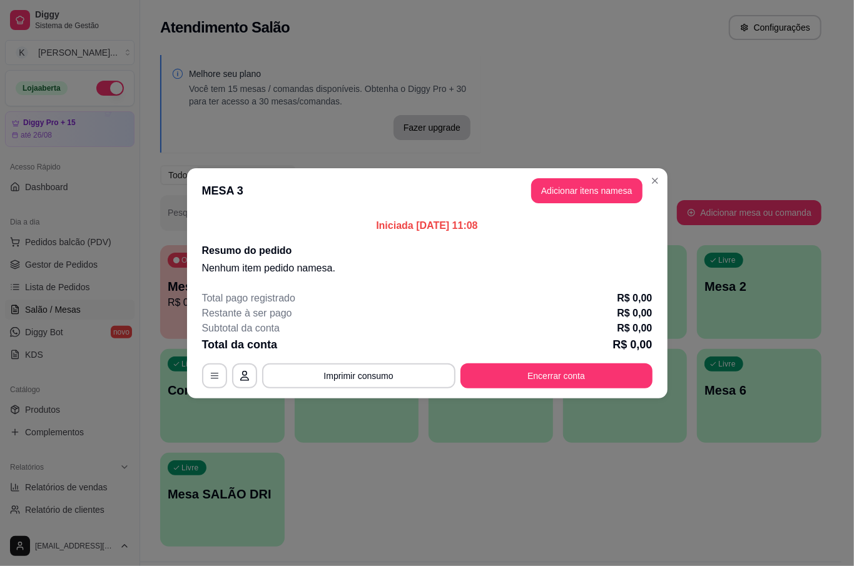
click at [578, 211] on header "MESA 3 Adicionar itens na mesa" at bounding box center [427, 190] width 480 height 45
click at [581, 186] on button "Adicionar itens na mesa" at bounding box center [586, 190] width 111 height 25
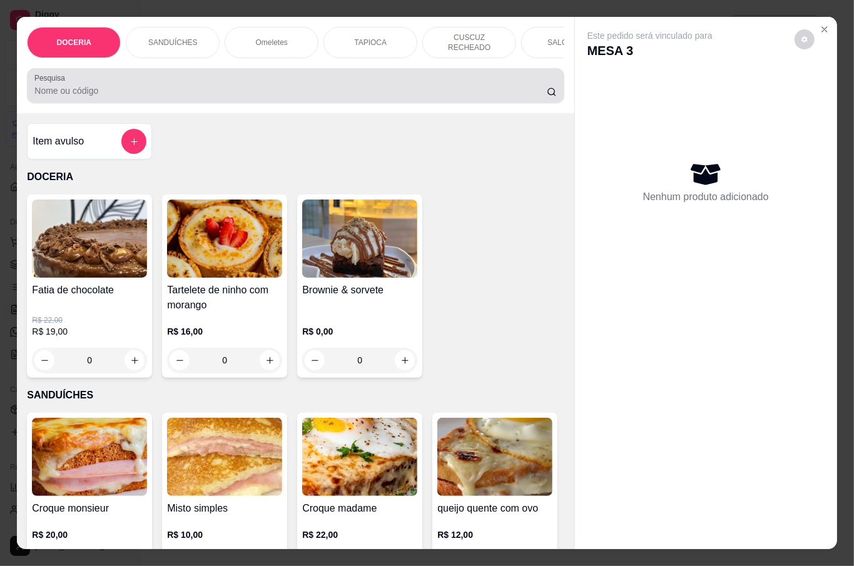
click at [180, 84] on input "Pesquisa" at bounding box center [290, 90] width 512 height 13
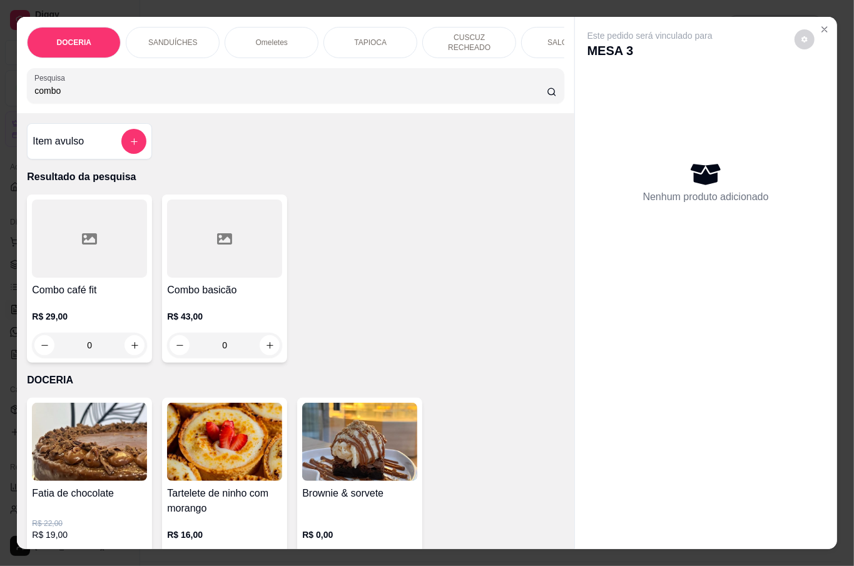
type input "combo"
click at [130, 341] on icon "increase-product-quantity" at bounding box center [134, 345] width 9 height 9
type input "1"
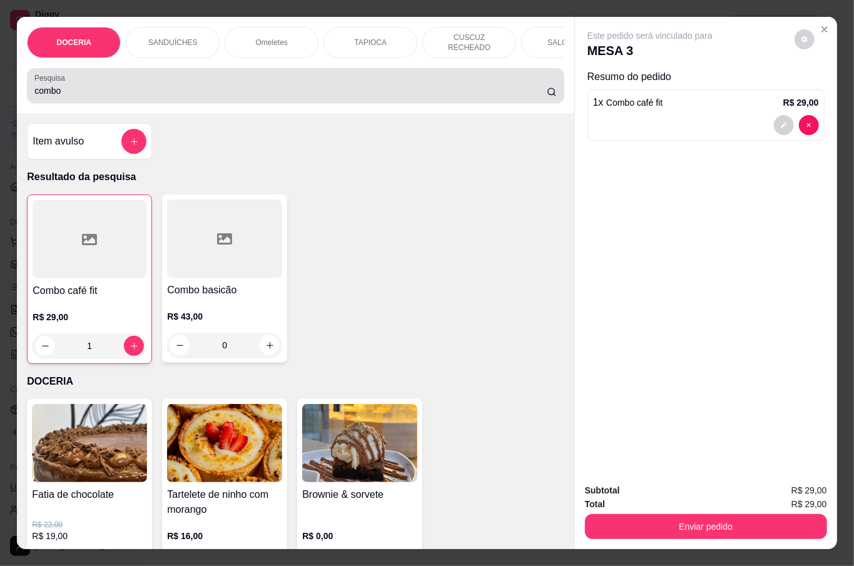
click at [139, 73] on div "combo" at bounding box center [295, 85] width 522 height 25
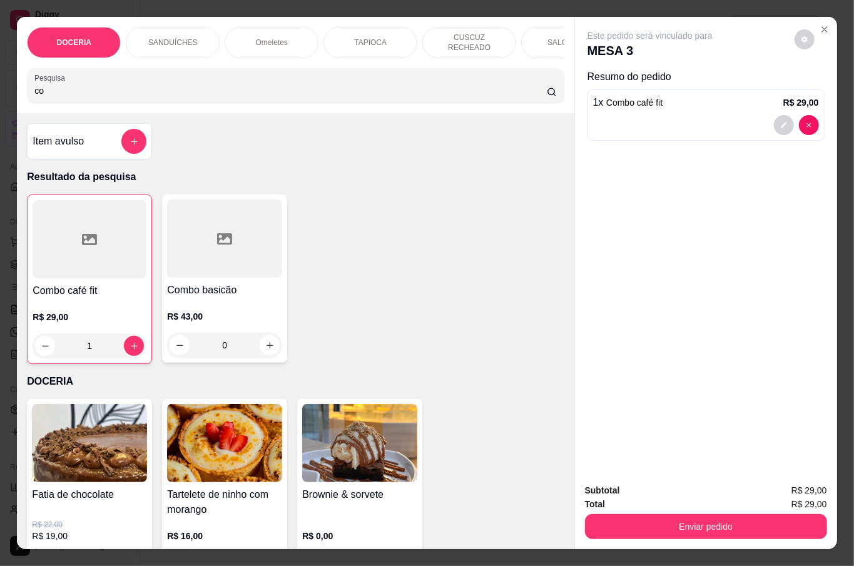
type input "c"
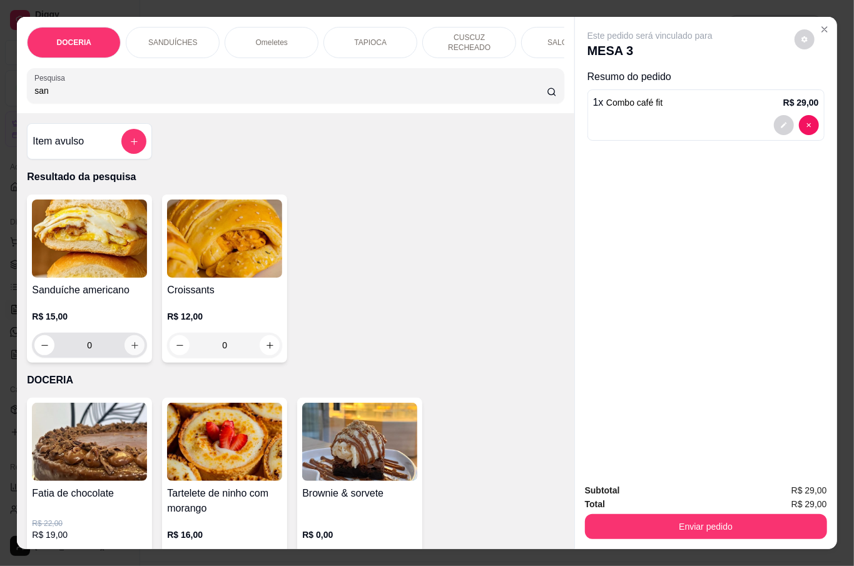
type input "san"
click at [130, 346] on icon "increase-product-quantity" at bounding box center [134, 345] width 9 height 9
type input "1"
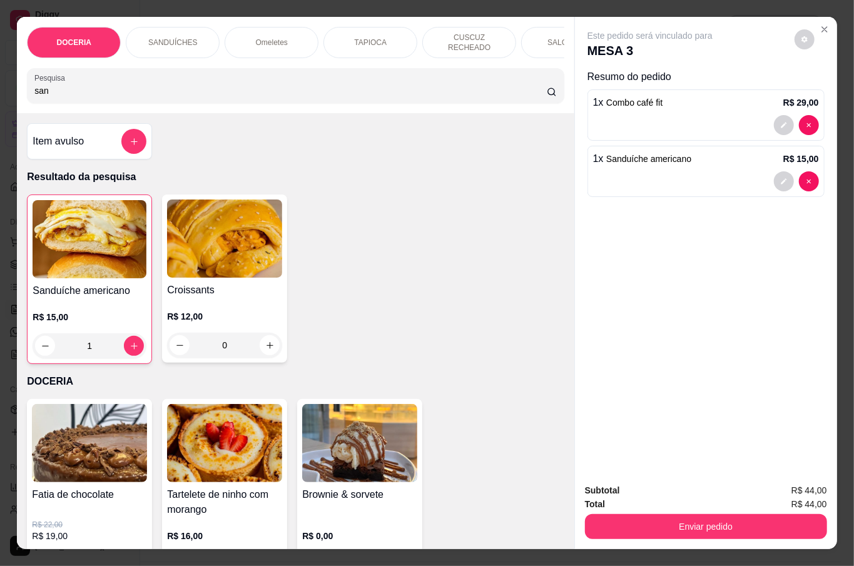
click at [153, 89] on input "san" at bounding box center [290, 90] width 512 height 13
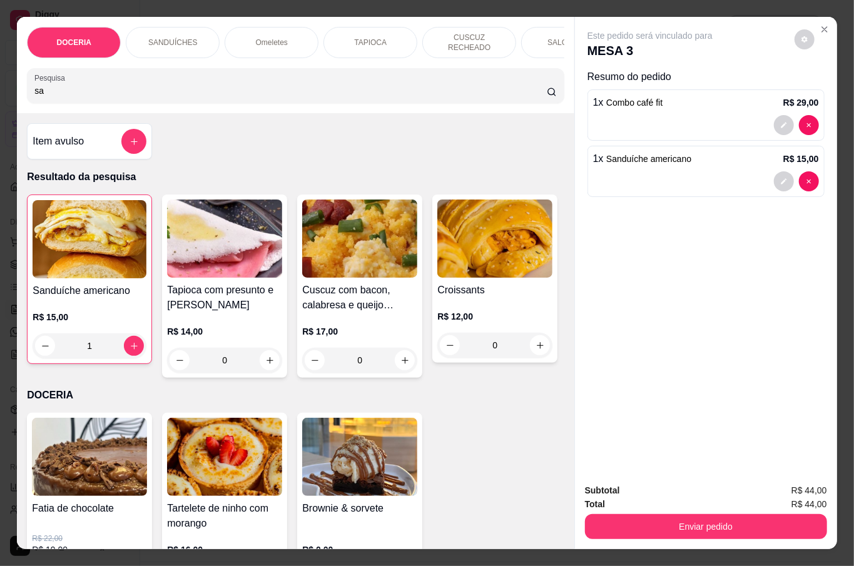
type input "s"
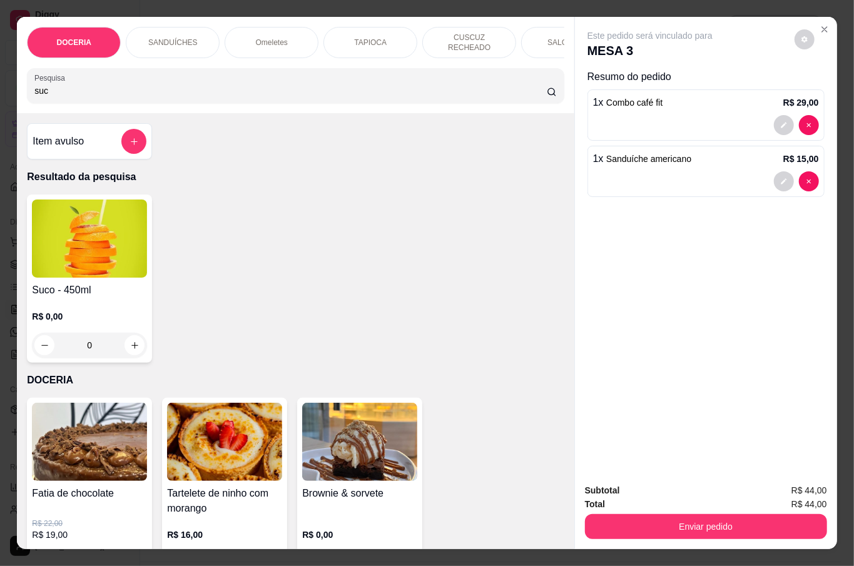
click at [131, 299] on div "R$ 0,00 0" at bounding box center [89, 328] width 115 height 60
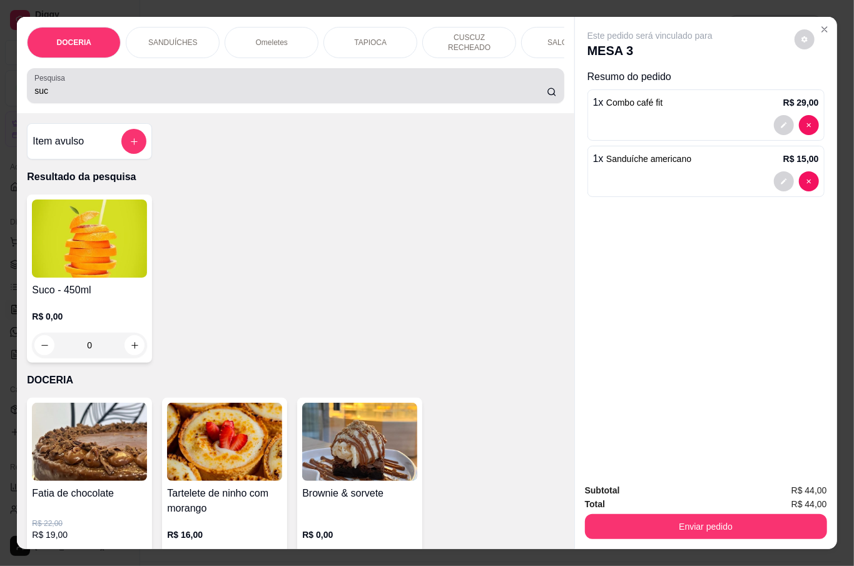
click at [96, 88] on input "suc" at bounding box center [290, 90] width 512 height 13
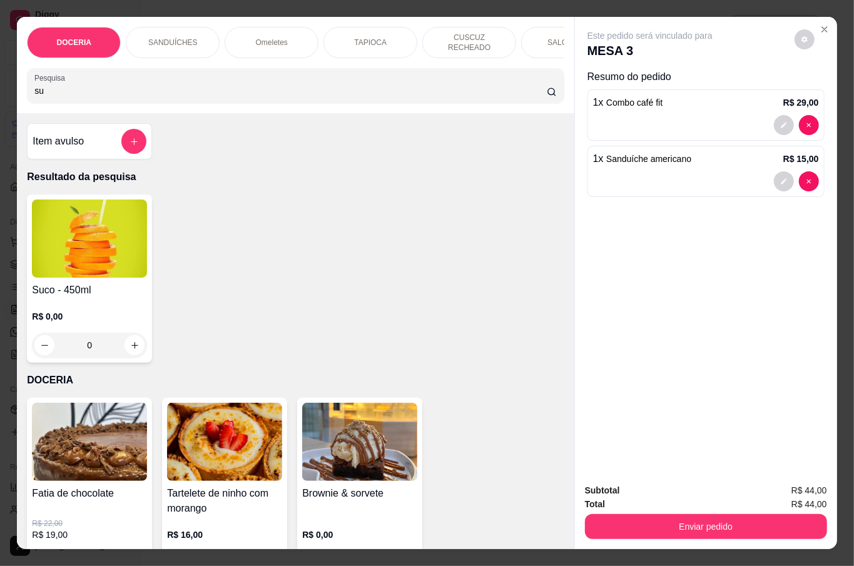
type input "s"
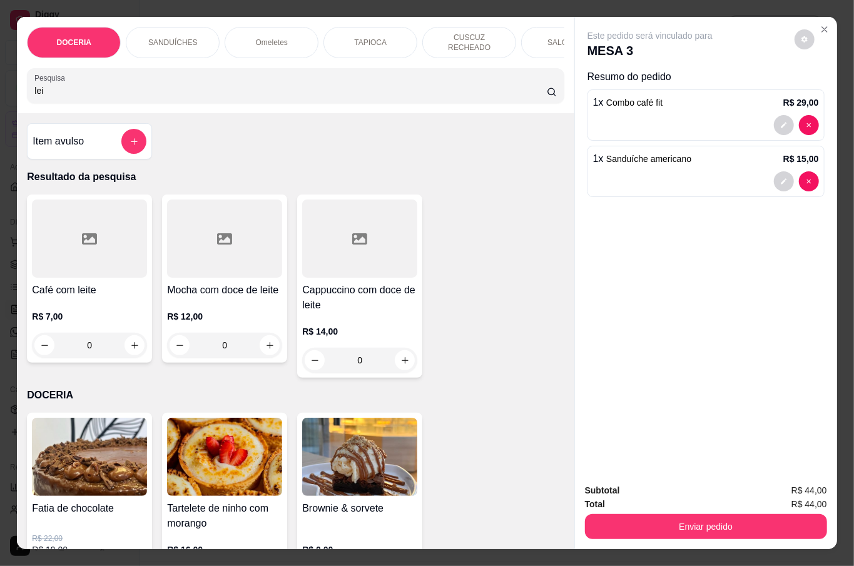
type input "lei"
click at [126, 344] on div "0" at bounding box center [89, 345] width 115 height 25
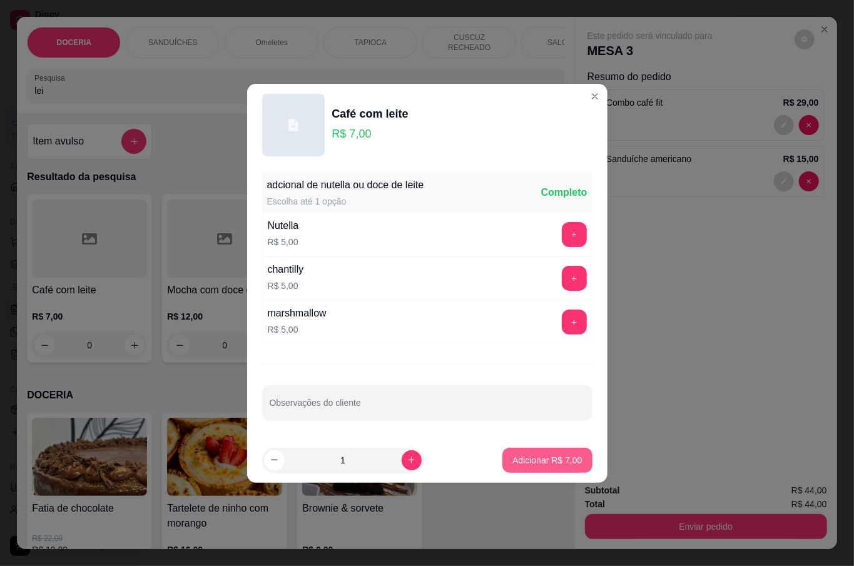
click at [559, 459] on p "Adicionar R$ 7,00" at bounding box center [546, 460] width 69 height 13
type input "1"
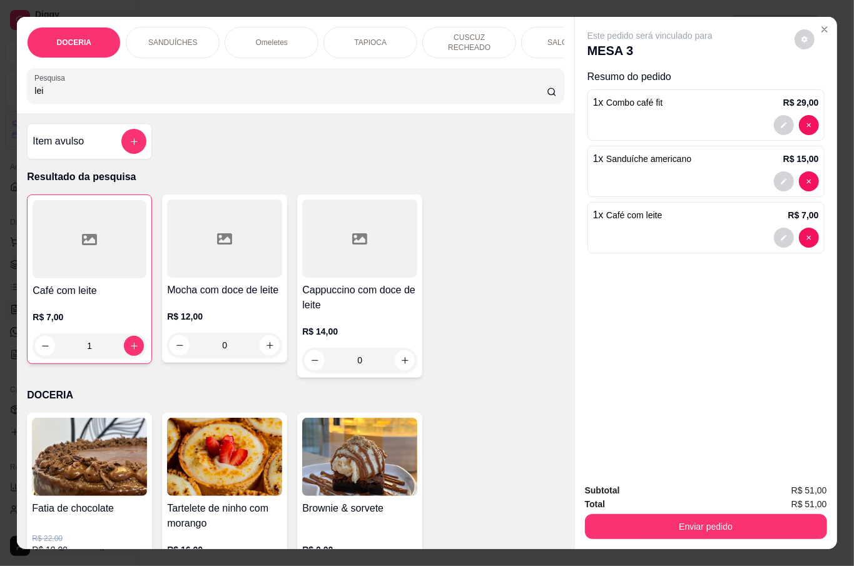
click at [727, 514] on button "Enviar pedido" at bounding box center [706, 526] width 242 height 25
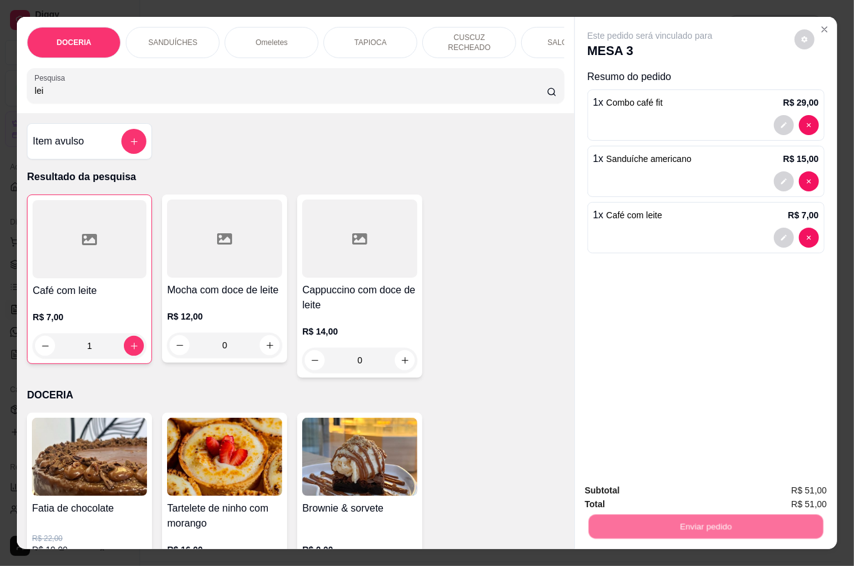
click at [654, 481] on button "Não registrar e enviar pedido" at bounding box center [663, 490] width 130 height 24
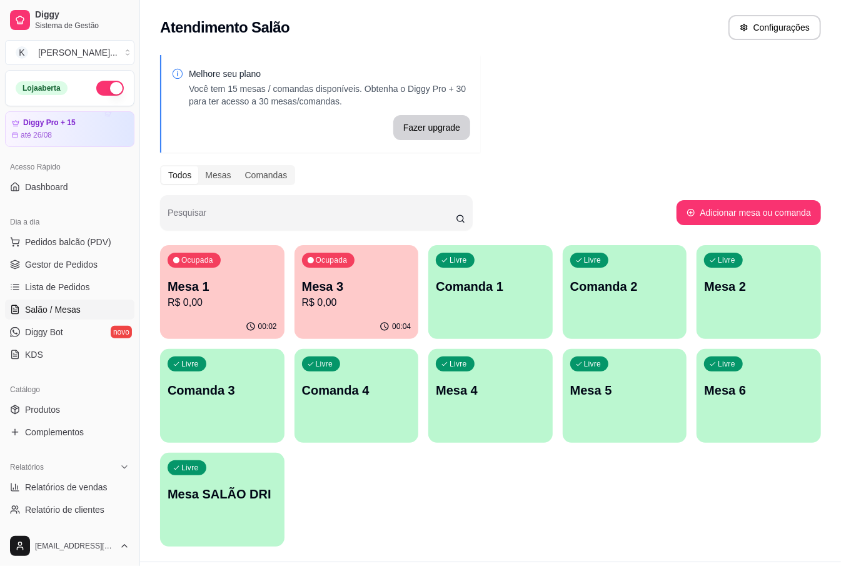
click at [194, 303] on p "R$ 0,00" at bounding box center [222, 302] width 109 height 15
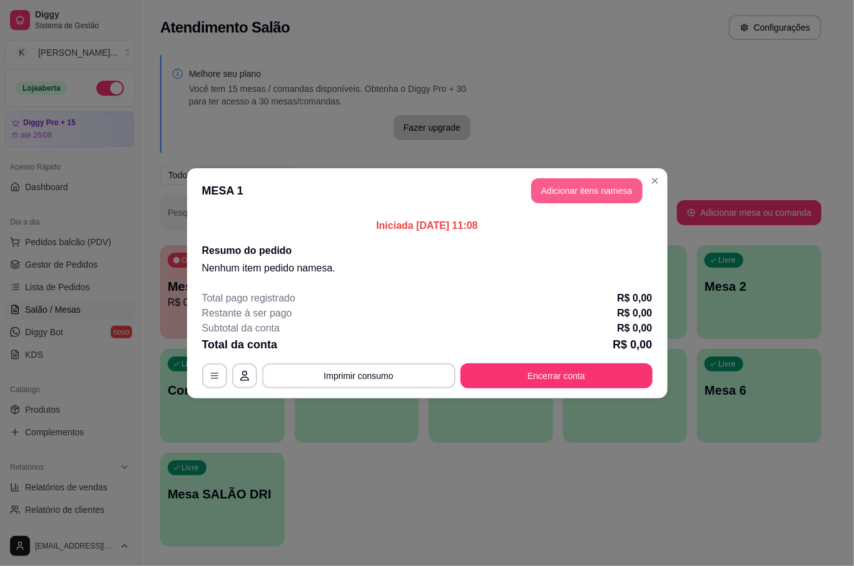
click at [579, 188] on button "Adicionar itens na mesa" at bounding box center [586, 190] width 111 height 25
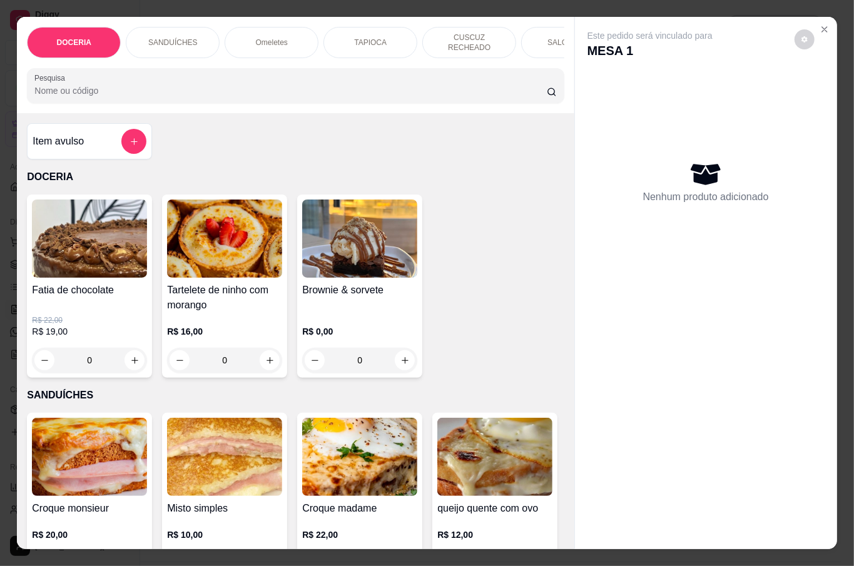
click at [94, 86] on input "Pesquisa" at bounding box center [290, 90] width 512 height 13
click at [101, 85] on input "Pesquisa" at bounding box center [290, 90] width 512 height 13
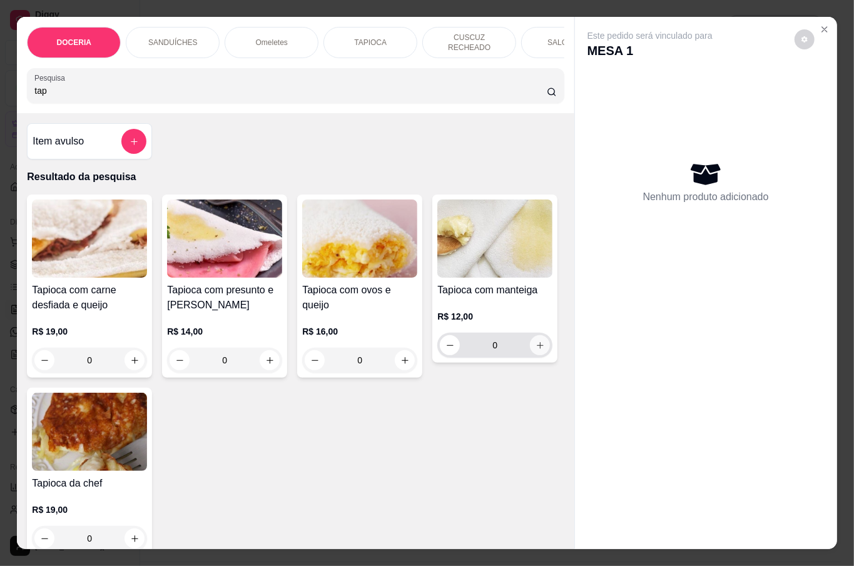
type input "tap"
click at [530, 355] on button "increase-product-quantity" at bounding box center [540, 345] width 20 height 20
type input "1"
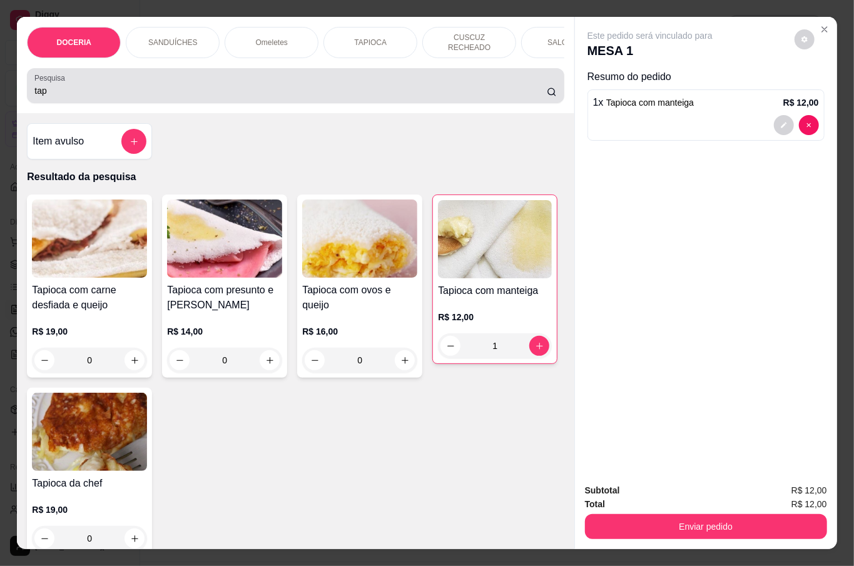
click at [216, 89] on input "tap" at bounding box center [290, 90] width 512 height 13
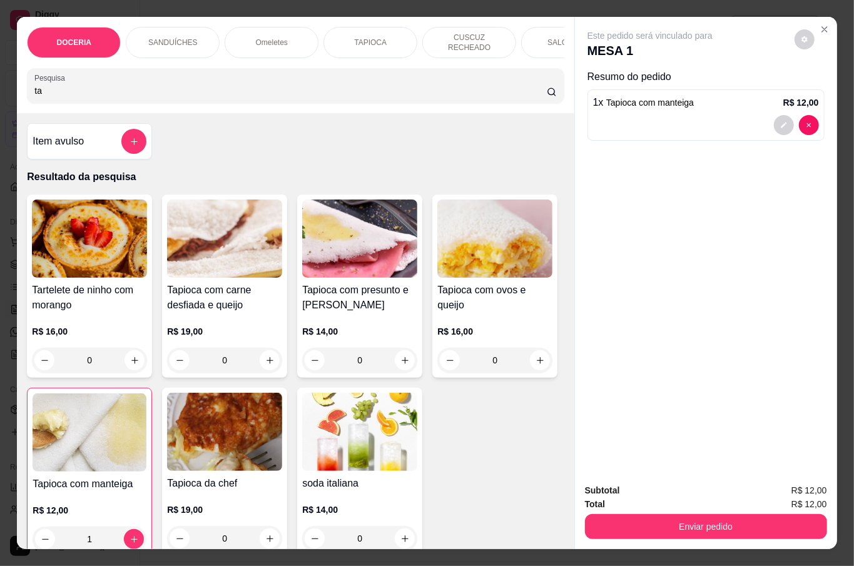
type input "t"
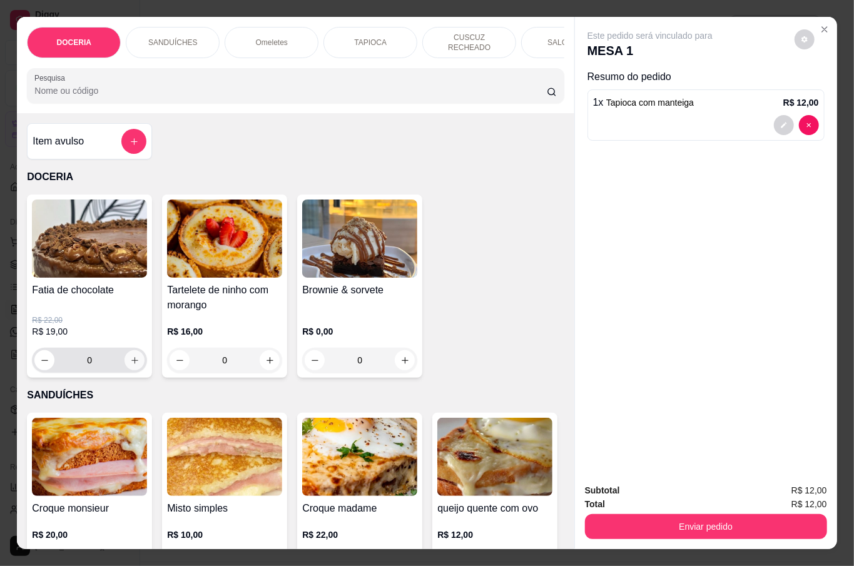
click at [136, 357] on button "increase-product-quantity" at bounding box center [135, 360] width 20 height 20
type input "1"
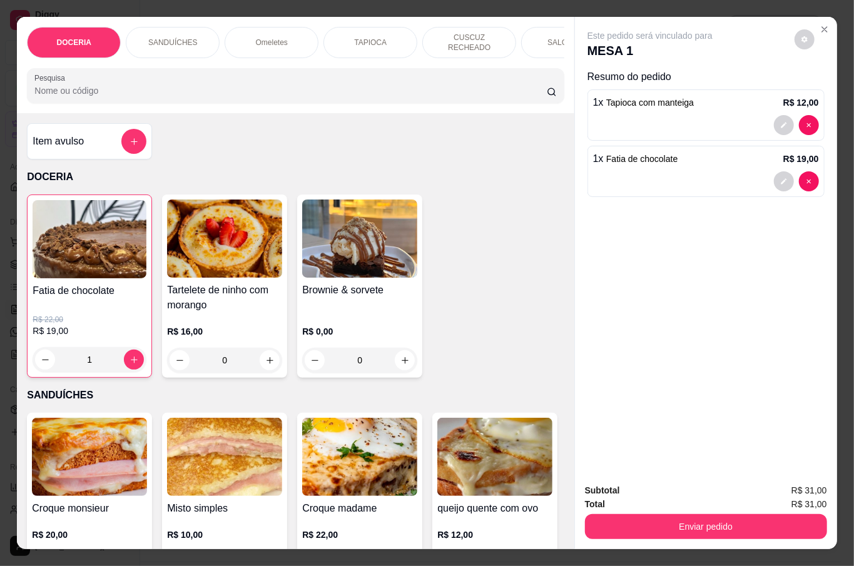
click at [154, 90] on input "Pesquisa" at bounding box center [290, 90] width 512 height 13
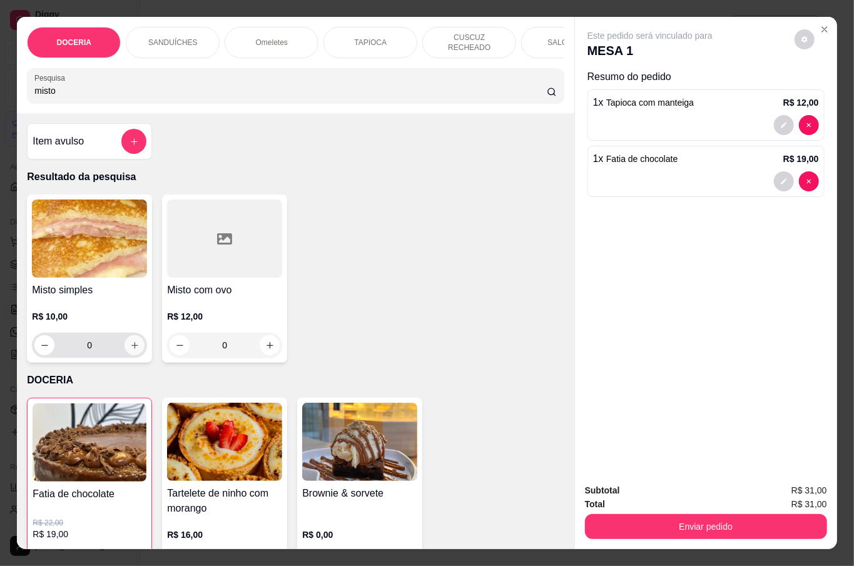
type input "misto"
click at [131, 343] on icon "increase-product-quantity" at bounding box center [134, 345] width 9 height 9
type input "1"
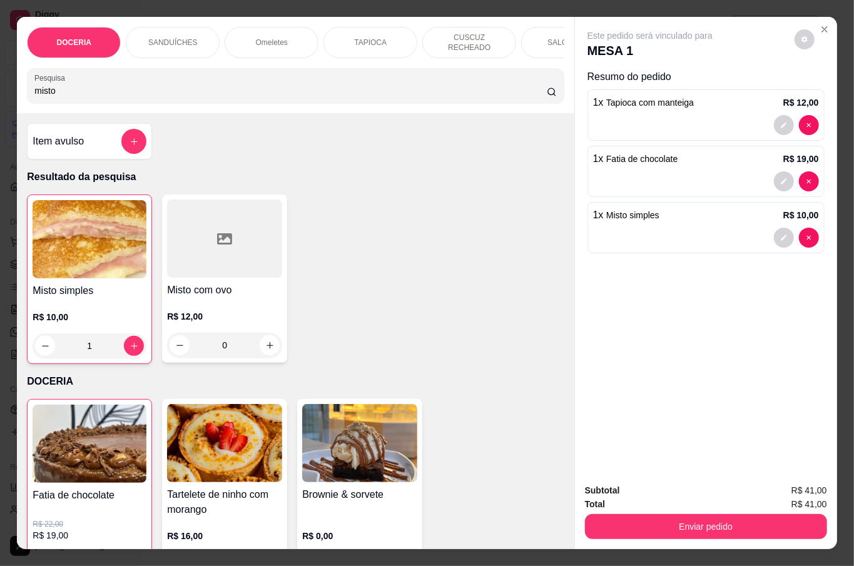
click at [158, 84] on input "misto" at bounding box center [290, 90] width 512 height 13
type input "m"
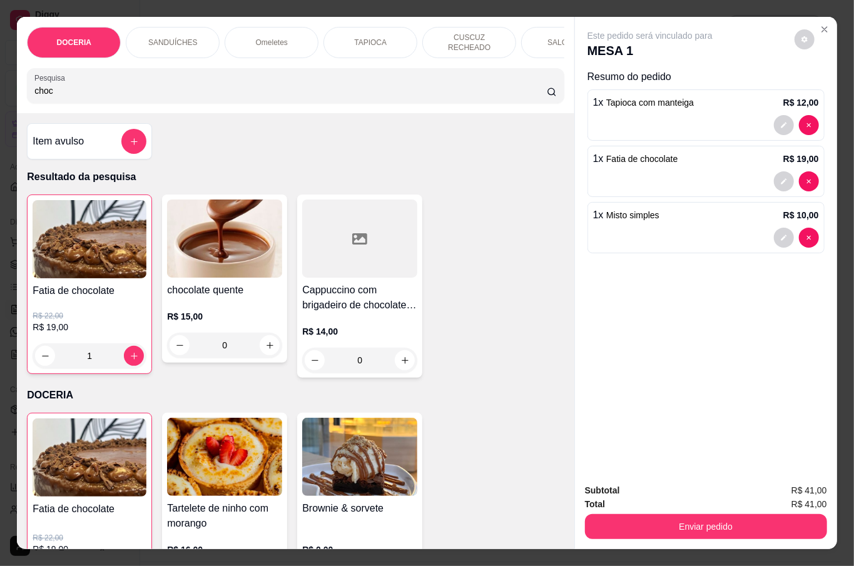
type input "choc"
click at [260, 334] on div "0" at bounding box center [224, 345] width 115 height 25
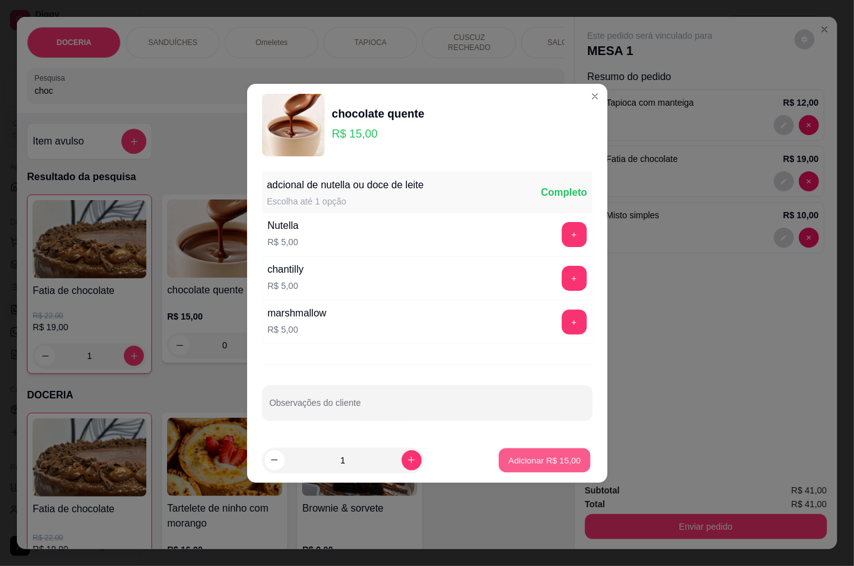
click at [556, 456] on p "Adicionar R$ 15,00" at bounding box center [545, 460] width 73 height 12
type input "1"
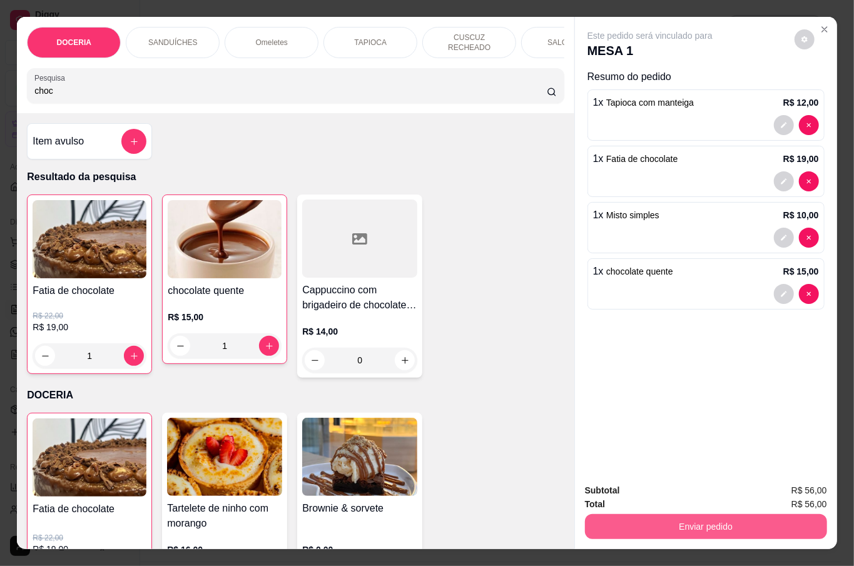
click at [785, 516] on button "Enviar pedido" at bounding box center [706, 526] width 242 height 25
click at [629, 492] on button "Não registrar e enviar pedido" at bounding box center [663, 490] width 130 height 24
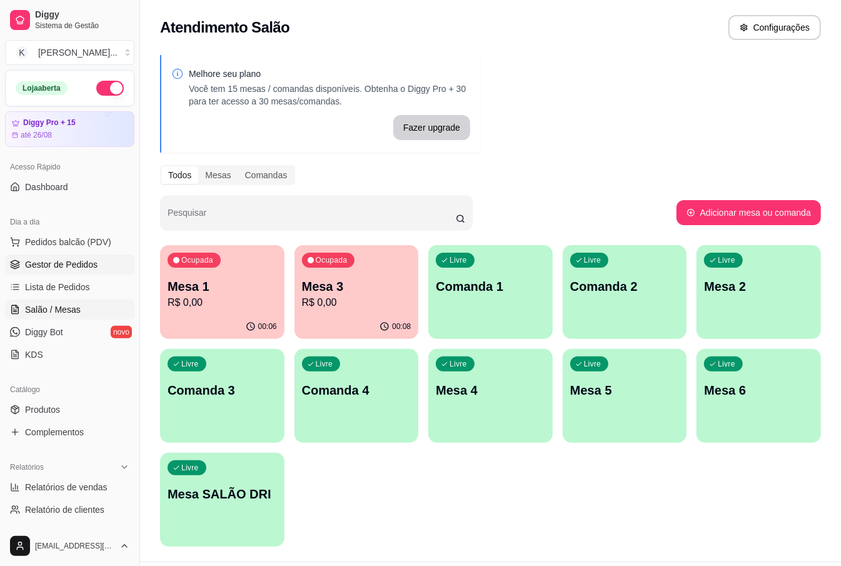
click at [100, 260] on link "Gestor de Pedidos" at bounding box center [70, 265] width 130 height 20
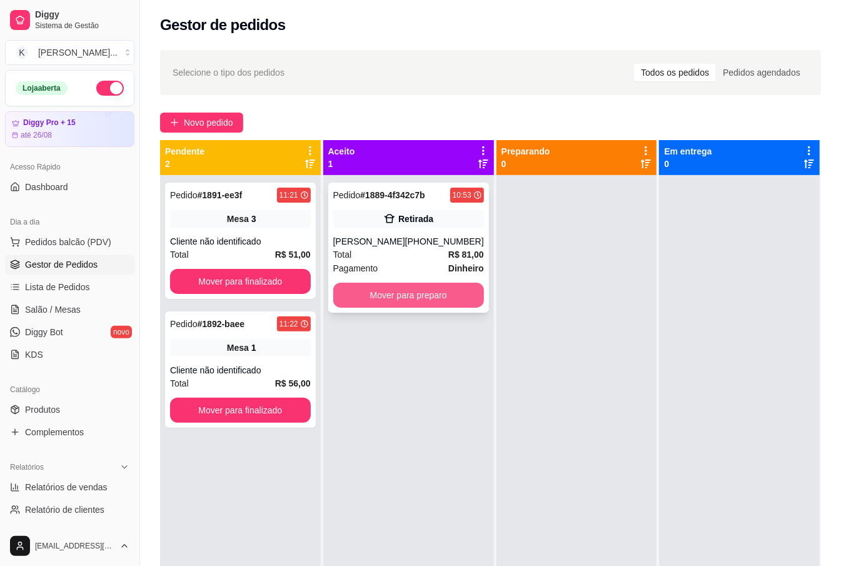
click at [424, 294] on button "Mover para preparo" at bounding box center [408, 295] width 151 height 25
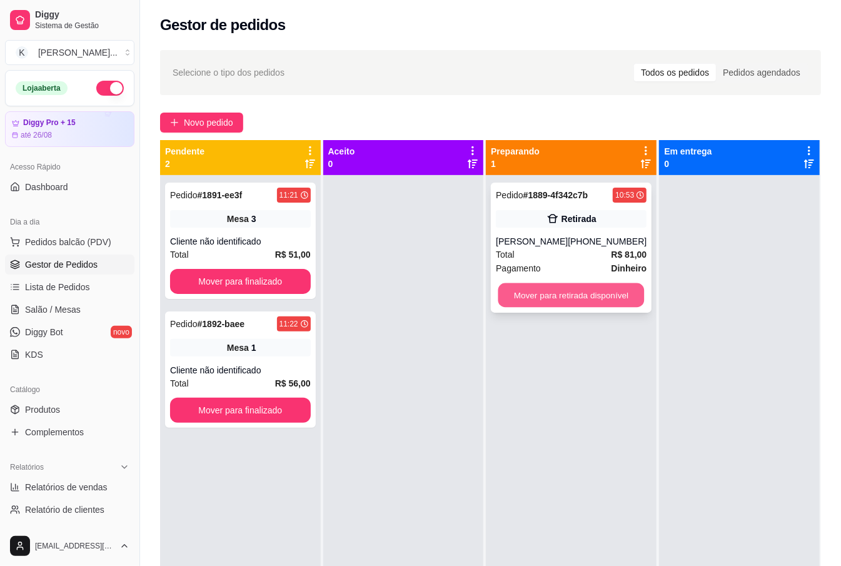
click at [533, 297] on button "Mover para retirada disponível" at bounding box center [572, 295] width 146 height 24
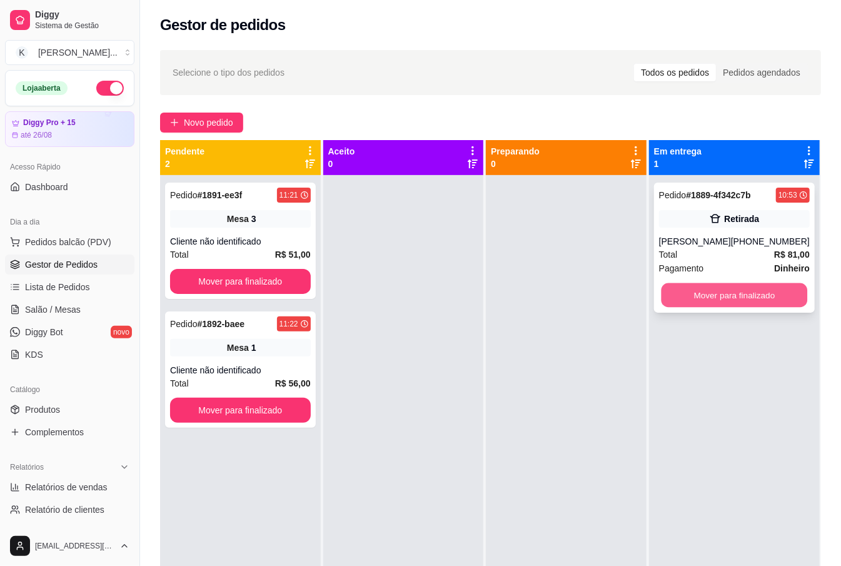
click at [694, 298] on button "Mover para finalizado" at bounding box center [734, 295] width 146 height 24
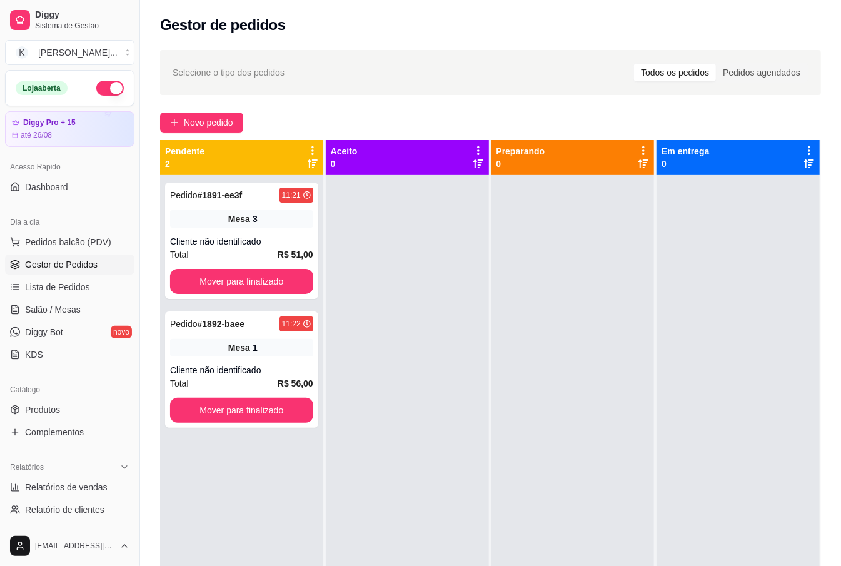
click at [604, 379] on div at bounding box center [573, 458] width 163 height 566
click at [76, 314] on span "Salão / Mesas" at bounding box center [53, 309] width 56 height 13
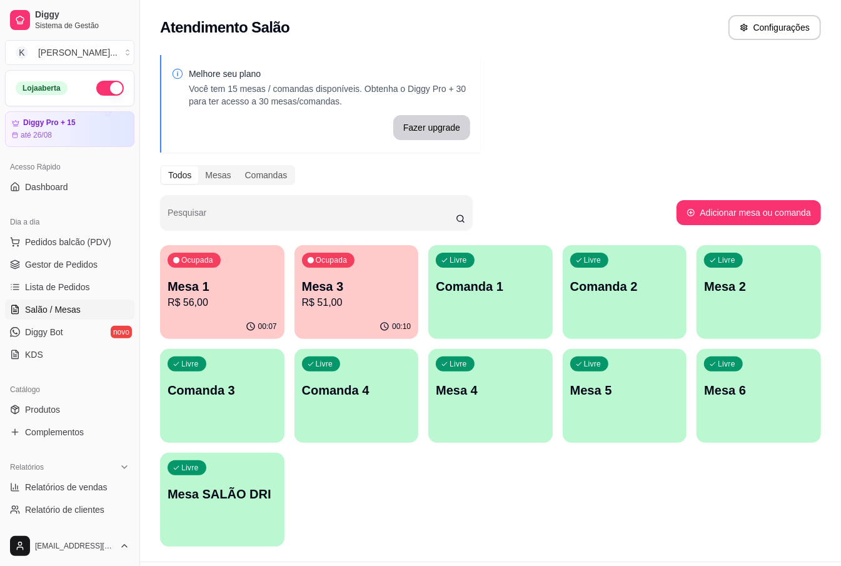
click at [254, 275] on div "Ocupada Mesa 1 R$ 56,00" at bounding box center [222, 279] width 125 height 69
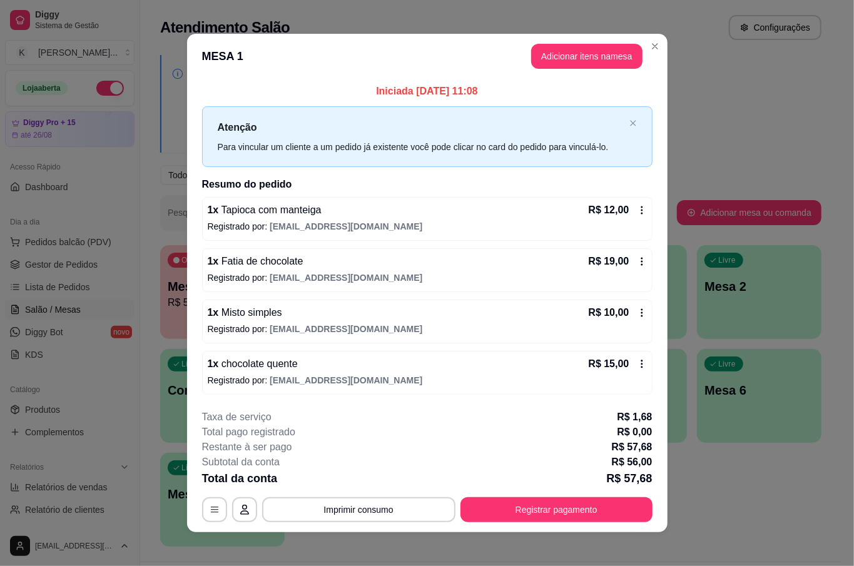
click at [626, 313] on div "R$ 10,00" at bounding box center [618, 312] width 58 height 15
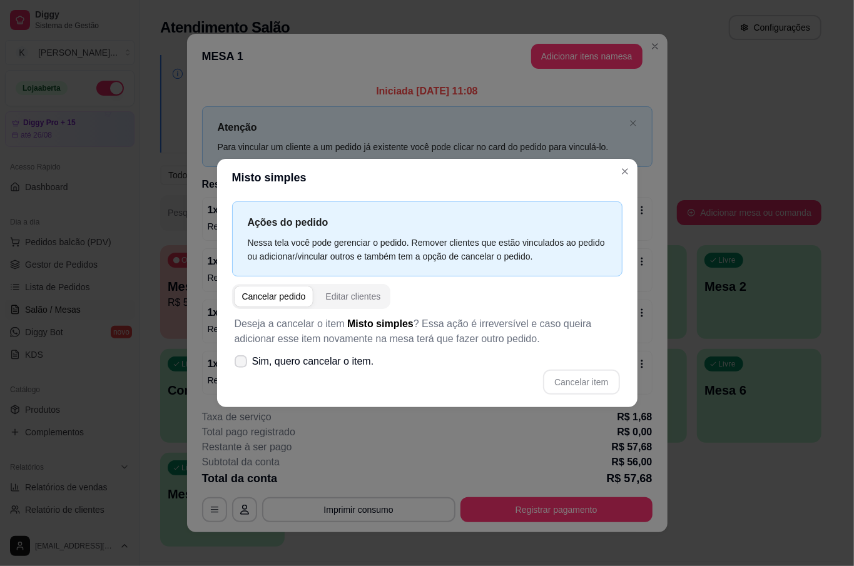
click at [328, 369] on span "Sim, quero cancelar o item." at bounding box center [313, 361] width 122 height 15
click at [242, 369] on input "Sim, quero cancelar o item." at bounding box center [238, 368] width 8 height 8
checkbox input "true"
click at [598, 378] on button "Cancelar item" at bounding box center [581, 382] width 74 height 24
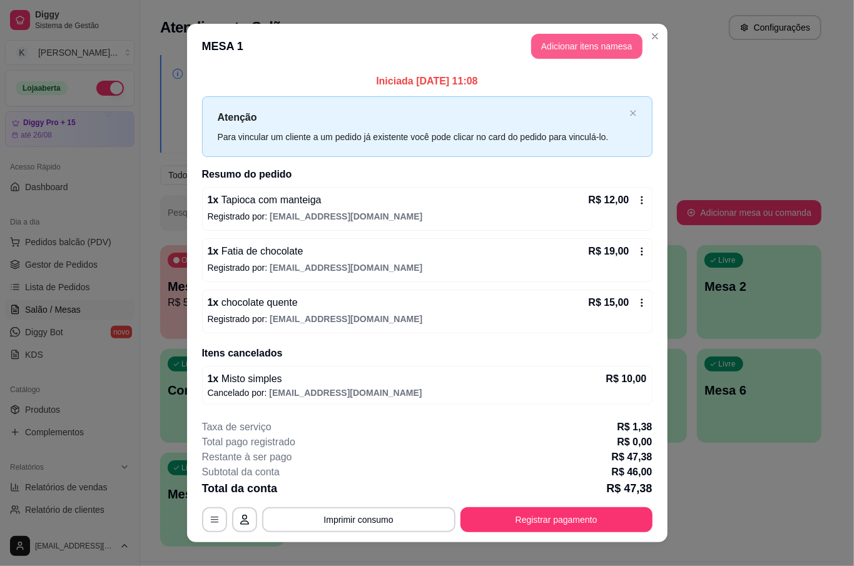
click at [566, 46] on button "Adicionar itens na mesa" at bounding box center [586, 46] width 111 height 25
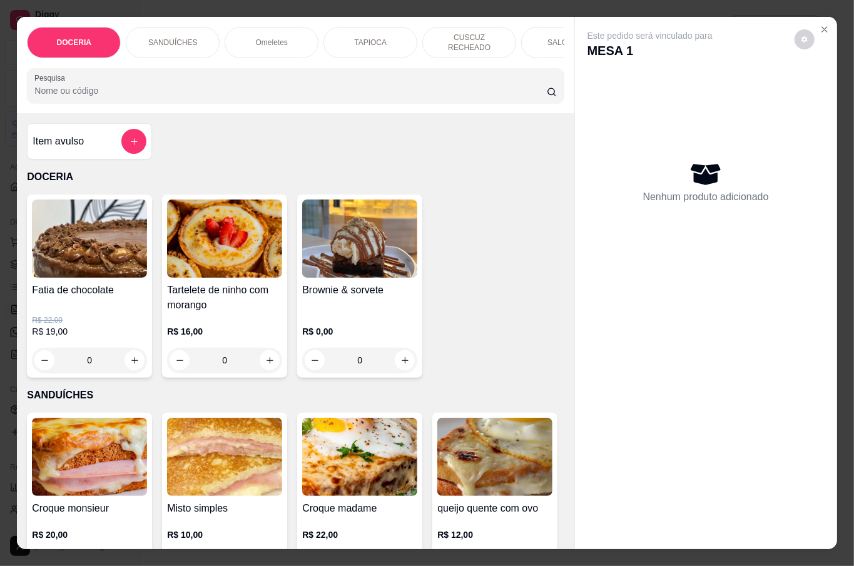
click at [209, 80] on div at bounding box center [295, 85] width 522 height 25
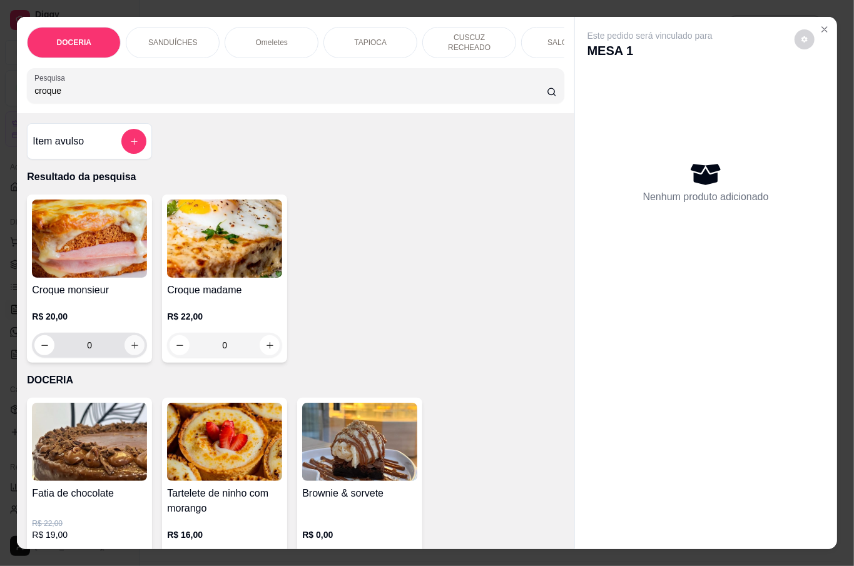
type input "croque"
click at [130, 343] on icon "increase-product-quantity" at bounding box center [134, 345] width 9 height 9
type input "1"
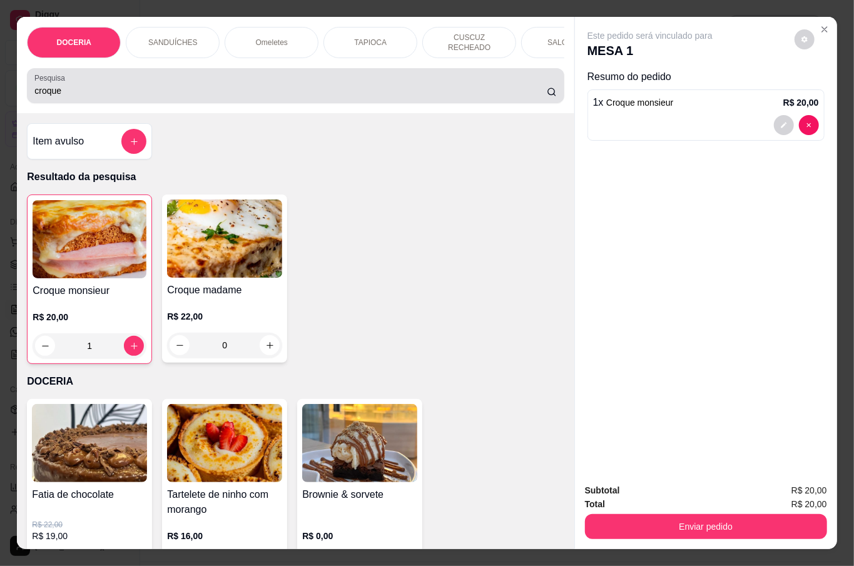
click at [179, 88] on input "croque" at bounding box center [290, 90] width 512 height 13
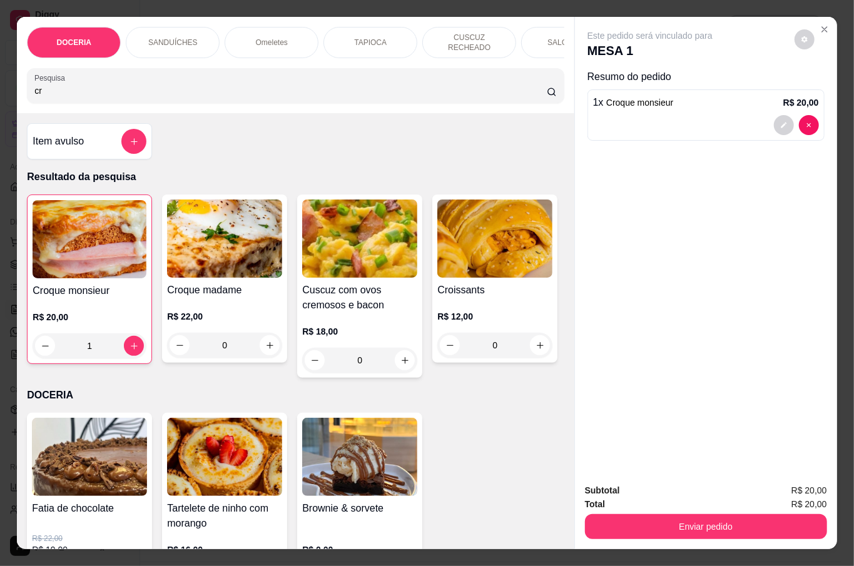
type input "c"
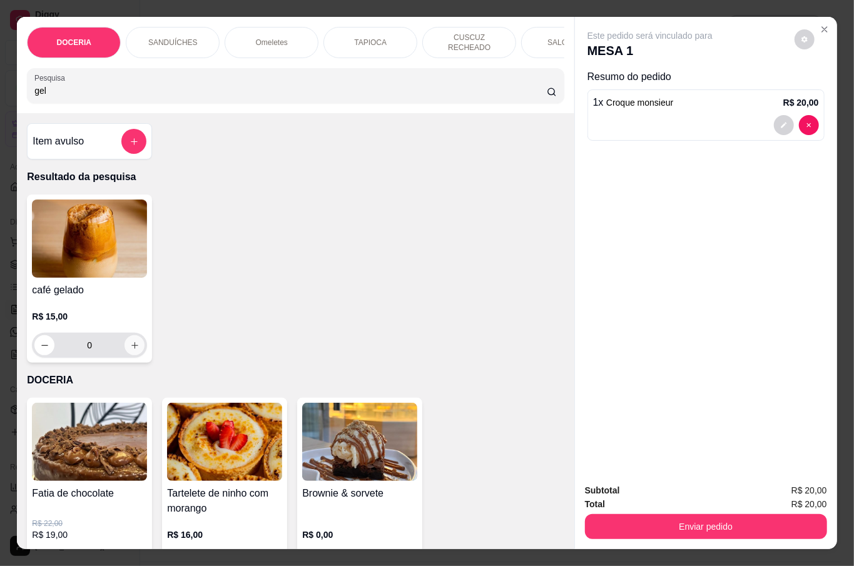
type input "gel"
click at [129, 348] on button "increase-product-quantity" at bounding box center [135, 345] width 20 height 20
type input "1"
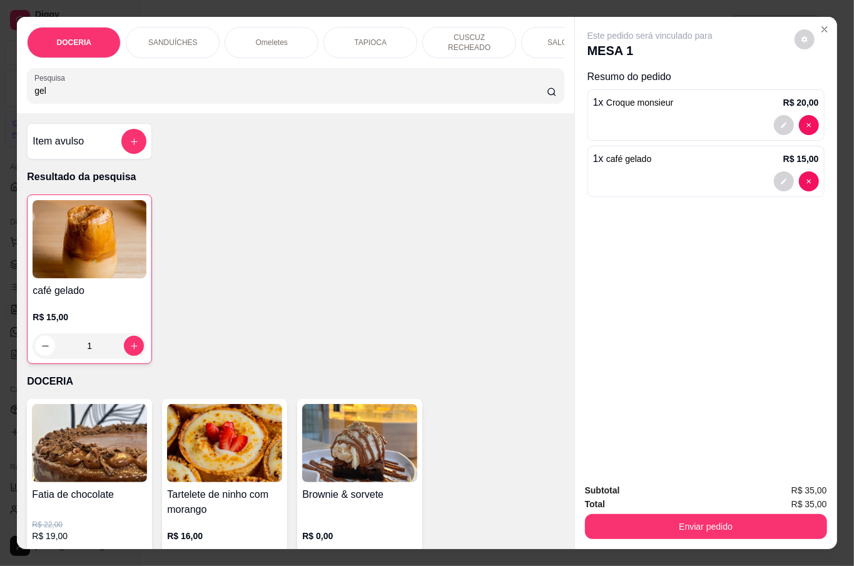
click at [166, 91] on input "gel" at bounding box center [290, 90] width 512 height 13
type input "g"
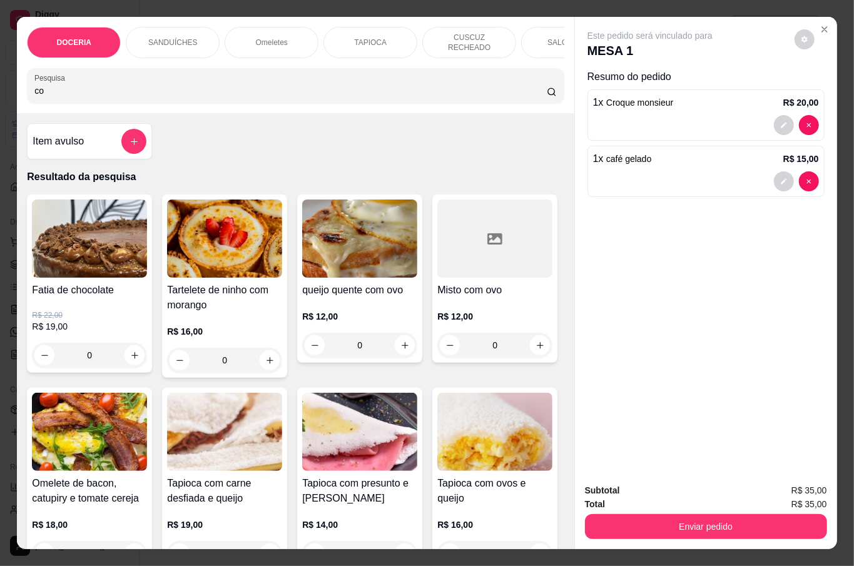
type input "c"
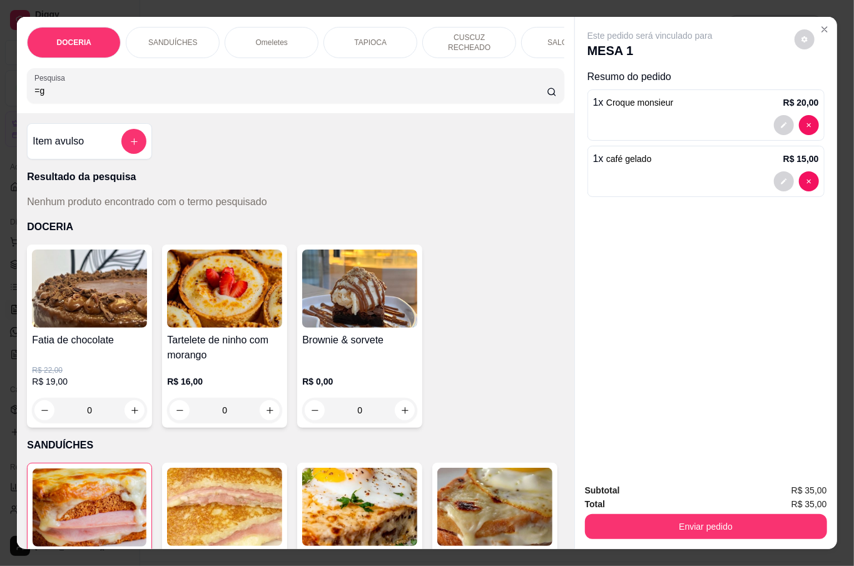
type input "="
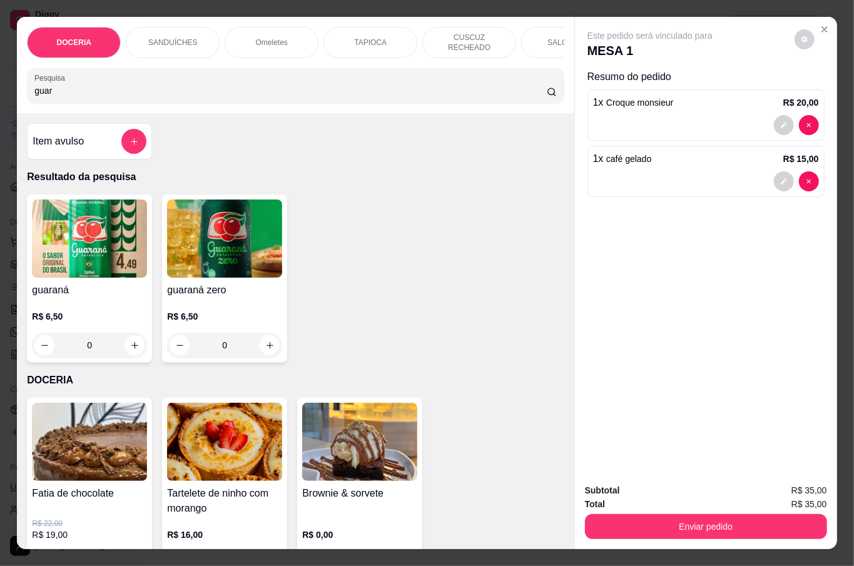
type input "guar"
click at [260, 339] on button "increase-product-quantity" at bounding box center [270, 345] width 20 height 20
type input "1"
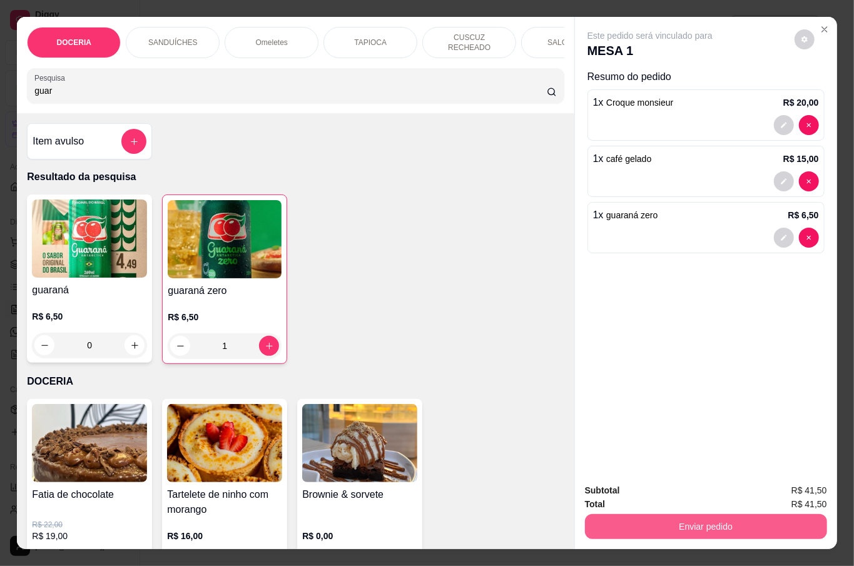
click at [673, 516] on button "Enviar pedido" at bounding box center [706, 526] width 242 height 25
click at [644, 486] on button "Não registrar e enviar pedido" at bounding box center [663, 490] width 130 height 24
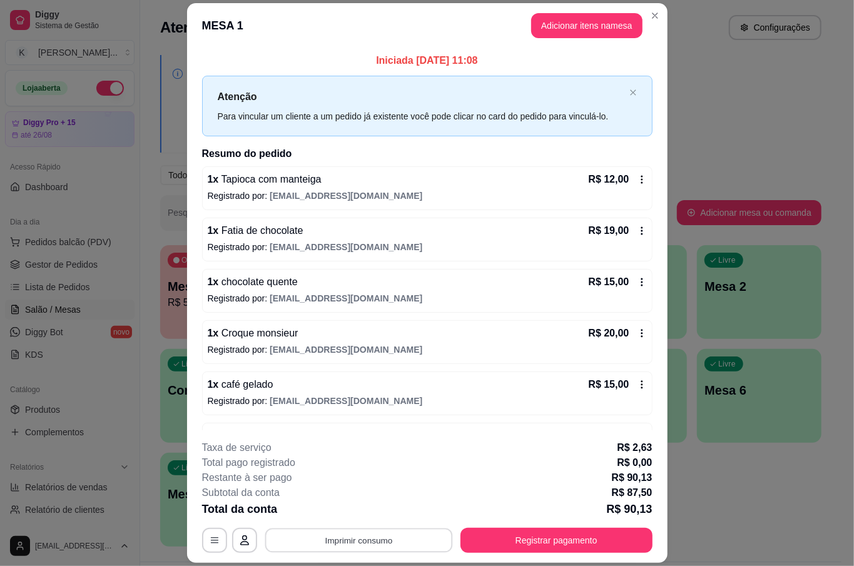
click at [339, 537] on button "Imprimir consumo" at bounding box center [359, 541] width 188 height 24
click at [354, 514] on button "IMPRESSORA" at bounding box center [356, 512] width 91 height 20
click at [303, 539] on button "Imprimir consumo" at bounding box center [359, 541] width 188 height 24
click at [323, 508] on button "IMPRESSORA" at bounding box center [356, 511] width 88 height 19
click at [622, 288] on div "R$ 15,00" at bounding box center [618, 282] width 58 height 15
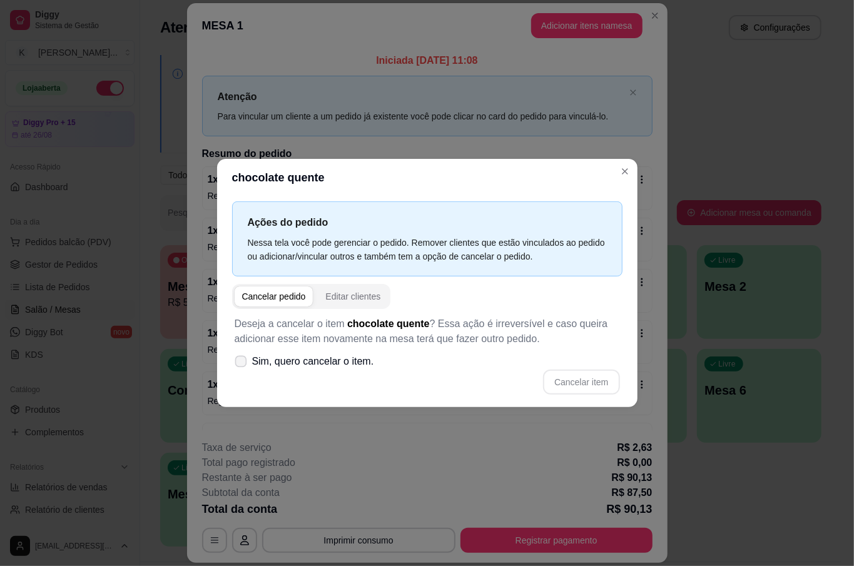
click at [308, 365] on span "Sim, quero cancelar o item." at bounding box center [313, 361] width 122 height 15
click at [242, 365] on input "Sim, quero cancelar o item." at bounding box center [238, 368] width 8 height 8
checkbox input "true"
click at [558, 377] on button "Cancelar item" at bounding box center [581, 382] width 74 height 24
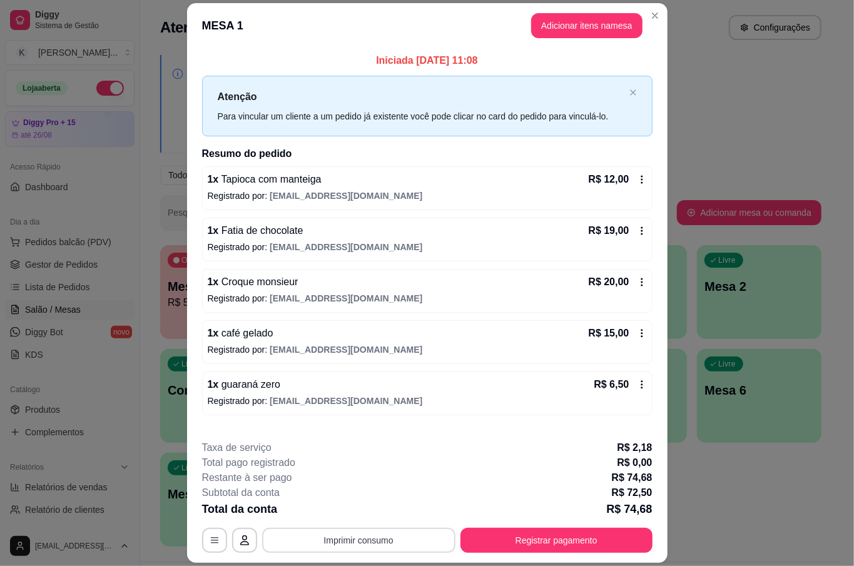
click at [415, 541] on button "Imprimir consumo" at bounding box center [358, 540] width 193 height 25
click at [371, 508] on button "IMPRESSORA" at bounding box center [356, 512] width 91 height 20
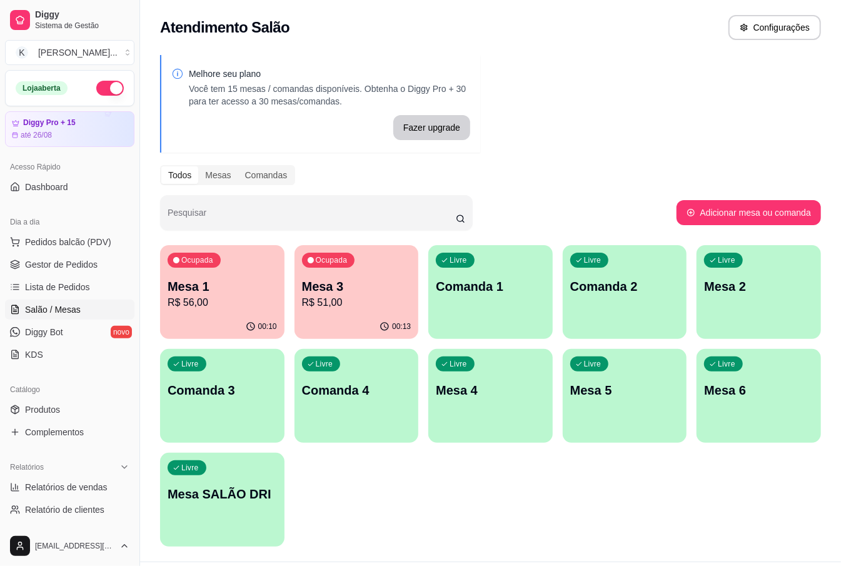
click at [502, 374] on div "Livre Mesa 4" at bounding box center [491, 388] width 125 height 79
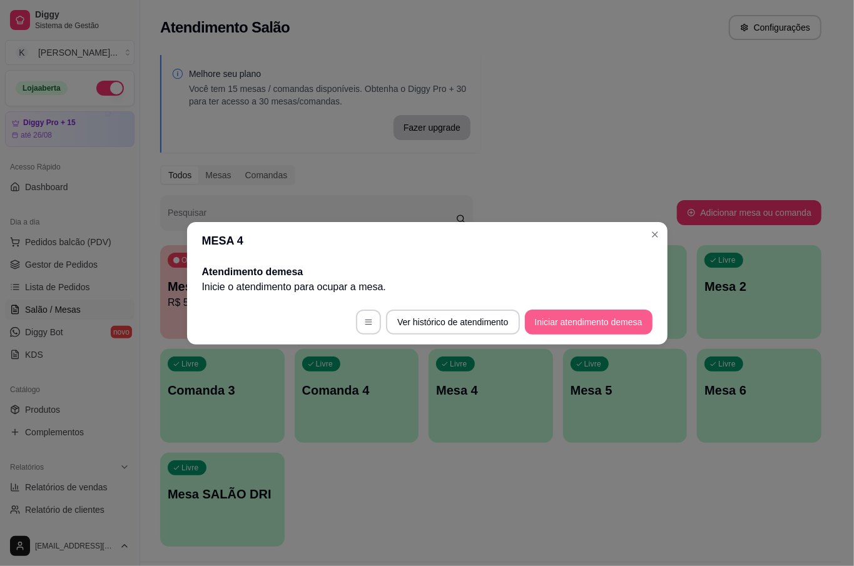
click at [596, 317] on button "Iniciar atendimento de mesa" at bounding box center [589, 322] width 128 height 25
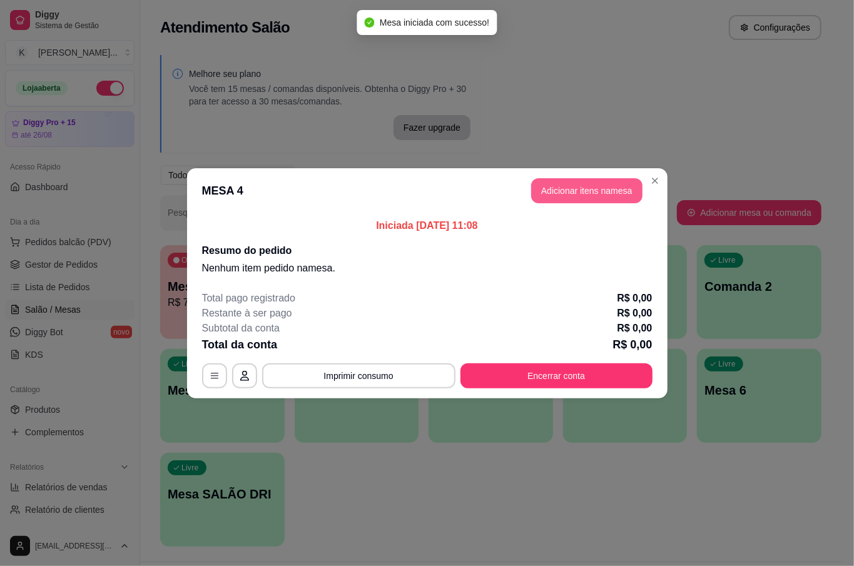
click at [588, 188] on button "Adicionar itens na mesa" at bounding box center [586, 190] width 111 height 25
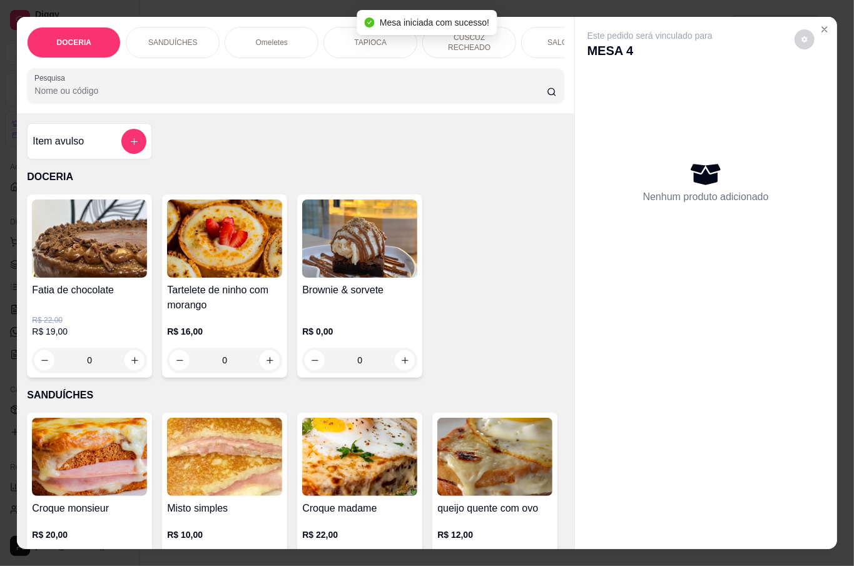
click at [103, 84] on input "Pesquisa" at bounding box center [290, 90] width 512 height 13
click at [93, 86] on input "Pesquisa" at bounding box center [290, 90] width 512 height 13
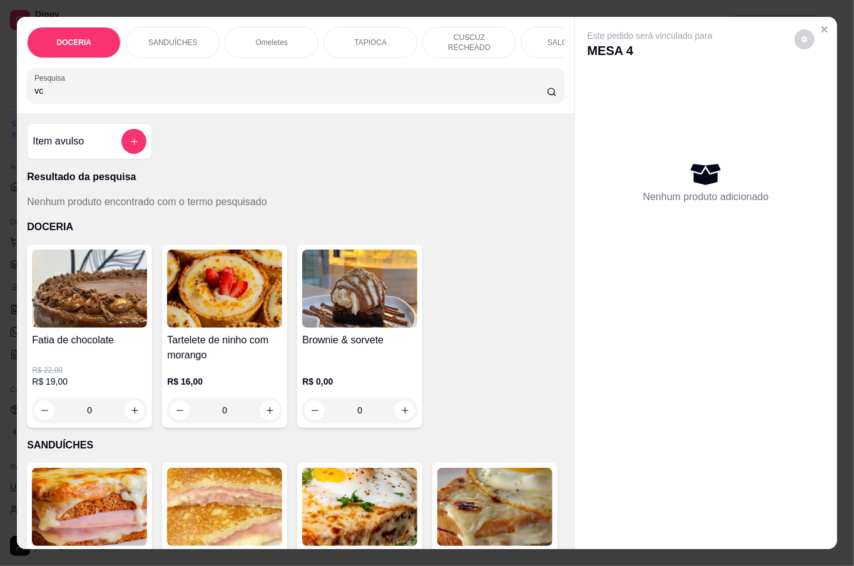
type input "v"
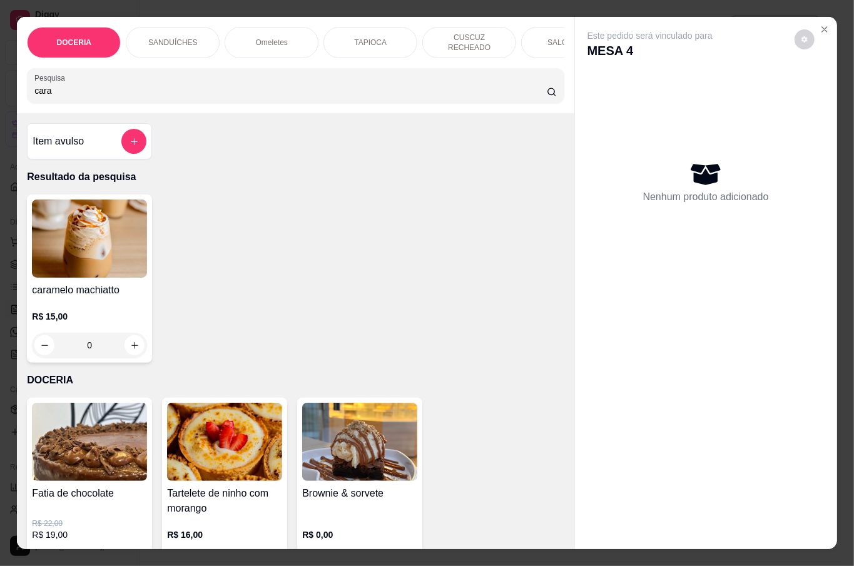
type input "cara"
click at [125, 338] on button "increase-product-quantity" at bounding box center [135, 345] width 20 height 20
type input "1"
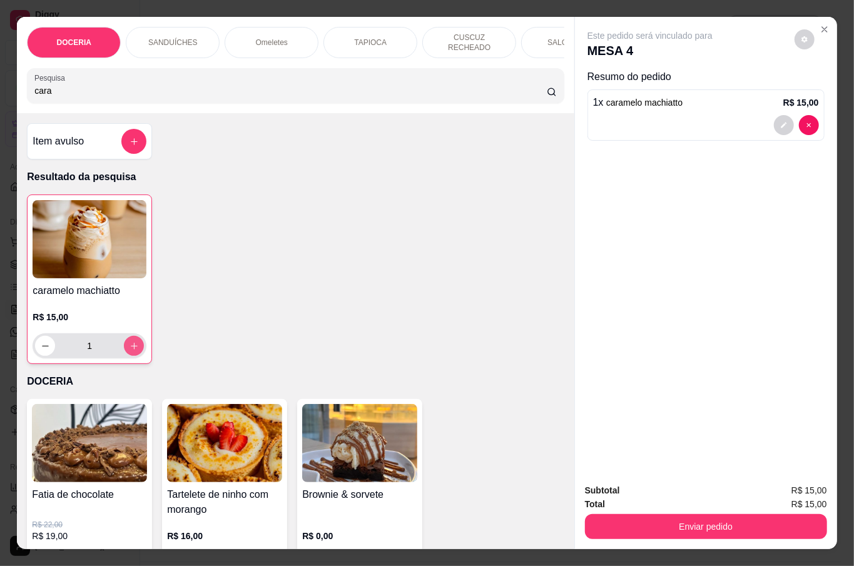
click at [131, 343] on icon "increase-product-quantity" at bounding box center [134, 346] width 9 height 9
type input "2"
click at [128, 93] on input "cara" at bounding box center [290, 90] width 512 height 13
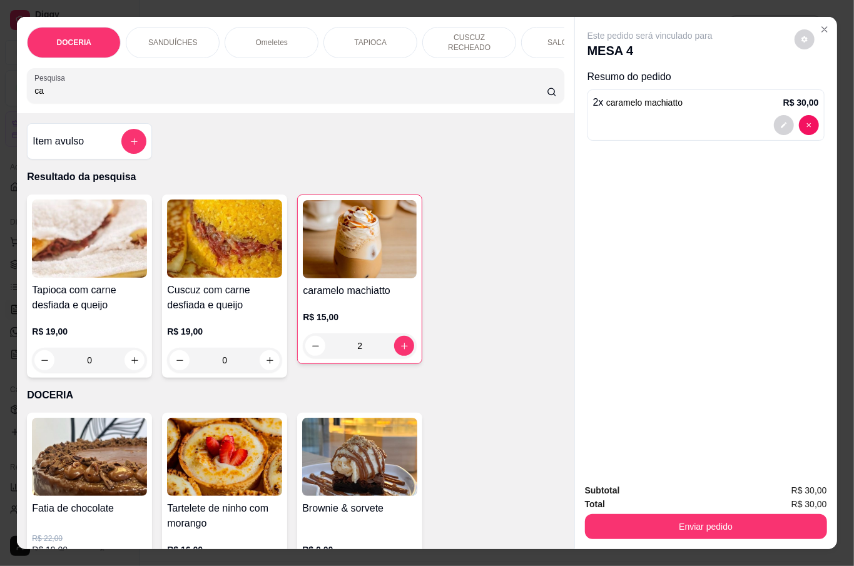
type input "c"
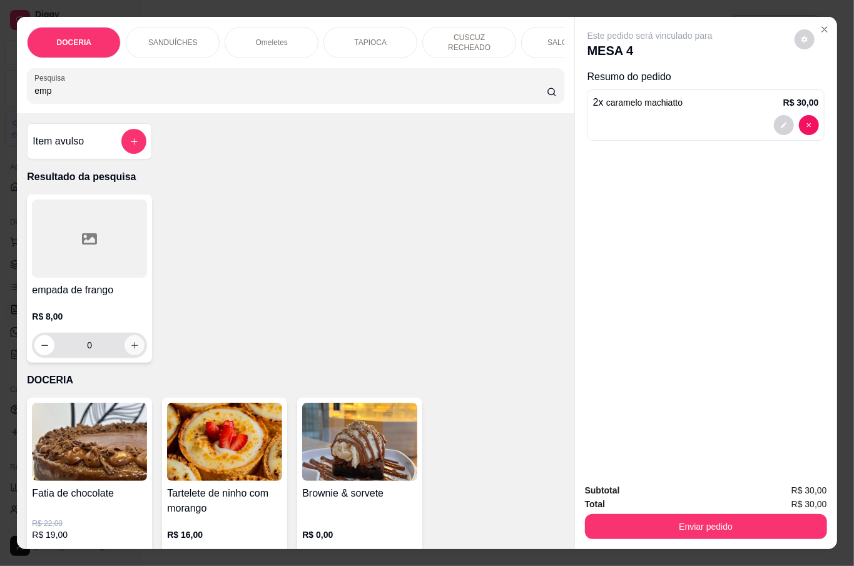
type input "emp"
click at [130, 341] on icon "increase-product-quantity" at bounding box center [134, 345] width 9 height 9
type input "1"
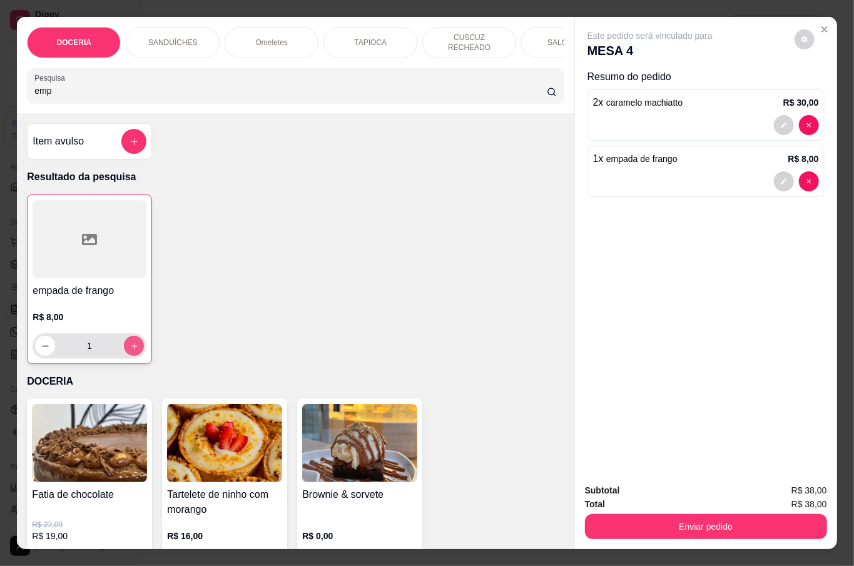
click at [126, 336] on button "increase-product-quantity" at bounding box center [134, 346] width 20 height 20
type input "2"
click at [659, 521] on button "Enviar pedido" at bounding box center [706, 526] width 242 height 25
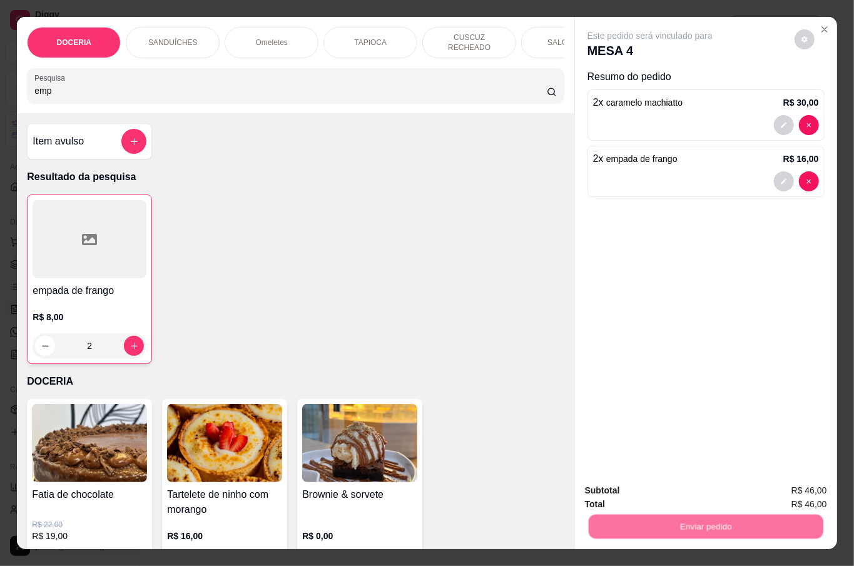
click at [636, 491] on button "Não registrar e enviar pedido" at bounding box center [663, 490] width 130 height 24
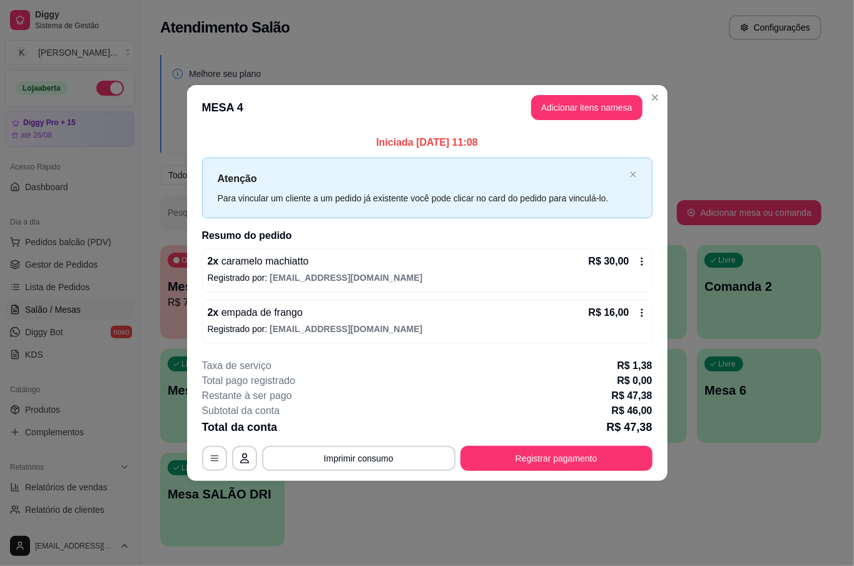
click at [586, 476] on footer "**********" at bounding box center [427, 414] width 480 height 133
click at [586, 465] on button "Registrar pagamento" at bounding box center [556, 458] width 192 height 25
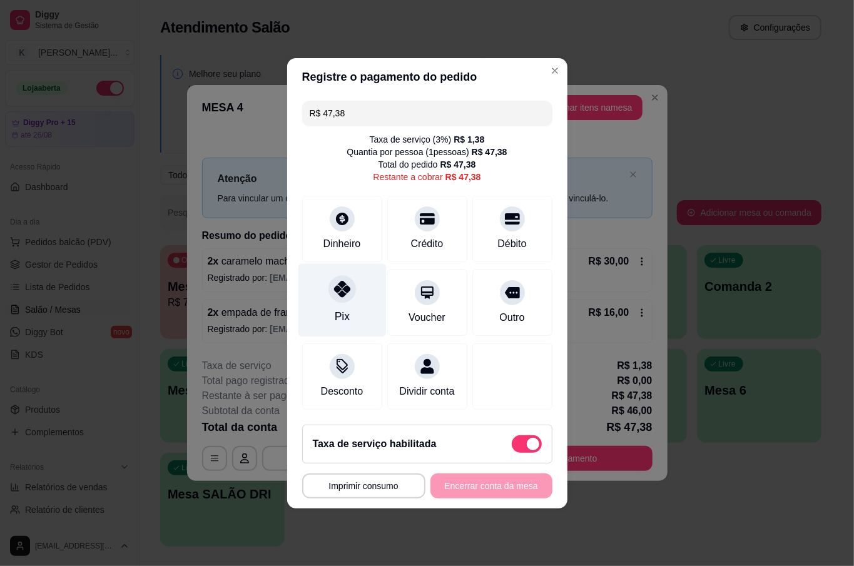
click at [367, 291] on div "Pix" at bounding box center [342, 299] width 88 height 73
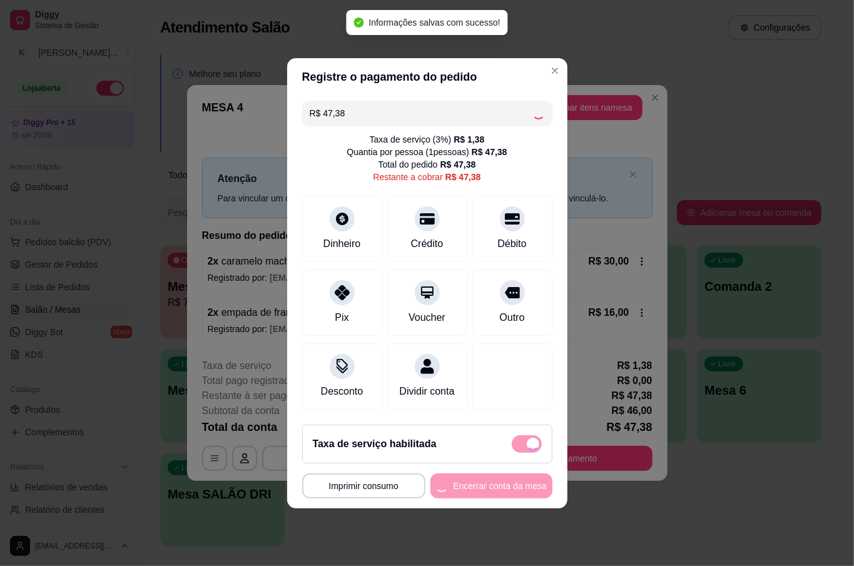
type input "R$ 0,00"
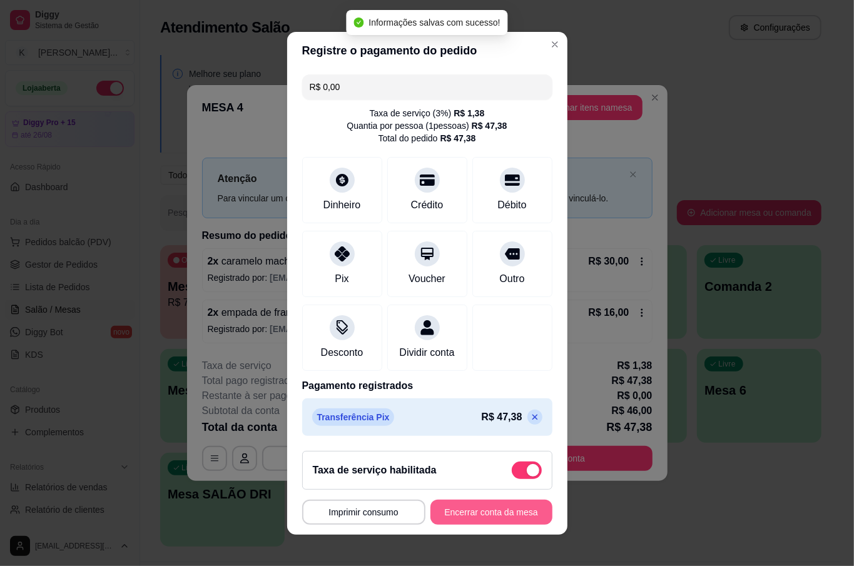
click at [471, 516] on button "Encerrar conta da mesa" at bounding box center [491, 512] width 122 height 25
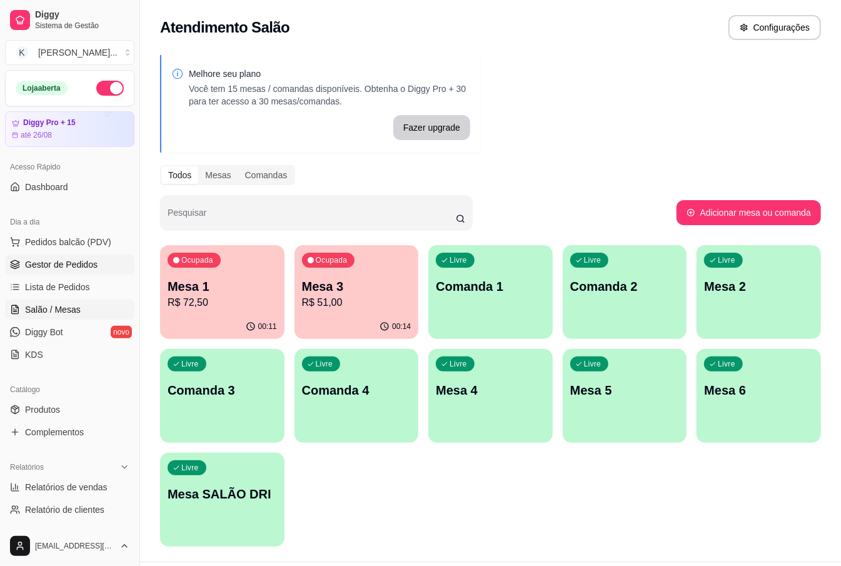
click at [81, 258] on link "Gestor de Pedidos" at bounding box center [70, 265] width 130 height 20
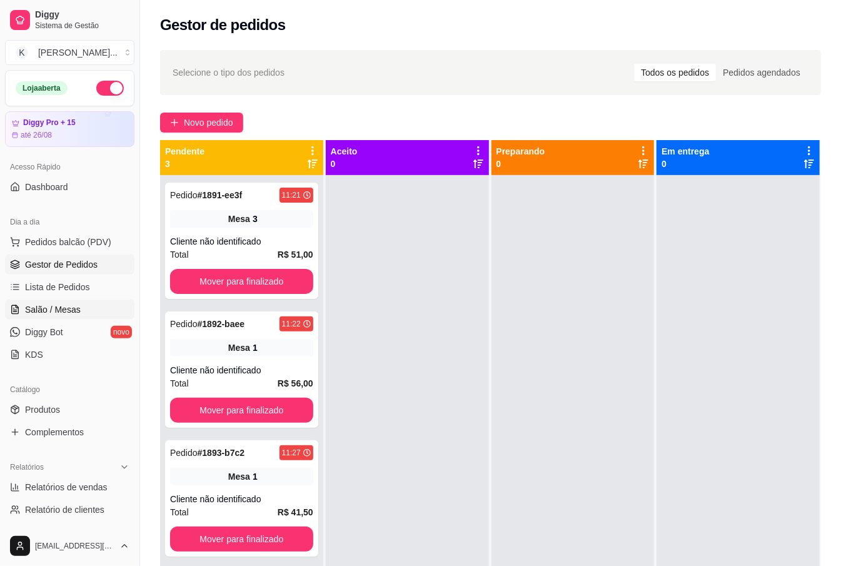
click at [88, 308] on link "Salão / Mesas" at bounding box center [70, 310] width 130 height 20
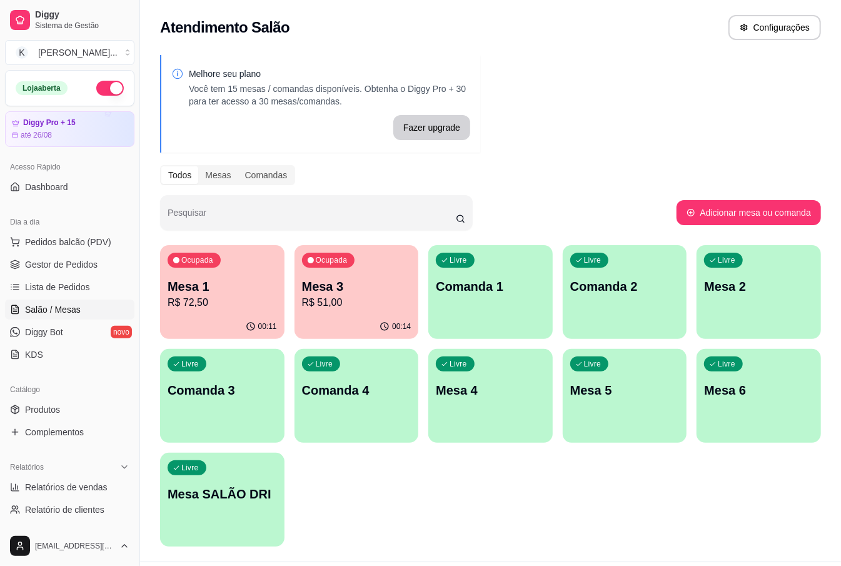
click at [221, 284] on p "Mesa 1" at bounding box center [222, 287] width 109 height 18
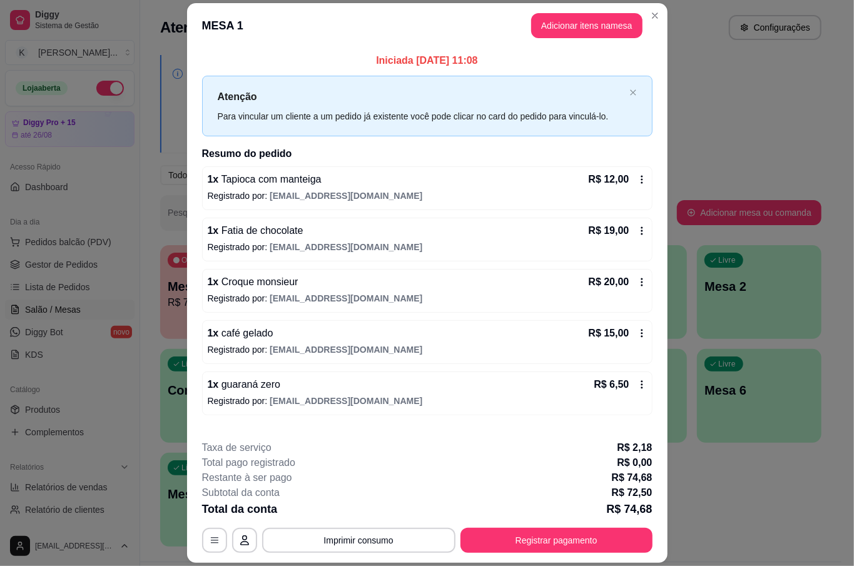
click at [563, 19] on button "Adicionar itens na mesa" at bounding box center [586, 25] width 111 height 25
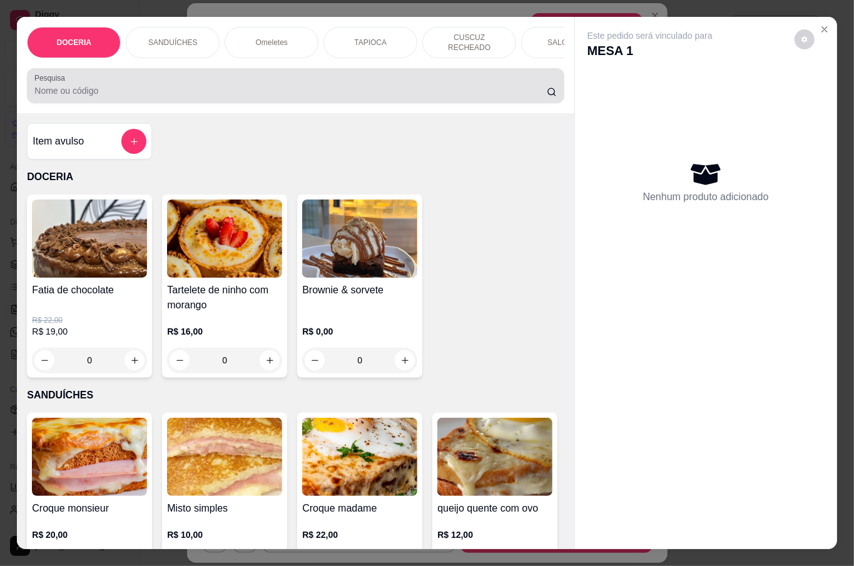
click at [262, 95] on div "Pesquisa" at bounding box center [295, 85] width 537 height 35
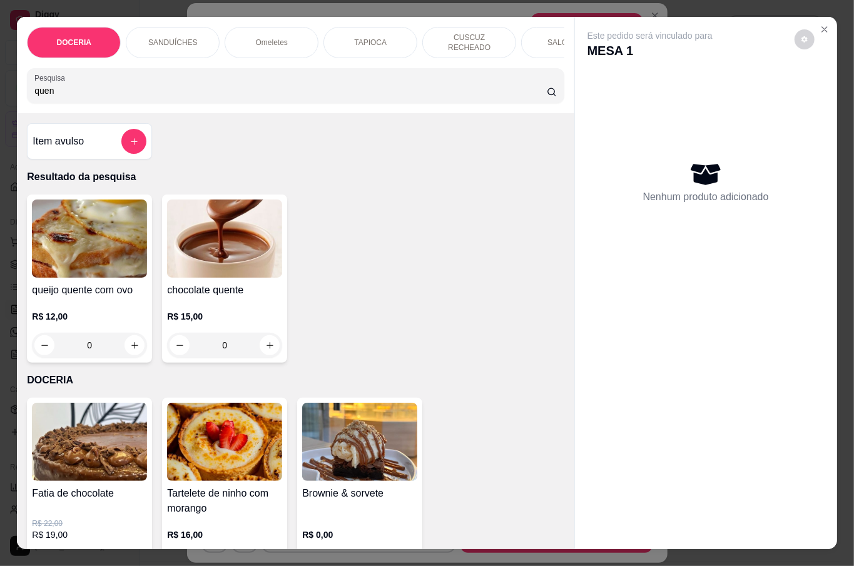
type input "quen"
click at [267, 348] on div "0" at bounding box center [224, 345] width 115 height 25
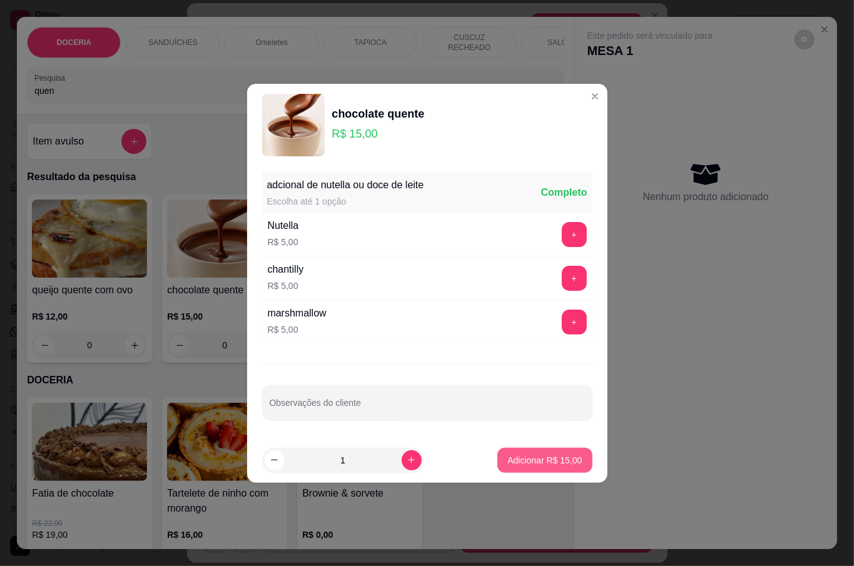
click at [534, 461] on p "Adicionar R$ 15,00" at bounding box center [544, 460] width 74 height 13
type input "1"
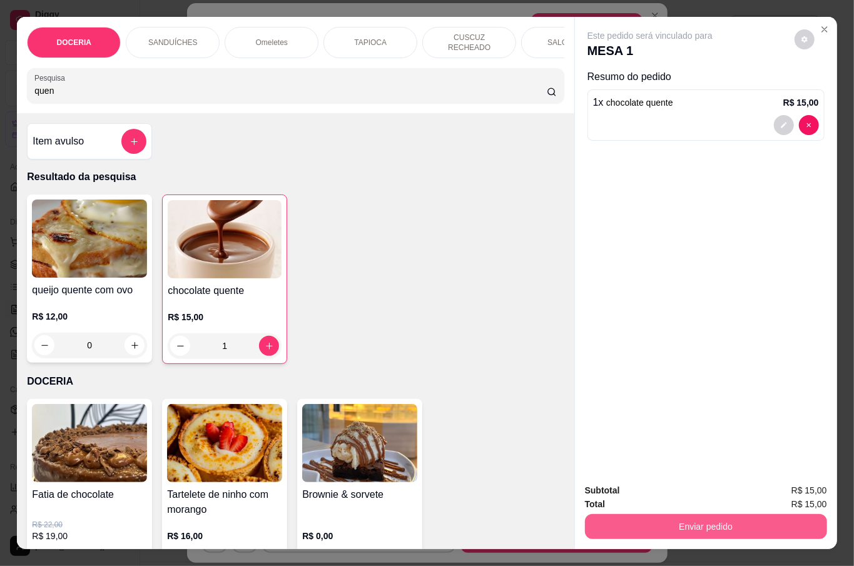
click at [621, 514] on button "Enviar pedido" at bounding box center [706, 526] width 242 height 25
click at [667, 489] on button "Não registrar e enviar pedido" at bounding box center [663, 490] width 130 height 24
